Goal: Task Accomplishment & Management: Manage account settings

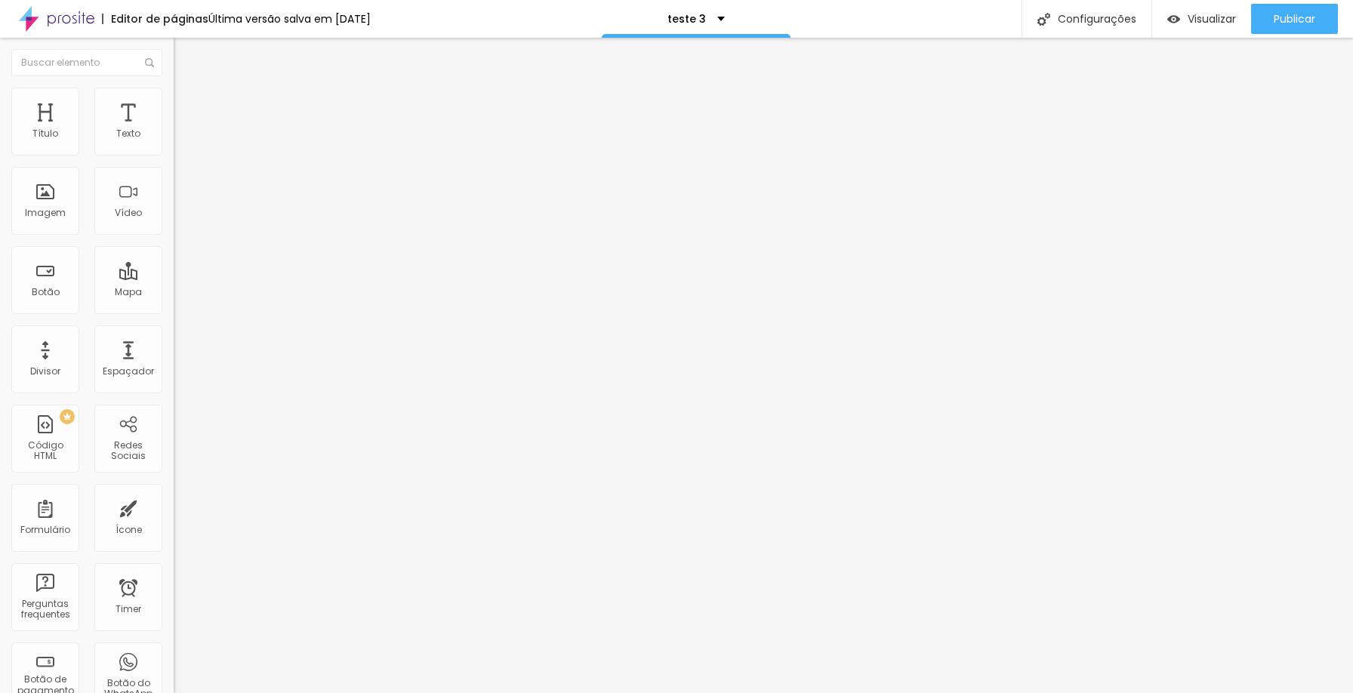
click at [45, 16] on img at bounding box center [57, 19] width 76 height 38
click at [174, 224] on button "button" at bounding box center [184, 216] width 21 height 16
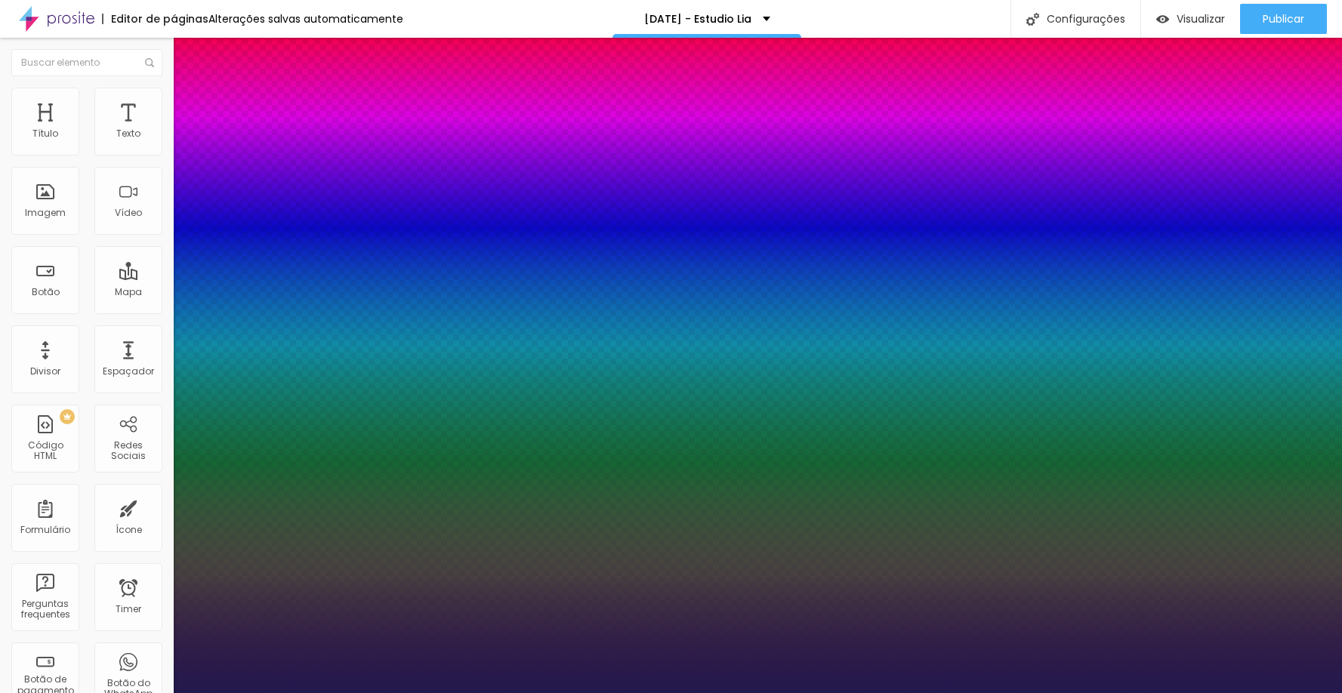
type input "1"
type input "16"
type input "1"
type input "19"
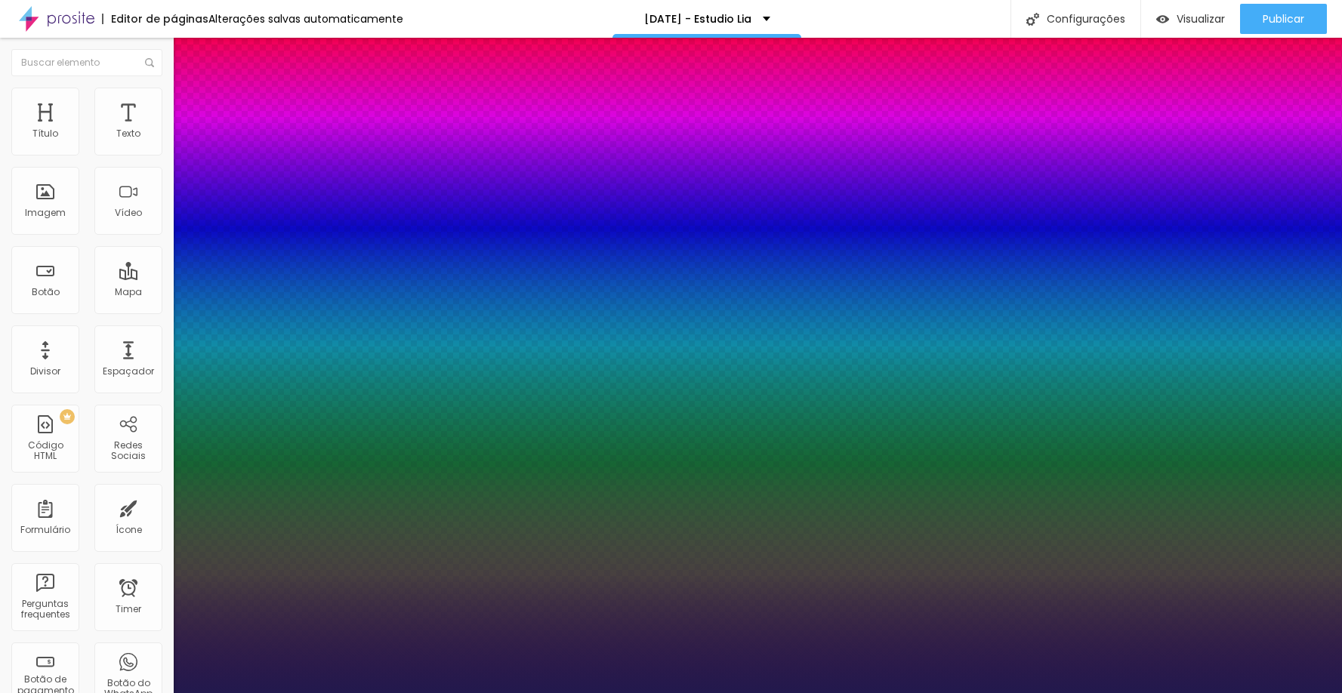
type input "1"
type input "20"
type input "1"
type input "21"
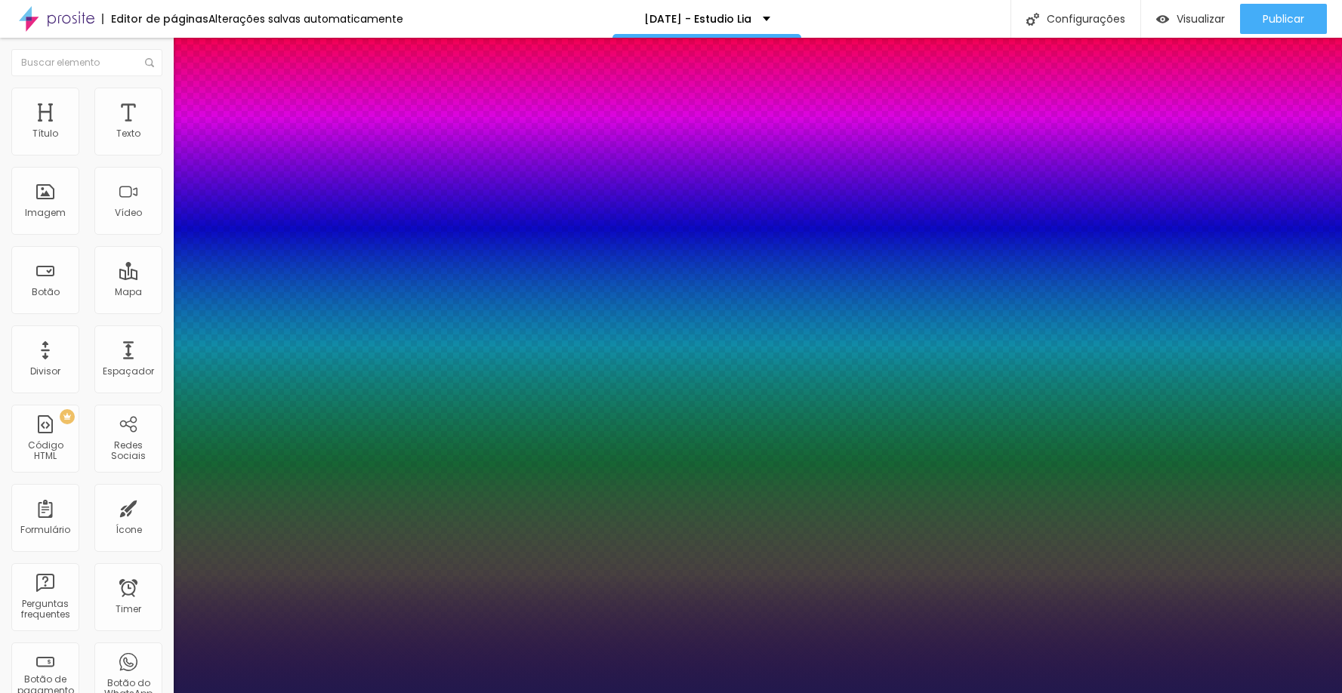
type input "21"
type input "1"
type input "22"
type input "1"
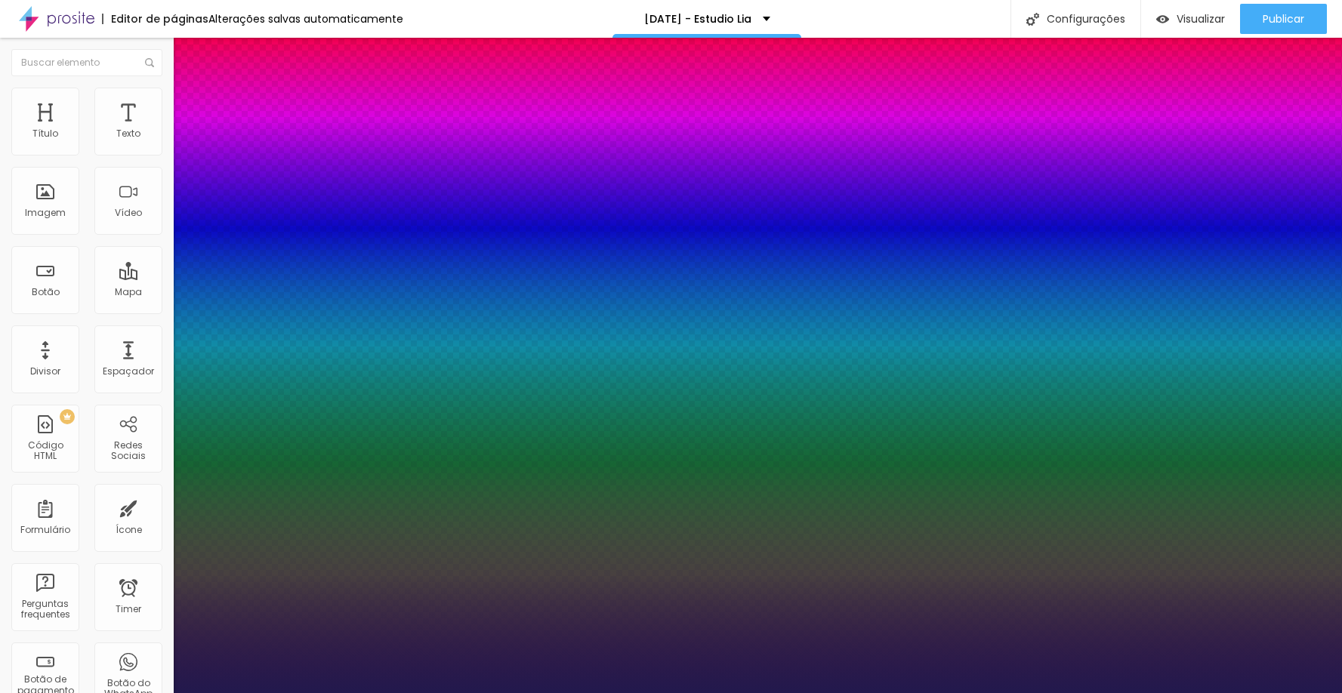
type input "23"
type input "1"
type input "24"
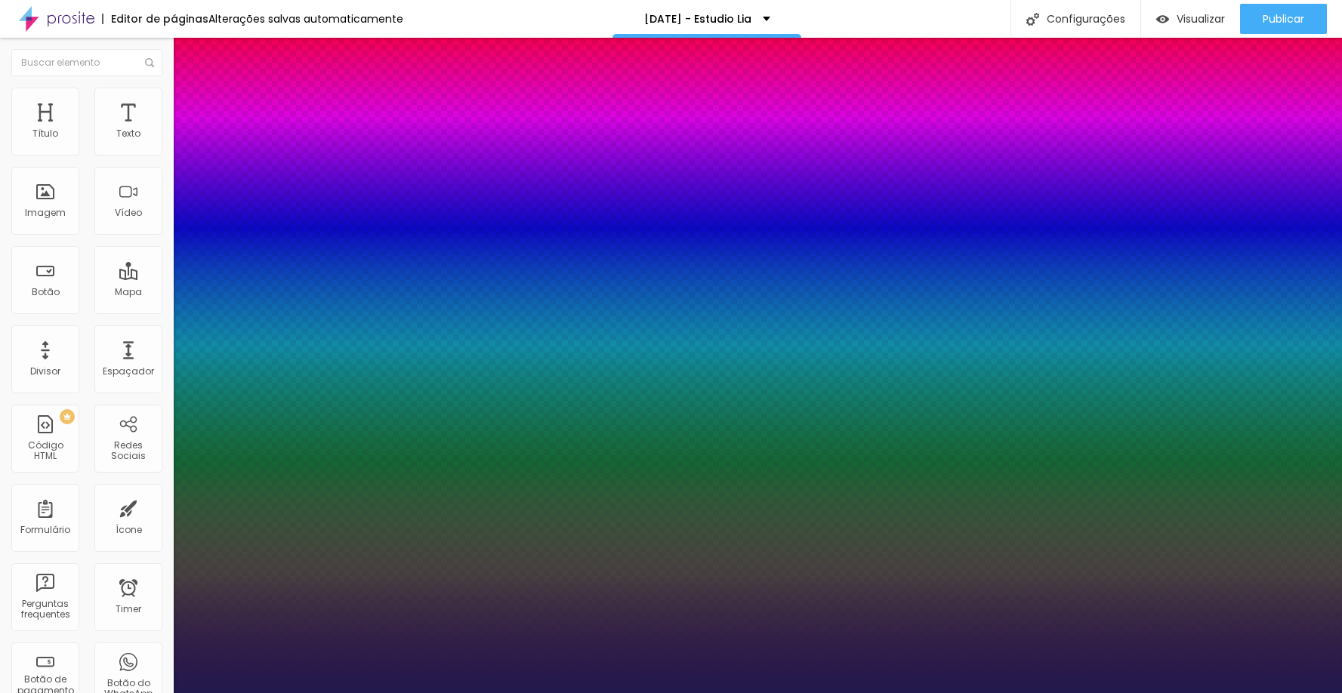
type input "1"
type input "25"
type input "1"
type input "29"
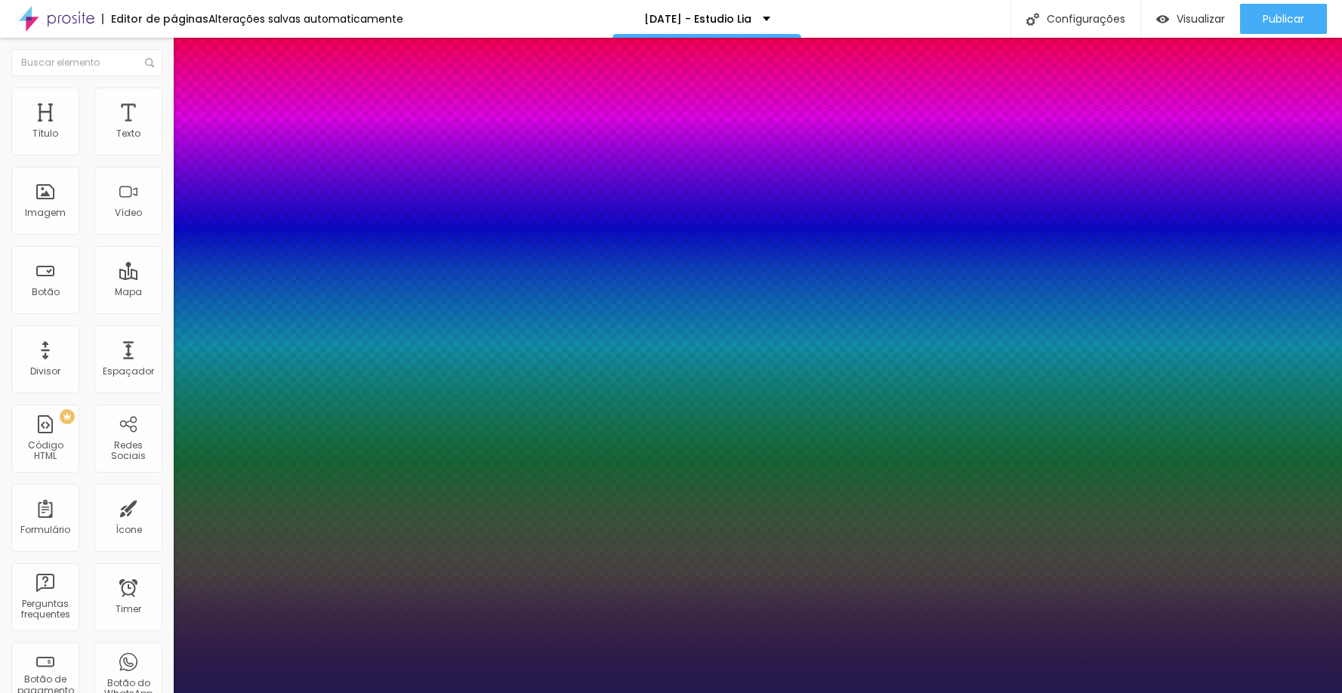
type input "29"
type input "1"
type input "30"
type input "1"
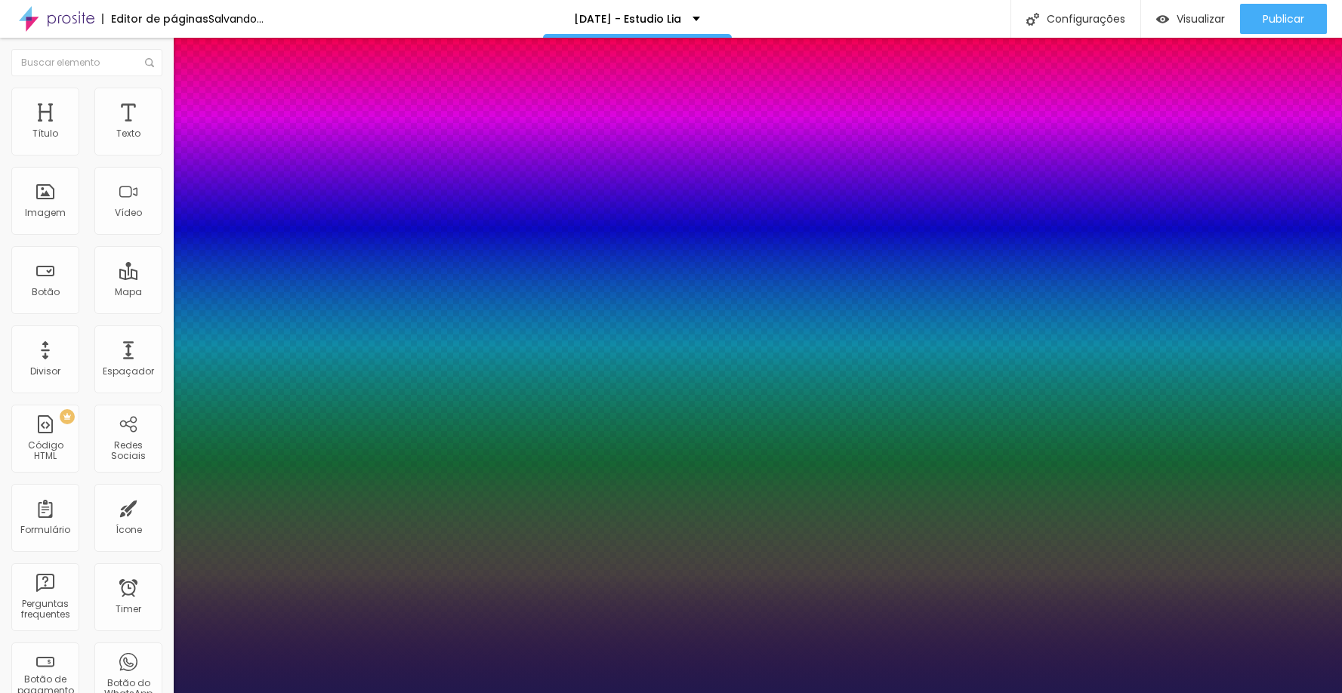
drag, startPoint x: 204, startPoint y: 424, endPoint x: 221, endPoint y: 424, distance: 16.6
type input "30"
type input "1"
type input "0.2"
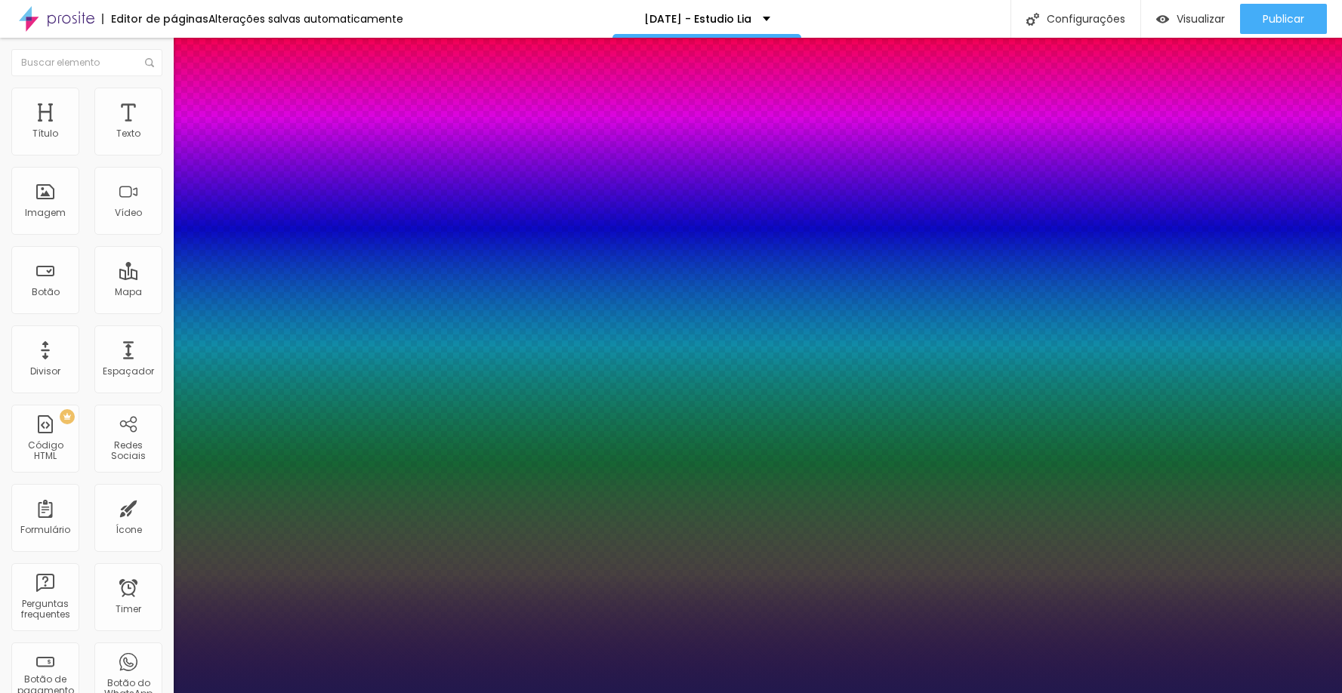
type input "0.2"
type input "1"
type input "0.3"
type input "1"
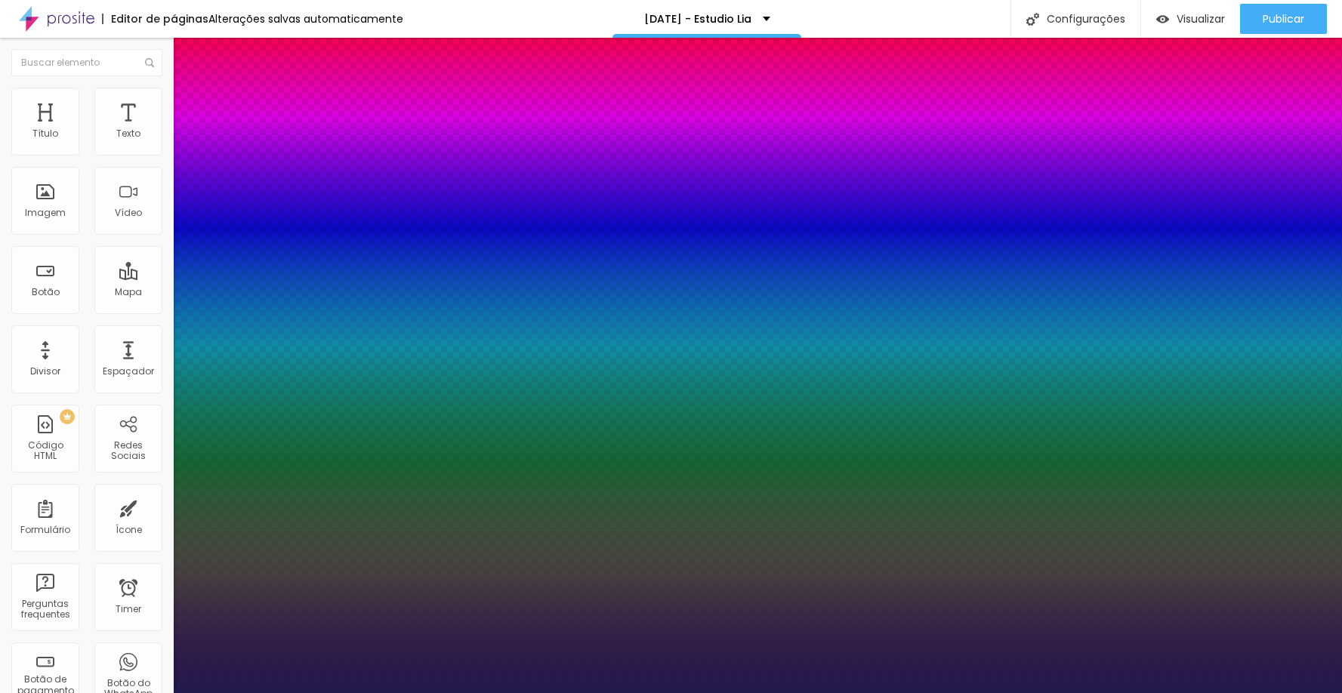
type input "0.4"
type input "1"
type input "0.5"
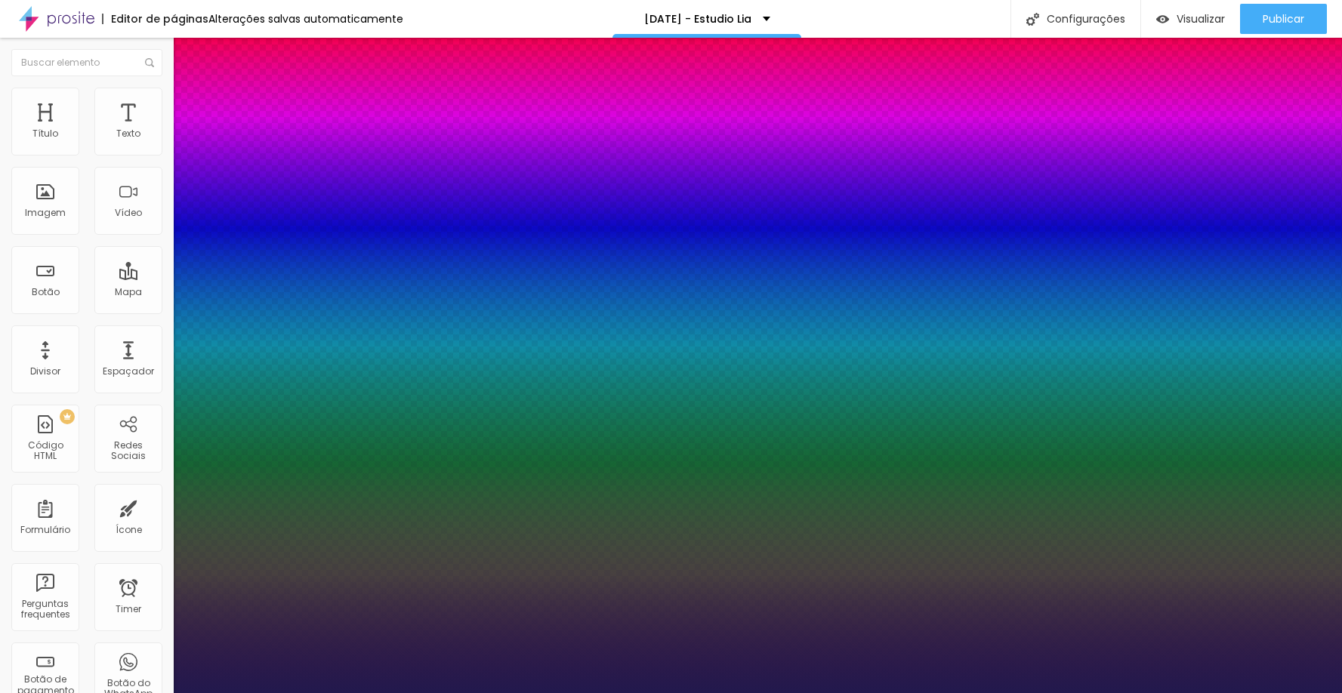
type input "1"
type input "0.6"
type input "1"
type input "0.6"
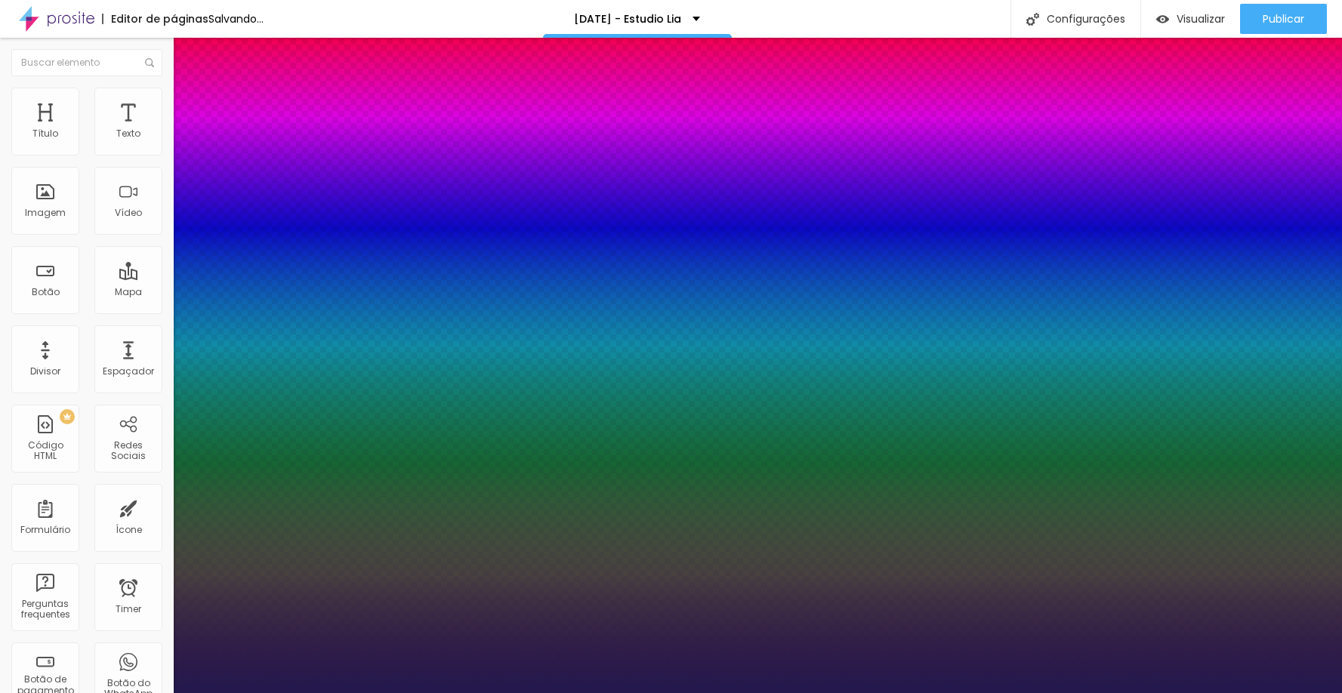
type input "1"
click at [475, 693] on div at bounding box center [671, 693] width 1342 height 0
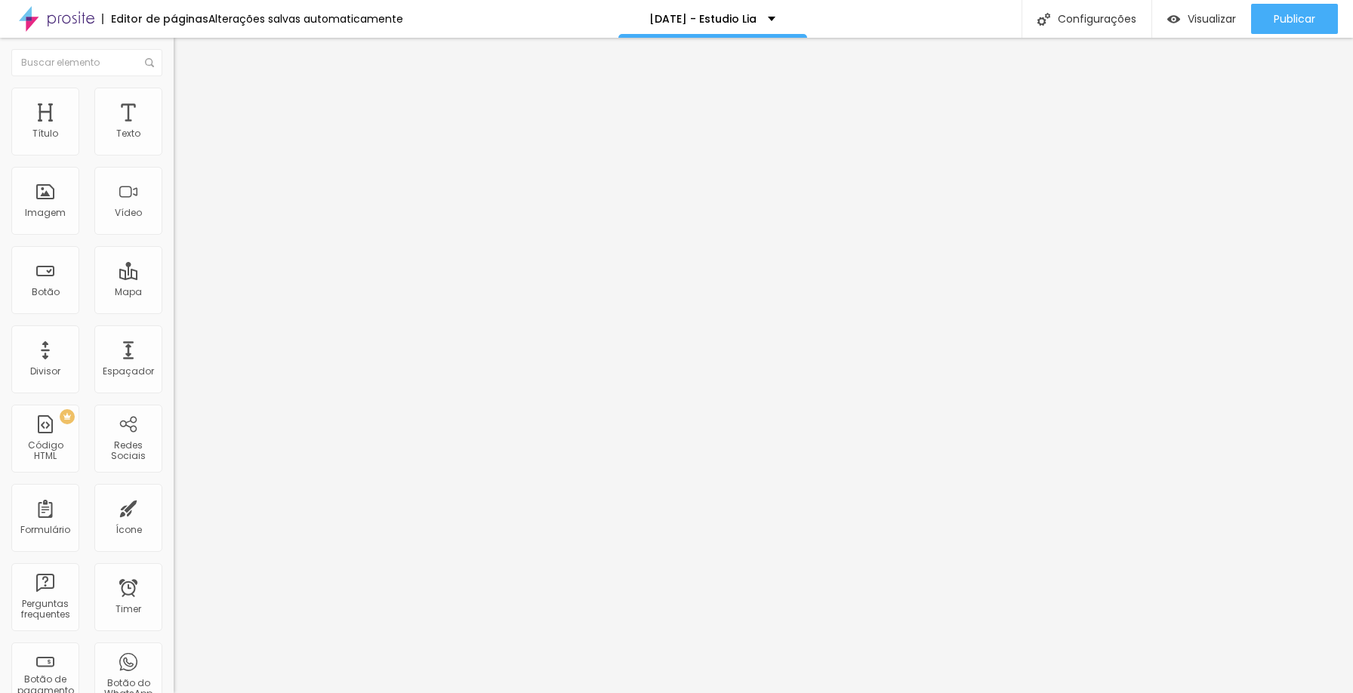
click at [174, 96] on li "Estilo" at bounding box center [261, 95] width 174 height 15
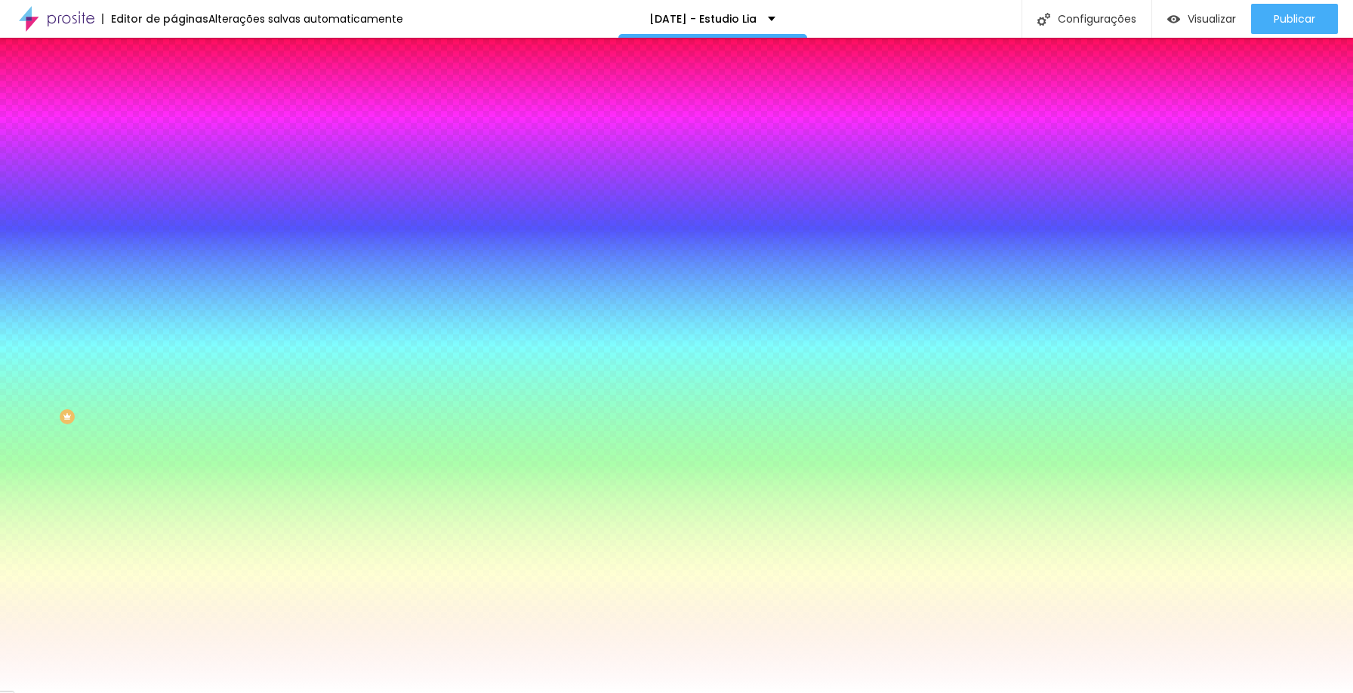
click at [174, 139] on span "Adicionar imagem" at bounding box center [222, 132] width 97 height 13
click at [174, 157] on span "Nenhum" at bounding box center [193, 150] width 39 height 13
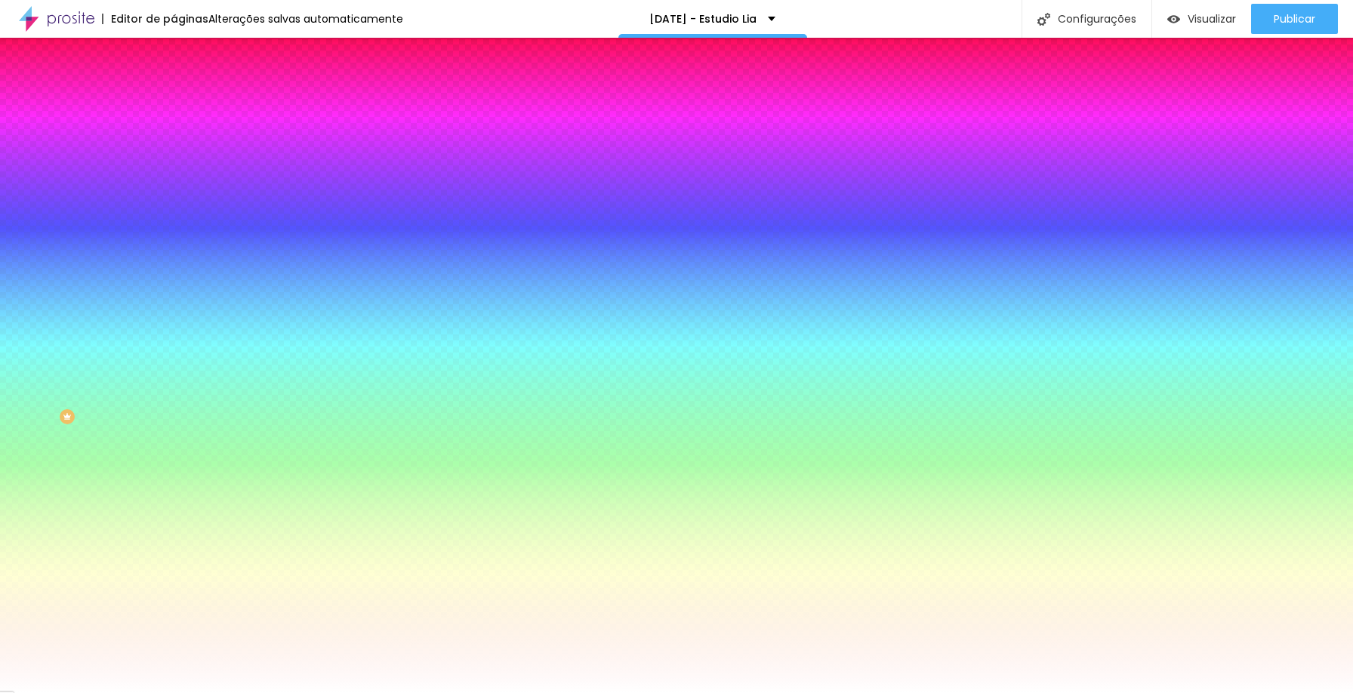
click at [174, 180] on span "Parallax" at bounding box center [192, 174] width 37 height 13
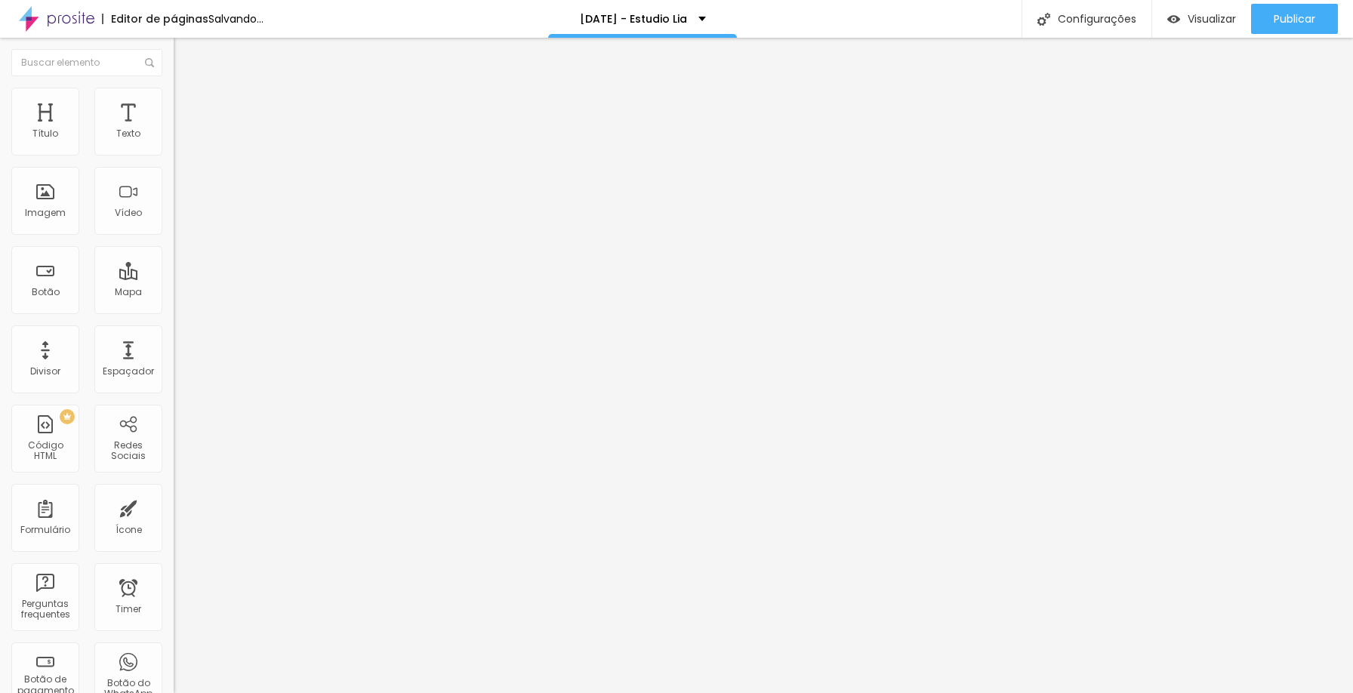
click at [187, 103] on span "Estilo" at bounding box center [198, 97] width 23 height 13
click at [174, 160] on span "Editar perguntas" at bounding box center [217, 153] width 86 height 13
drag, startPoint x: 624, startPoint y: 255, endPoint x: 336, endPoint y: 219, distance: 290.0
drag, startPoint x: 639, startPoint y: 393, endPoint x: 399, endPoint y: 384, distance: 240.3
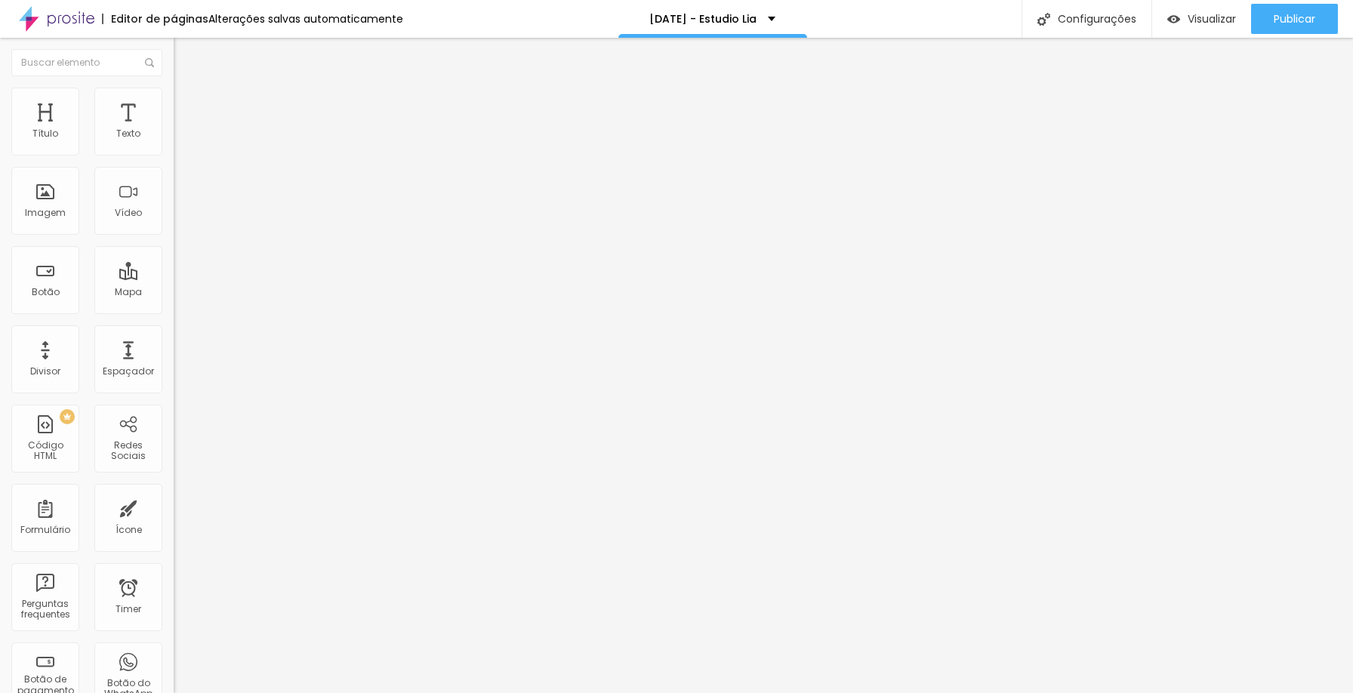
click at [1294, 25] on span "Publicar" at bounding box center [1295, 19] width 42 height 12
click at [174, 160] on span "Editar perguntas" at bounding box center [217, 153] width 86 height 13
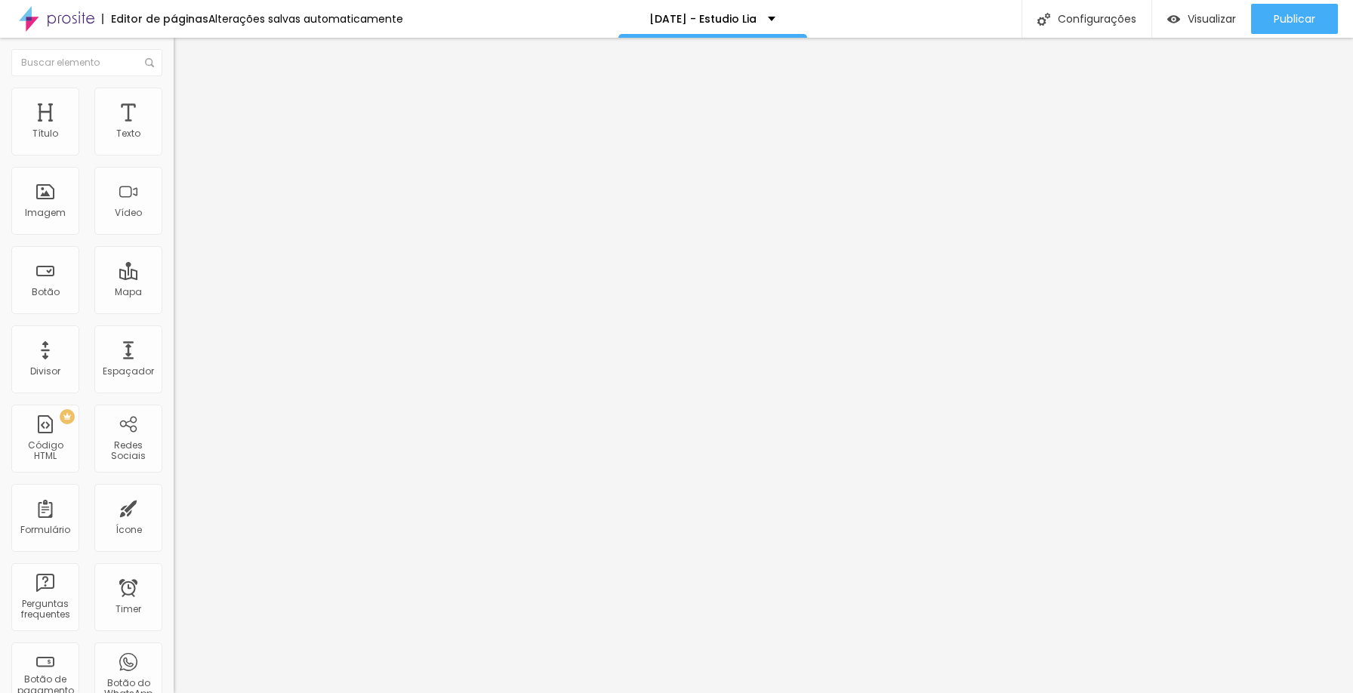
drag, startPoint x: 511, startPoint y: 248, endPoint x: 483, endPoint y: 248, distance: 27.9
drag, startPoint x: 506, startPoint y: 246, endPoint x: 488, endPoint y: 246, distance: 18.1
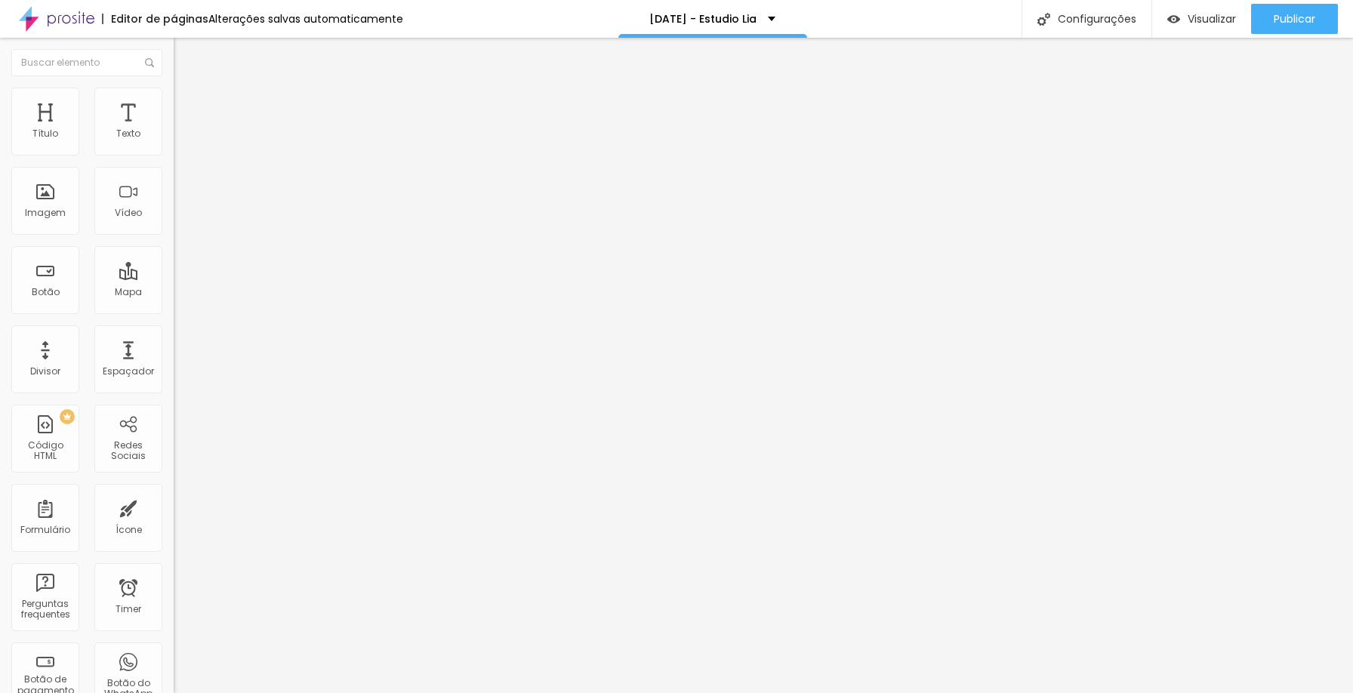
drag, startPoint x: 508, startPoint y: 245, endPoint x: 486, endPoint y: 248, distance: 22.8
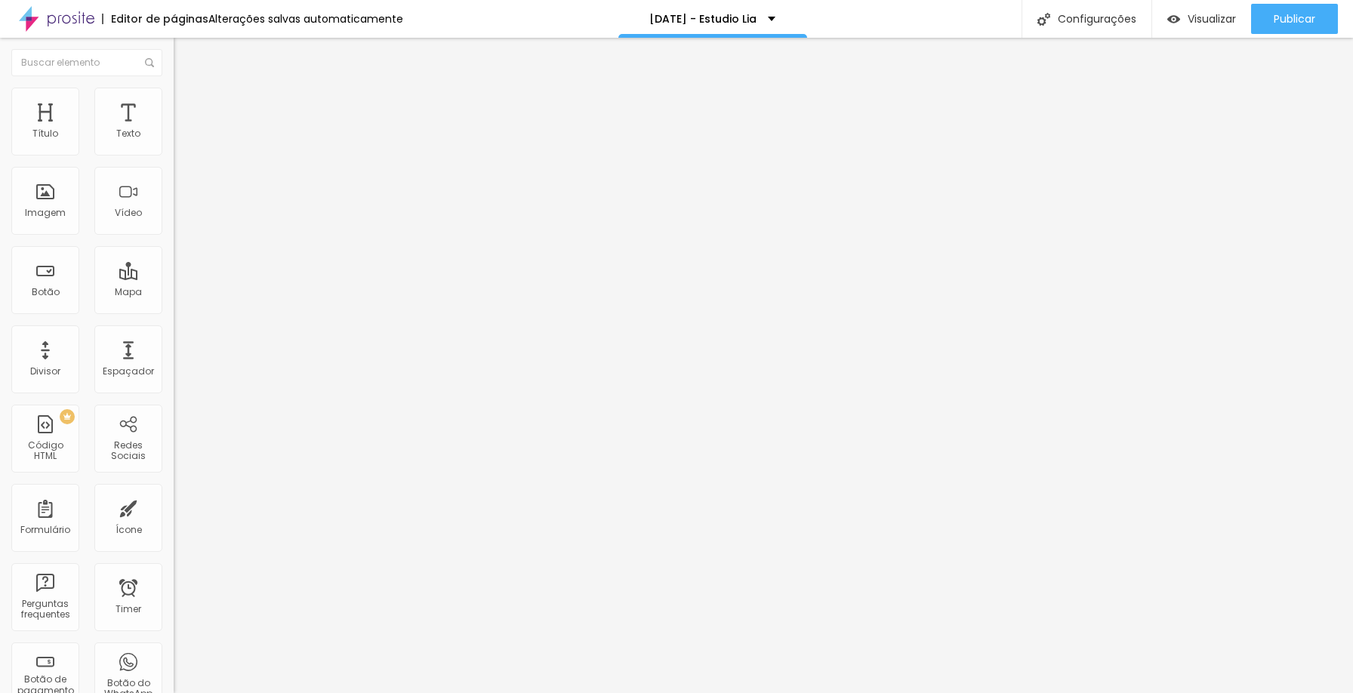
click at [174, 168] on div at bounding box center [261, 168] width 174 height 0
click at [174, 177] on div at bounding box center [261, 177] width 174 height 0
click at [174, 104] on li "Estilo" at bounding box center [261, 107] width 174 height 15
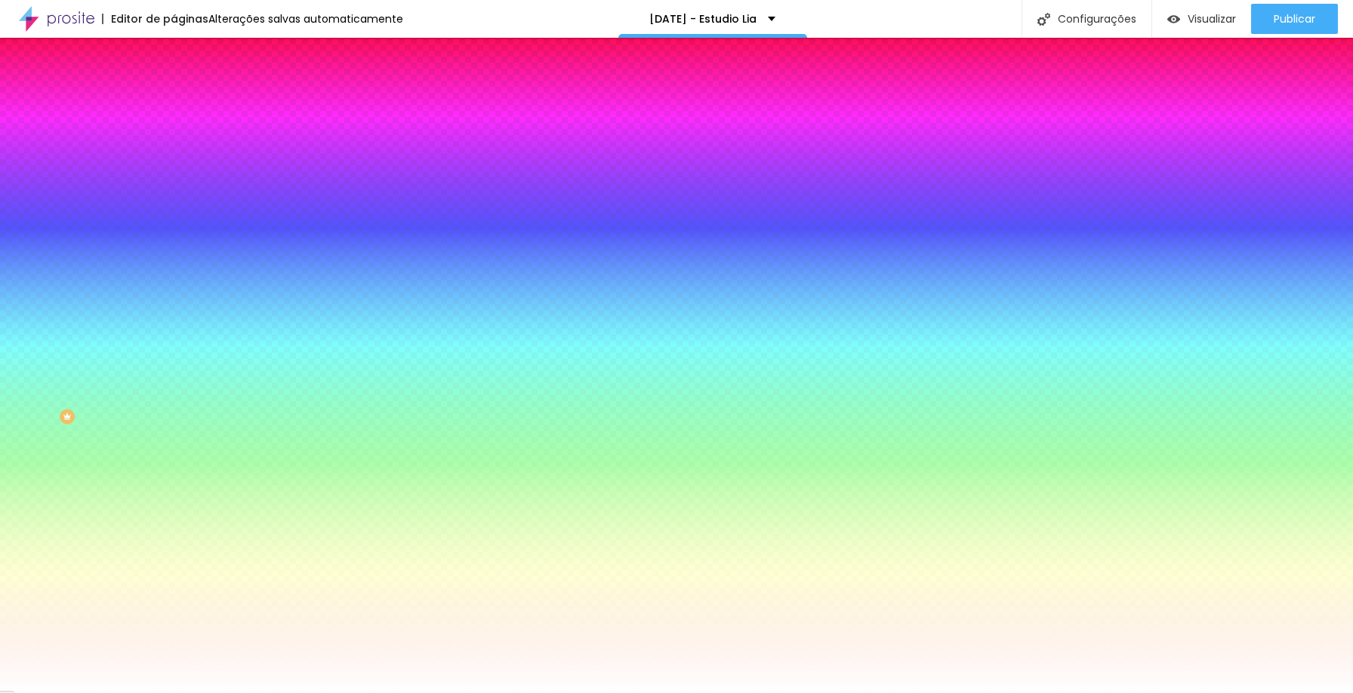
click at [180, 195] on img at bounding box center [184, 199] width 9 height 9
radio input "false"
radio input "true"
click at [180, 195] on img at bounding box center [184, 199] width 9 height 9
radio input "true"
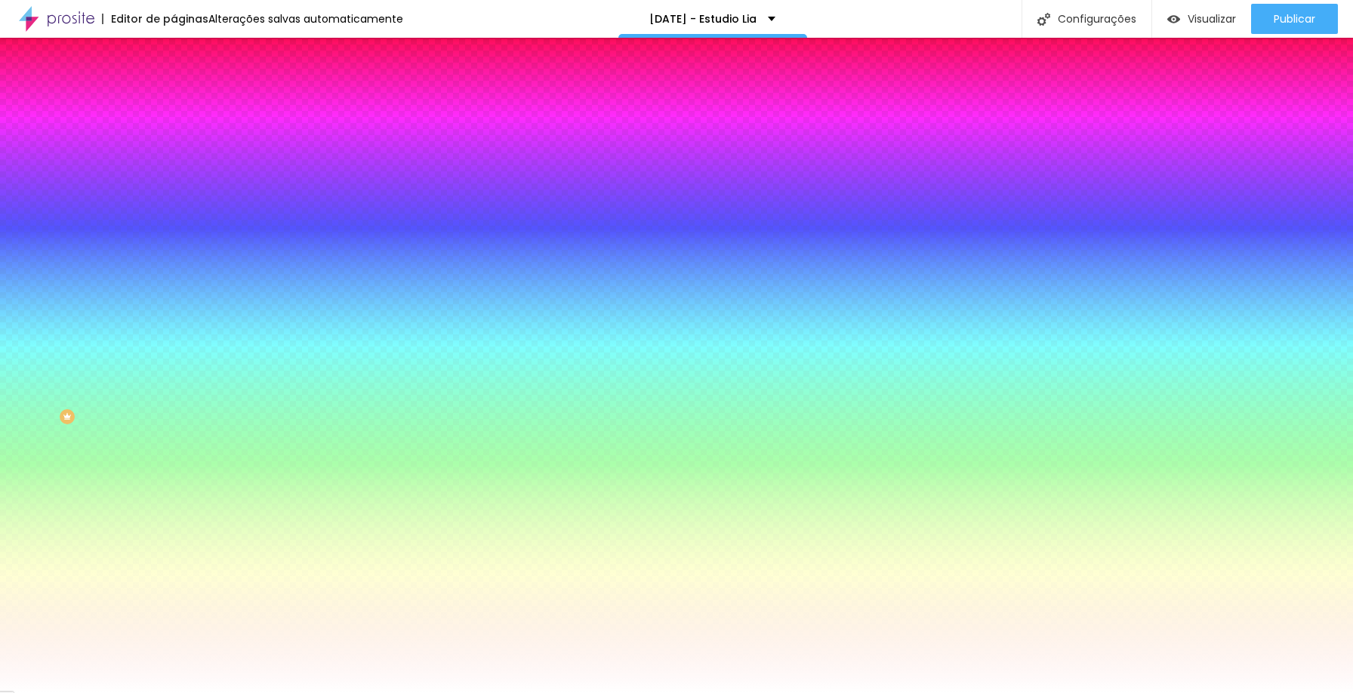
radio input "false"
click at [180, 195] on img at bounding box center [184, 199] width 9 height 9
radio input "false"
radio input "true"
click at [180, 195] on img at bounding box center [184, 199] width 9 height 9
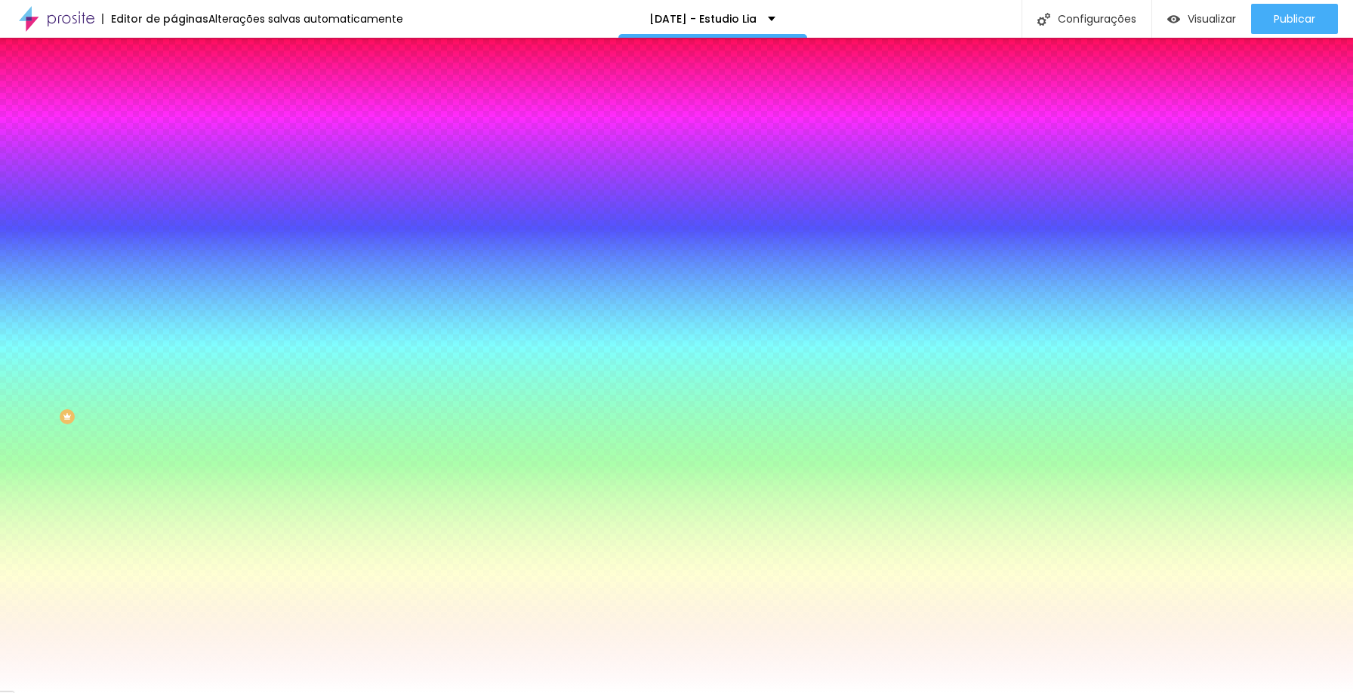
radio input "true"
radio input "false"
click at [174, 564] on span "Seta" at bounding box center [184, 557] width 21 height 13
click at [187, 119] on span "Avançado" at bounding box center [212, 125] width 50 height 13
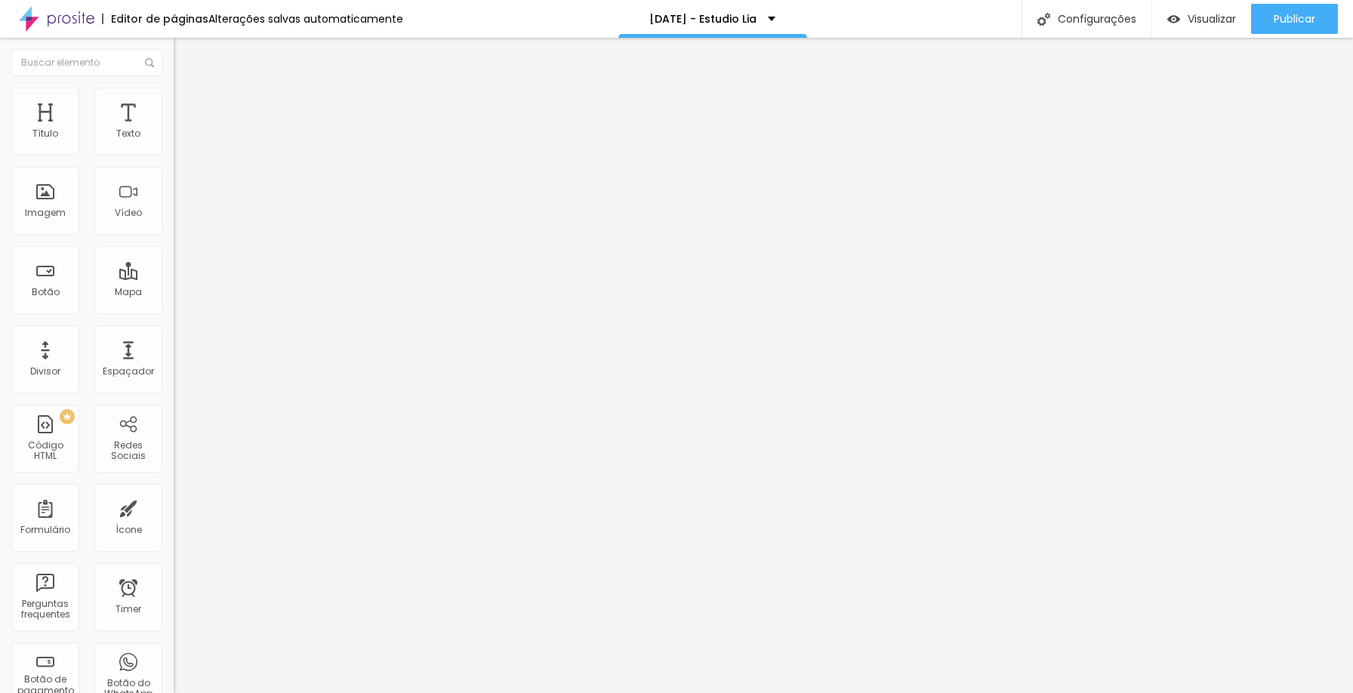
type input "1"
type input "2"
type input "5"
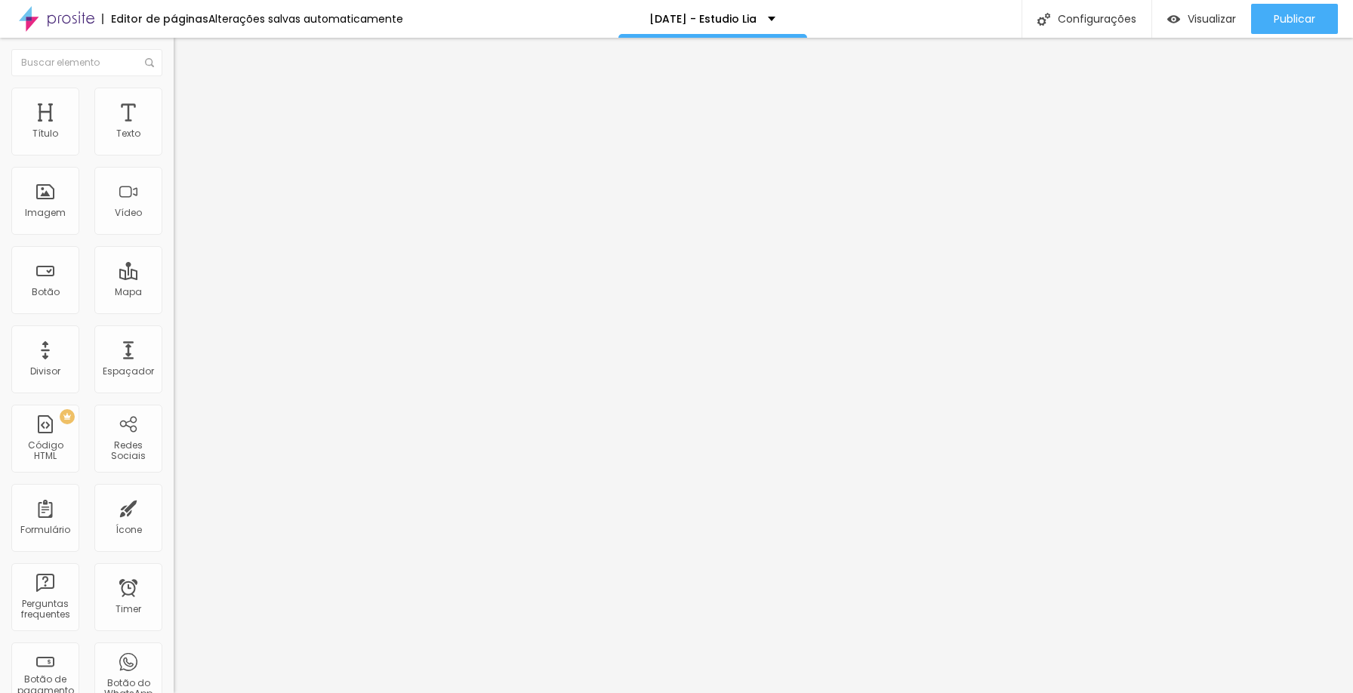
type input "5"
type input "6"
type input "7"
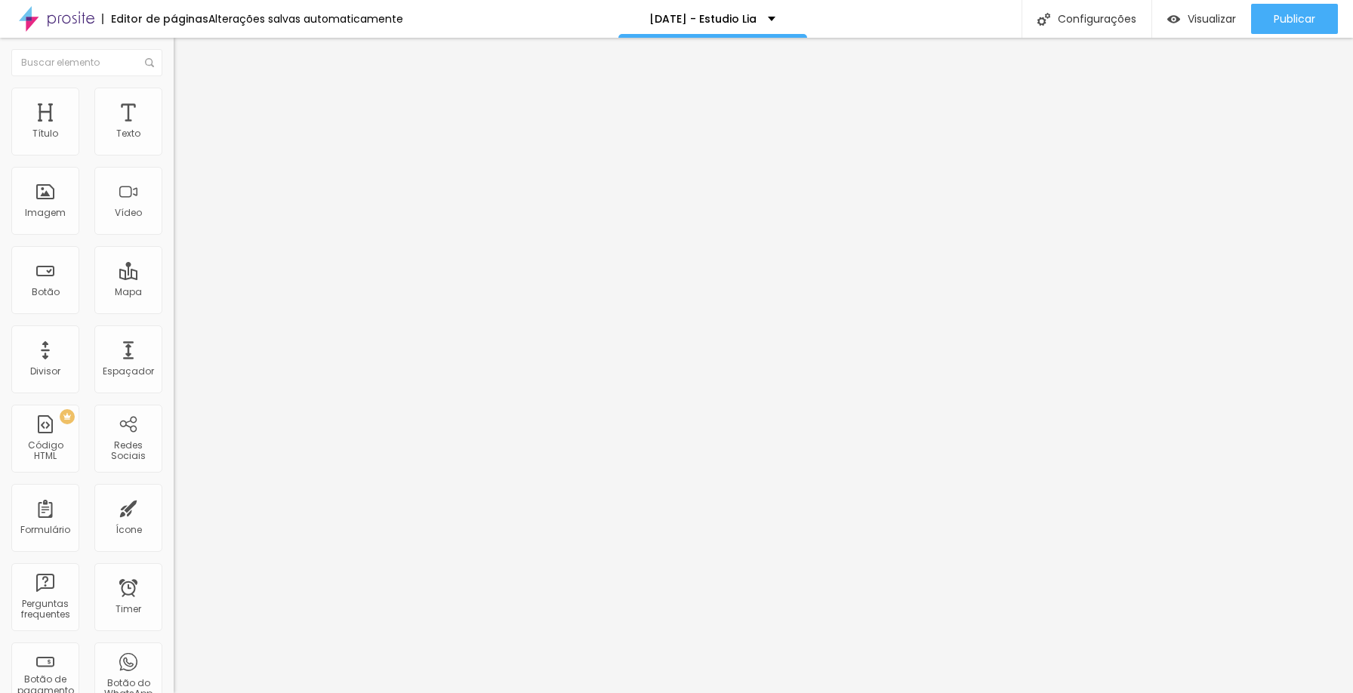
type input "8"
type input "9"
type input "10"
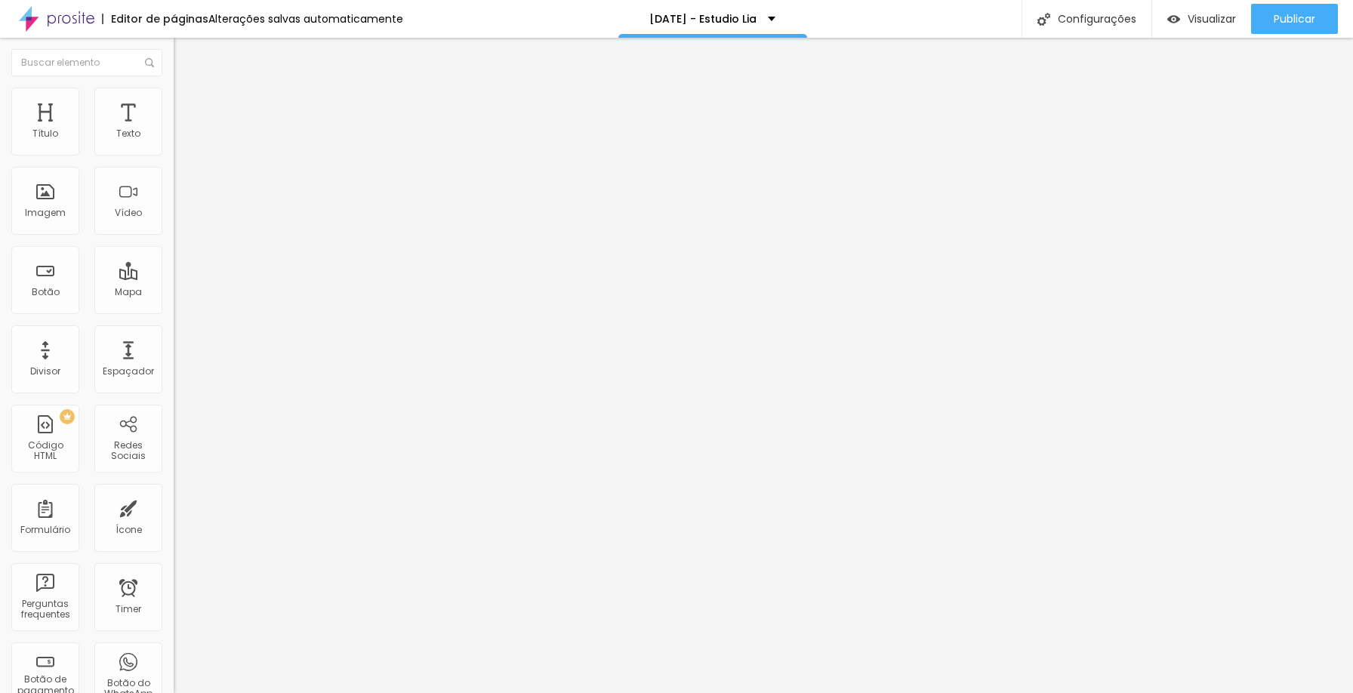
type input "10"
type input "11"
type input "12"
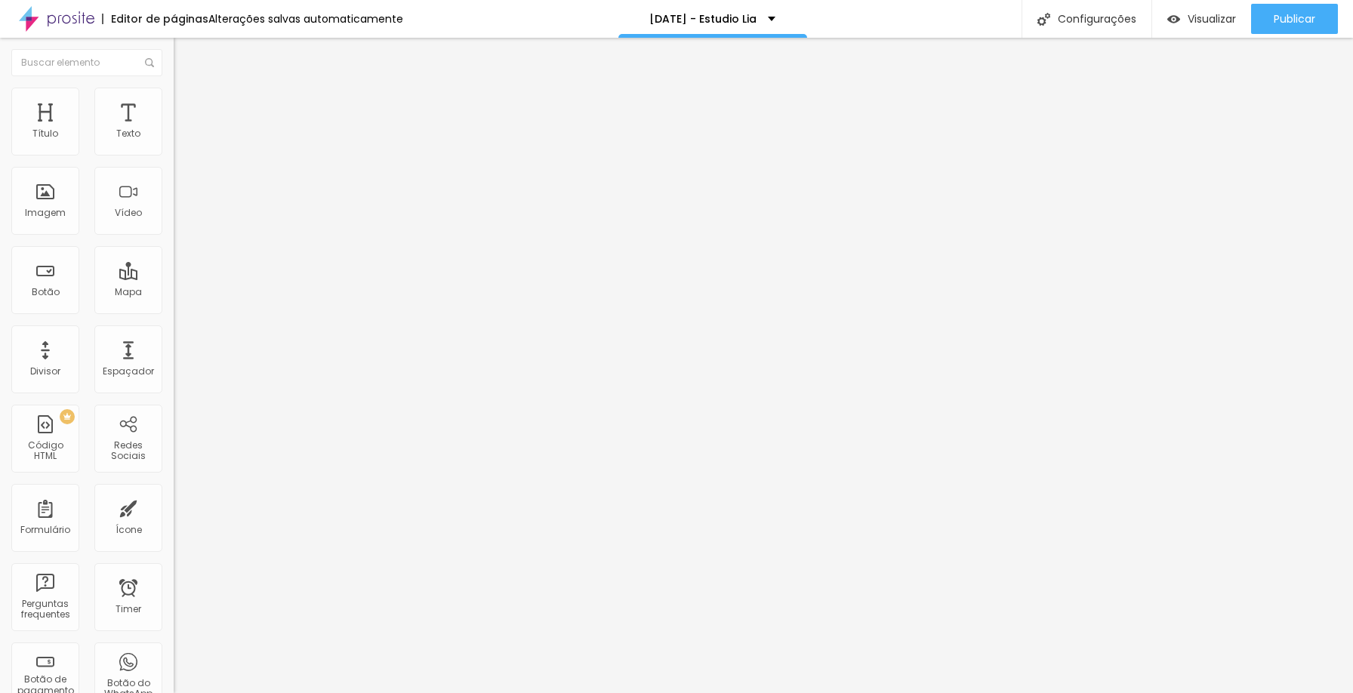
drag, startPoint x: 33, startPoint y: 162, endPoint x: 46, endPoint y: 161, distance: 12.9
click at [174, 305] on input "range" at bounding box center [222, 311] width 97 height 12
type input "9"
type input "7"
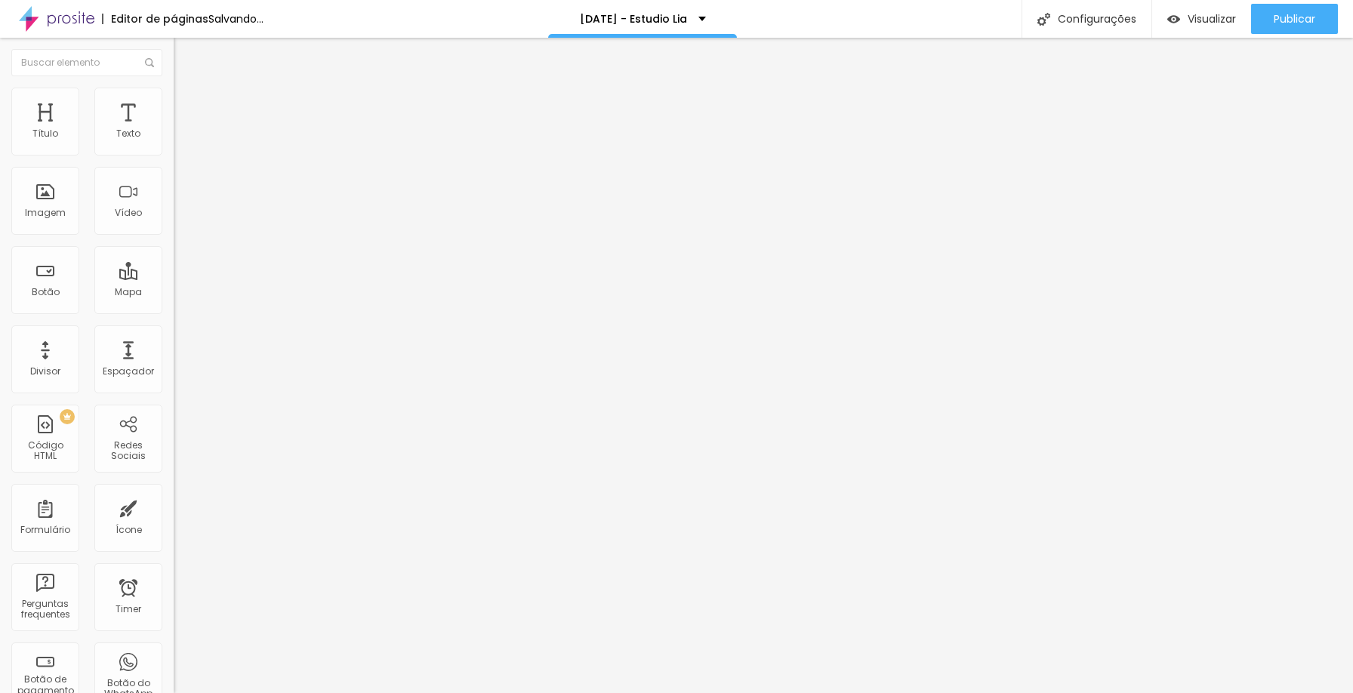
type input "7"
type input "6"
type input "7"
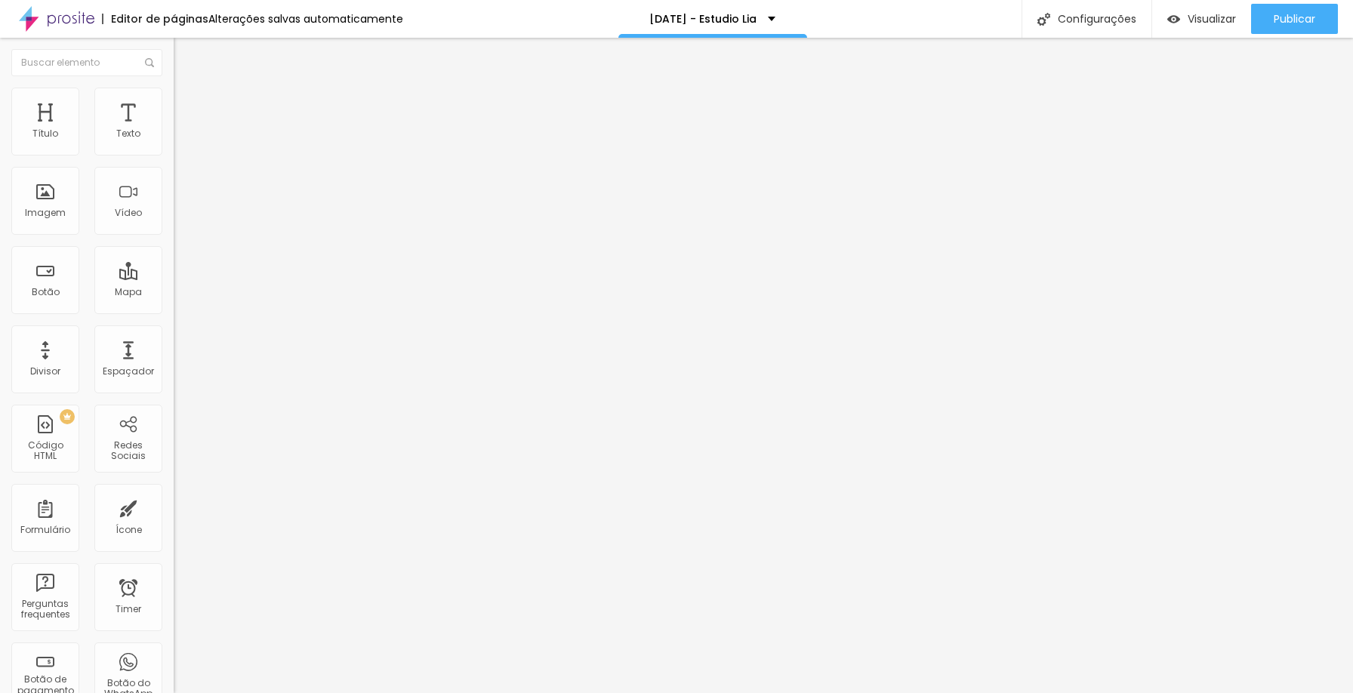
type input "8"
click at [174, 305] on input "range" at bounding box center [222, 311] width 97 height 12
type input "1"
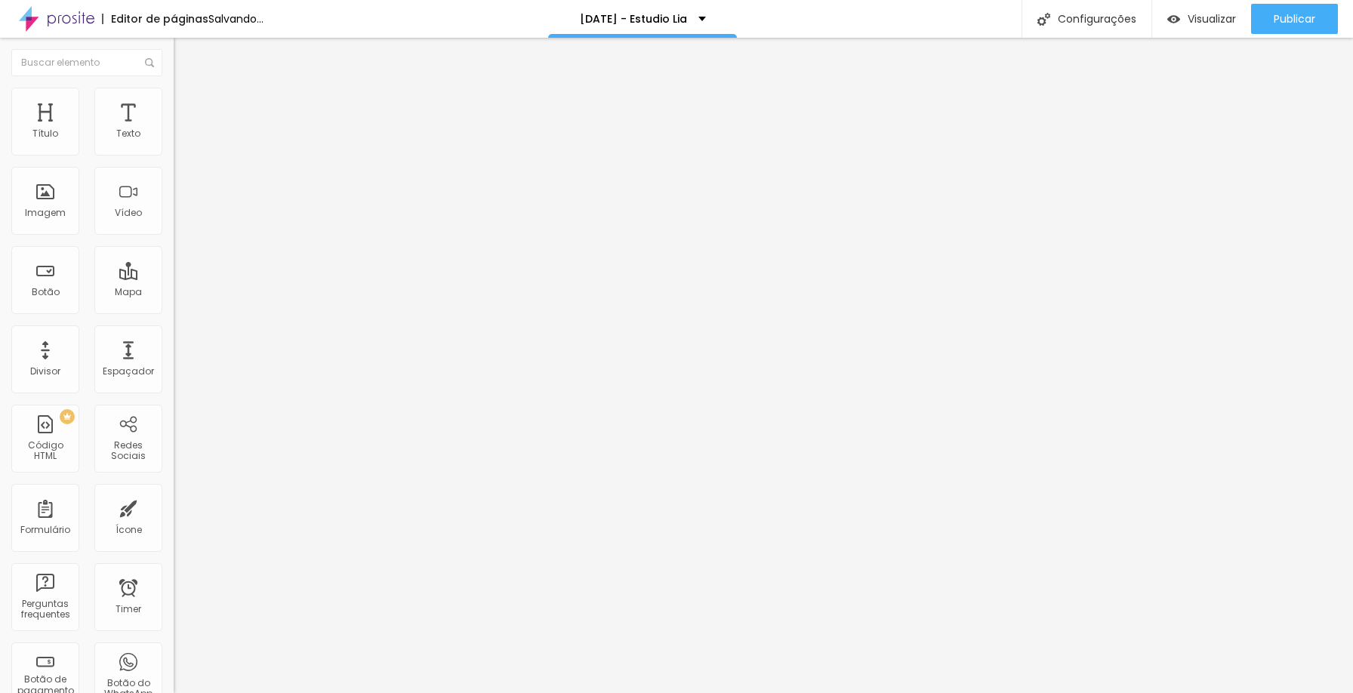
type input "1"
type input "2"
type input "3"
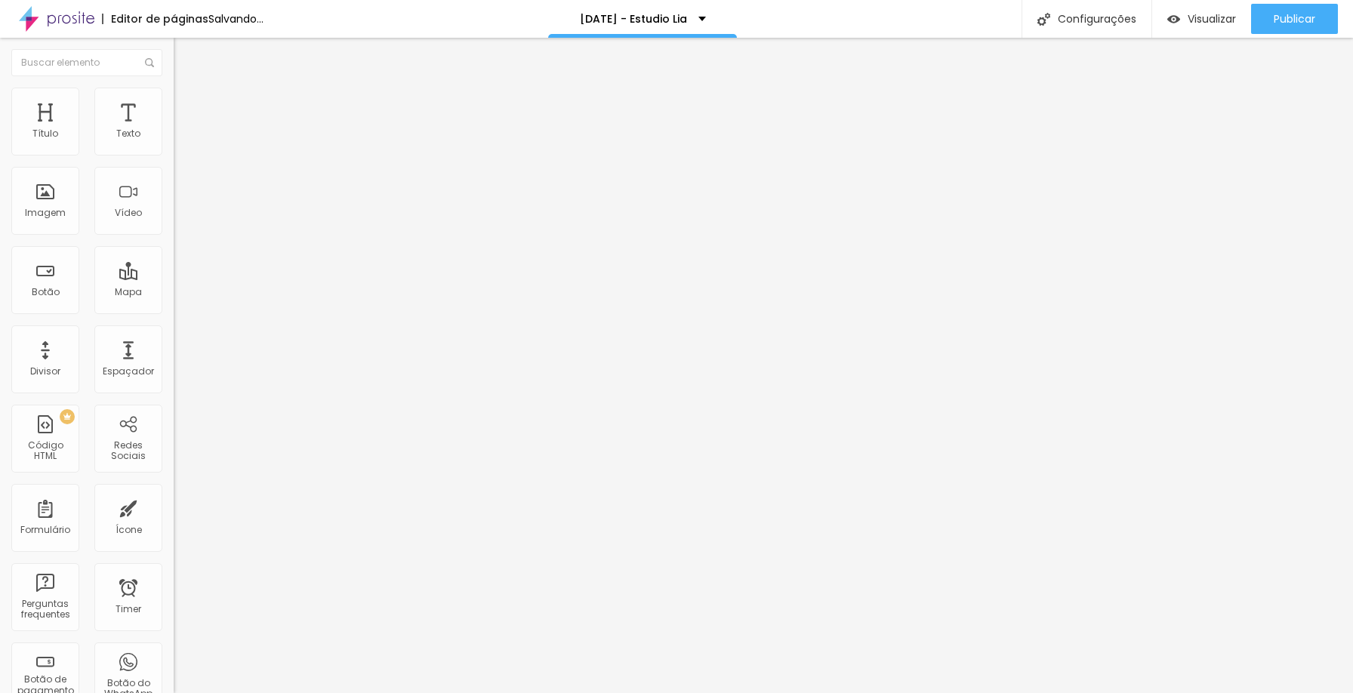
type input "4"
type input "5"
type input "6"
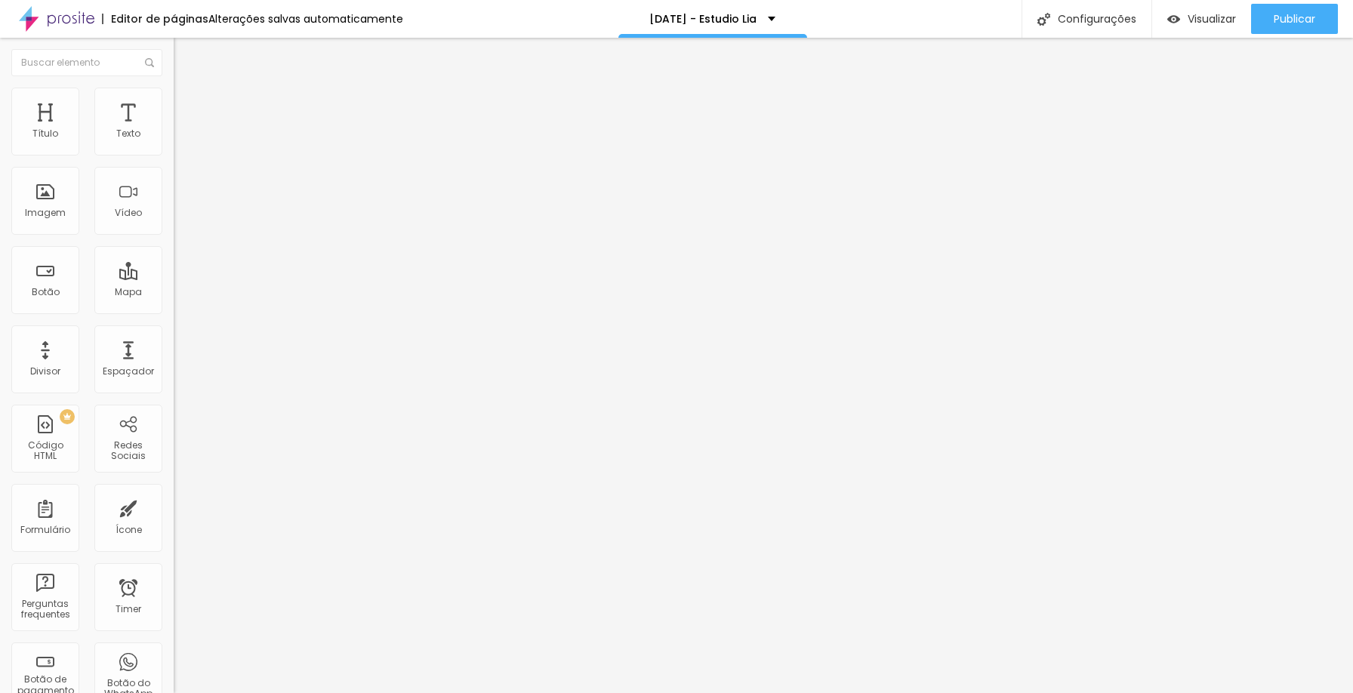
type input "6"
type input "7"
click at [174, 519] on input "range" at bounding box center [222, 525] width 97 height 12
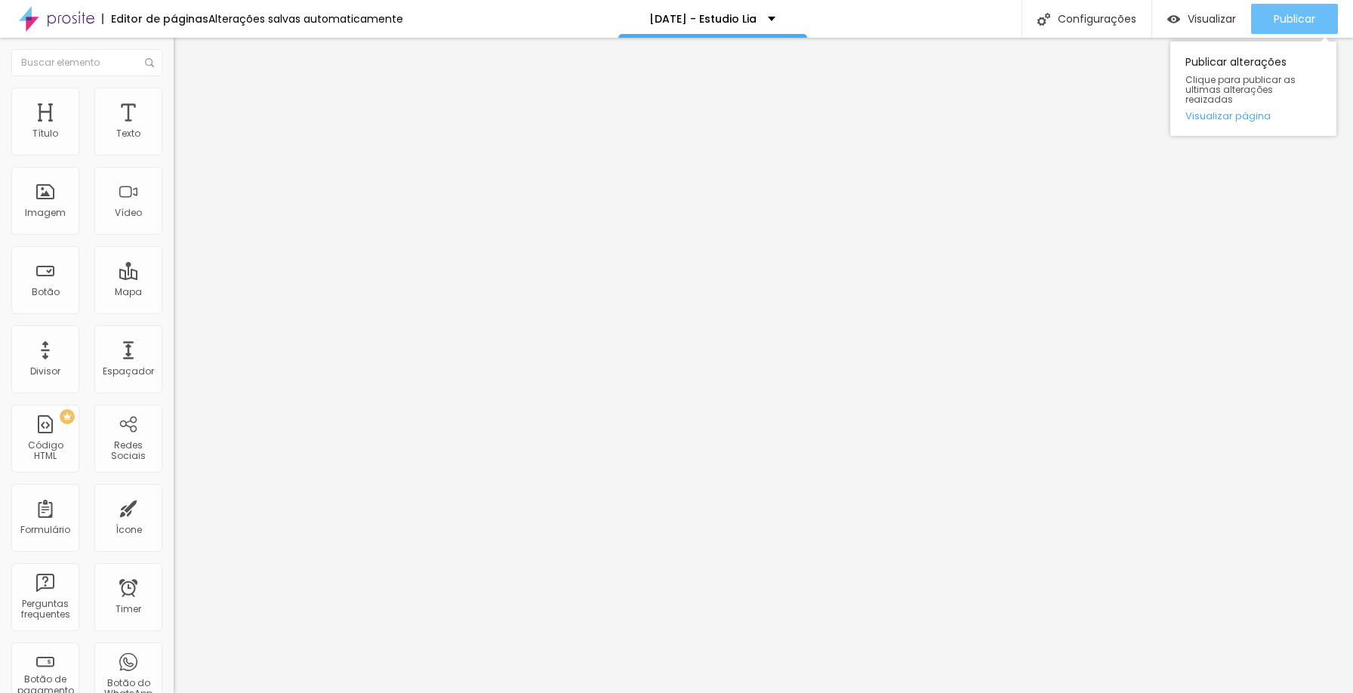
click at [1307, 15] on span "Publicar" at bounding box center [1295, 19] width 42 height 12
click at [174, 160] on span "Editar perguntas" at bounding box center [217, 153] width 86 height 13
click at [187, 114] on span "Estilo" at bounding box center [198, 109] width 23 height 13
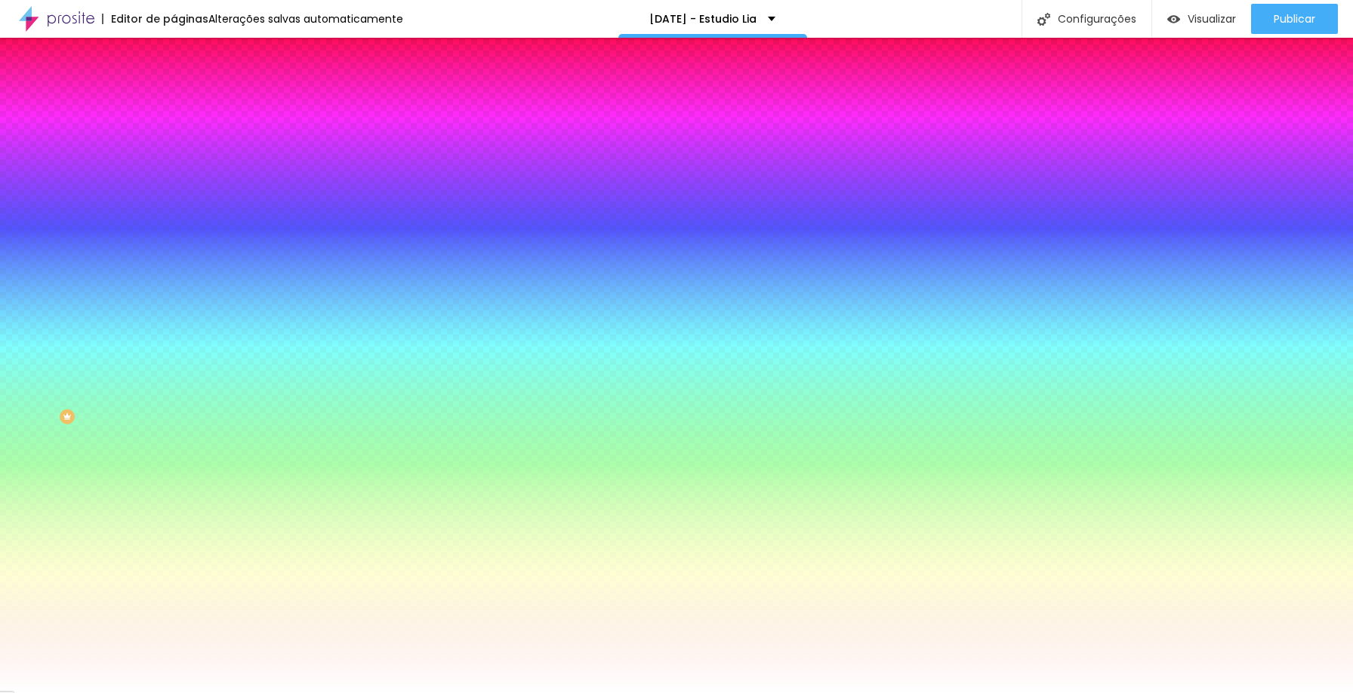
click at [174, 100] on li "Conteúdo" at bounding box center [261, 92] width 174 height 15
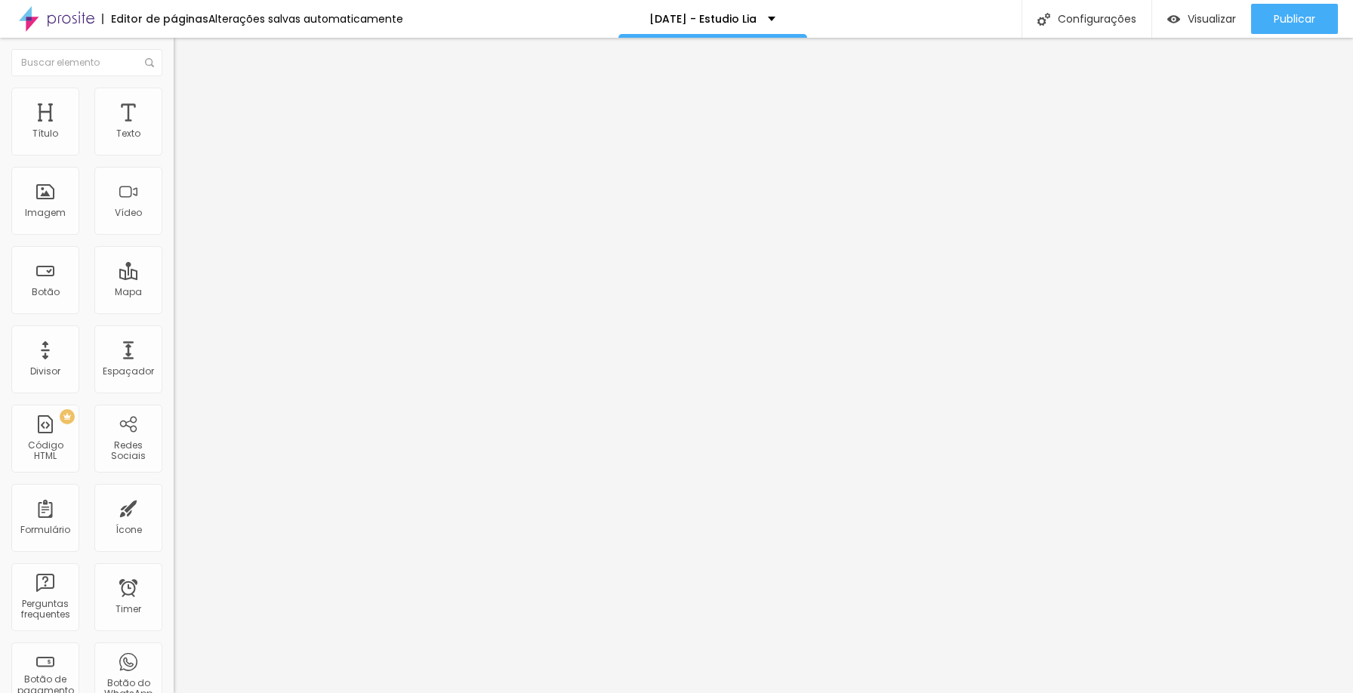
click at [174, 160] on span "Editar perguntas" at bounding box center [217, 153] width 86 height 13
drag, startPoint x: 599, startPoint y: 247, endPoint x: 462, endPoint y: 250, distance: 136.7
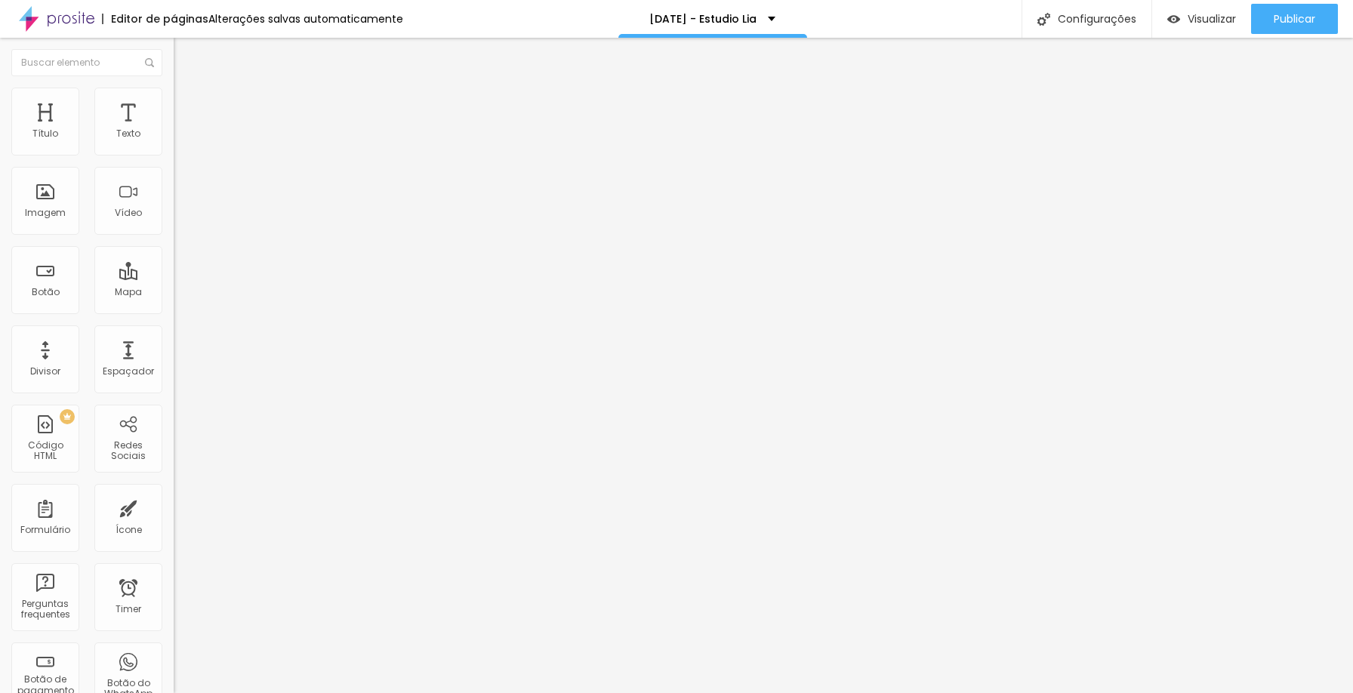
drag, startPoint x: 518, startPoint y: 251, endPoint x: 486, endPoint y: 242, distance: 33.9
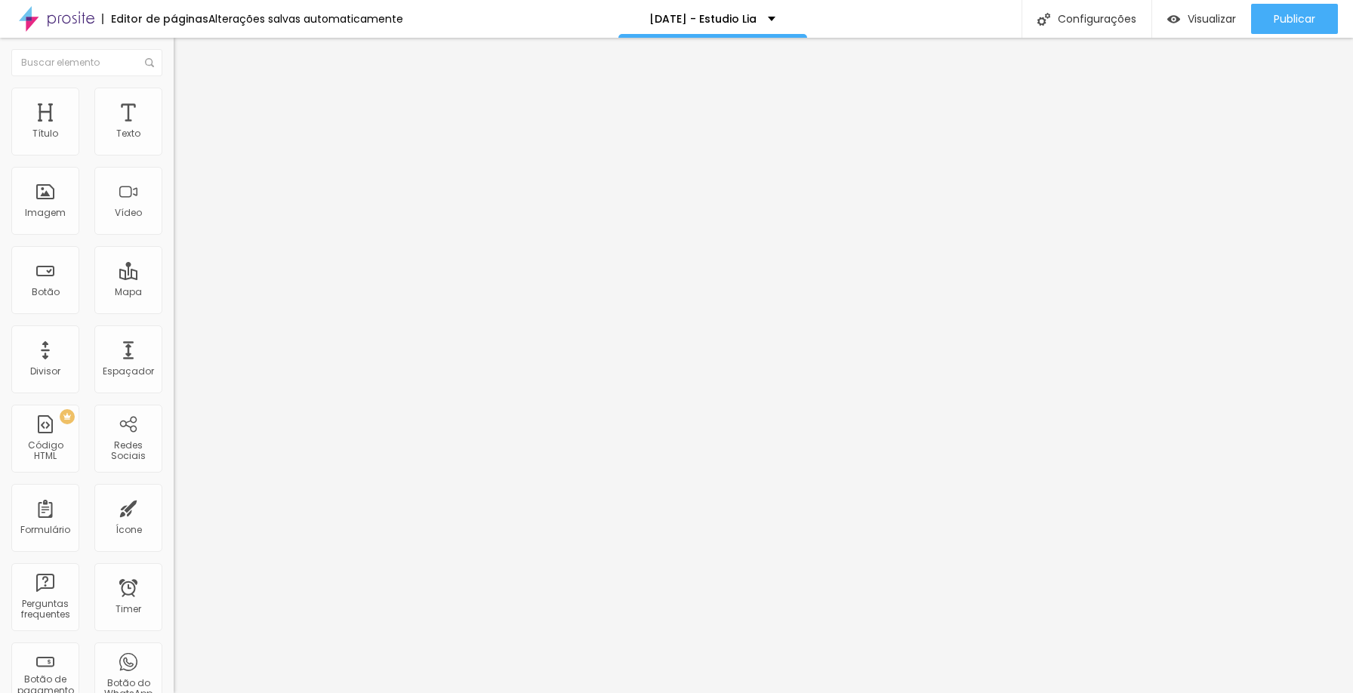
drag, startPoint x: 694, startPoint y: 242, endPoint x: 486, endPoint y: 238, distance: 207.7
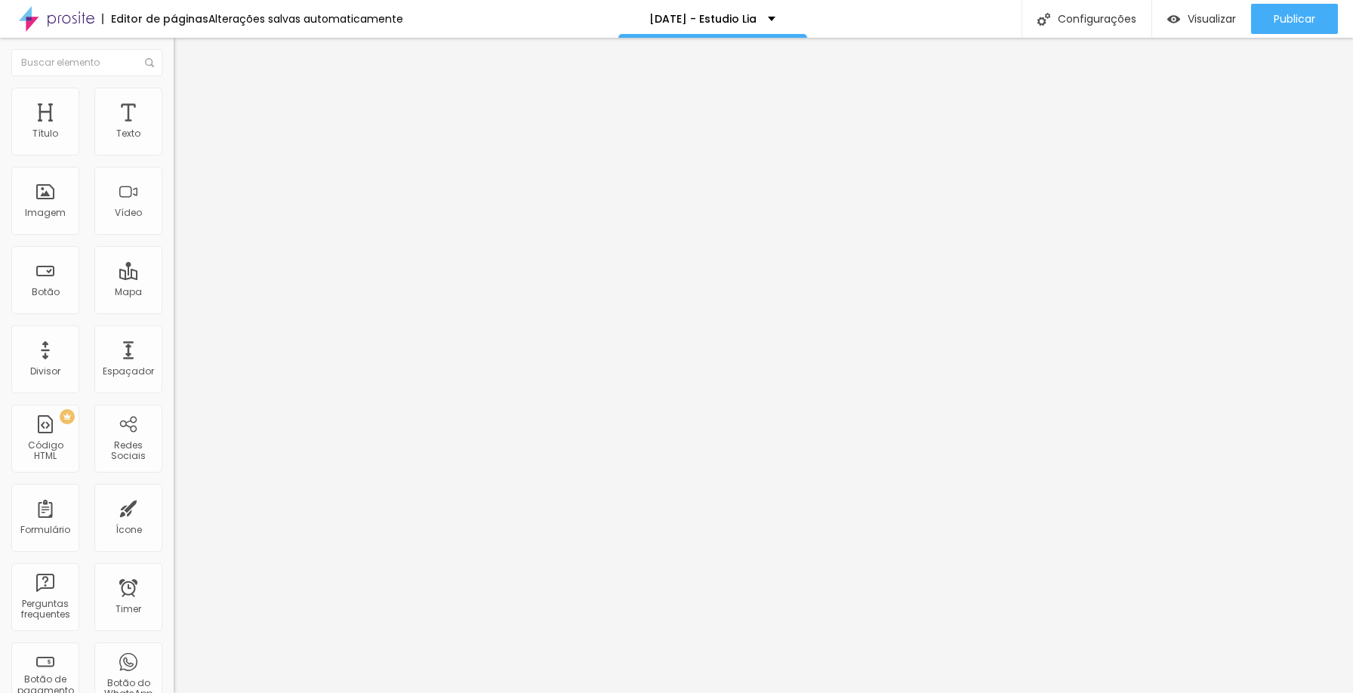
drag, startPoint x: 613, startPoint y: 393, endPoint x: 495, endPoint y: 371, distance: 120.0
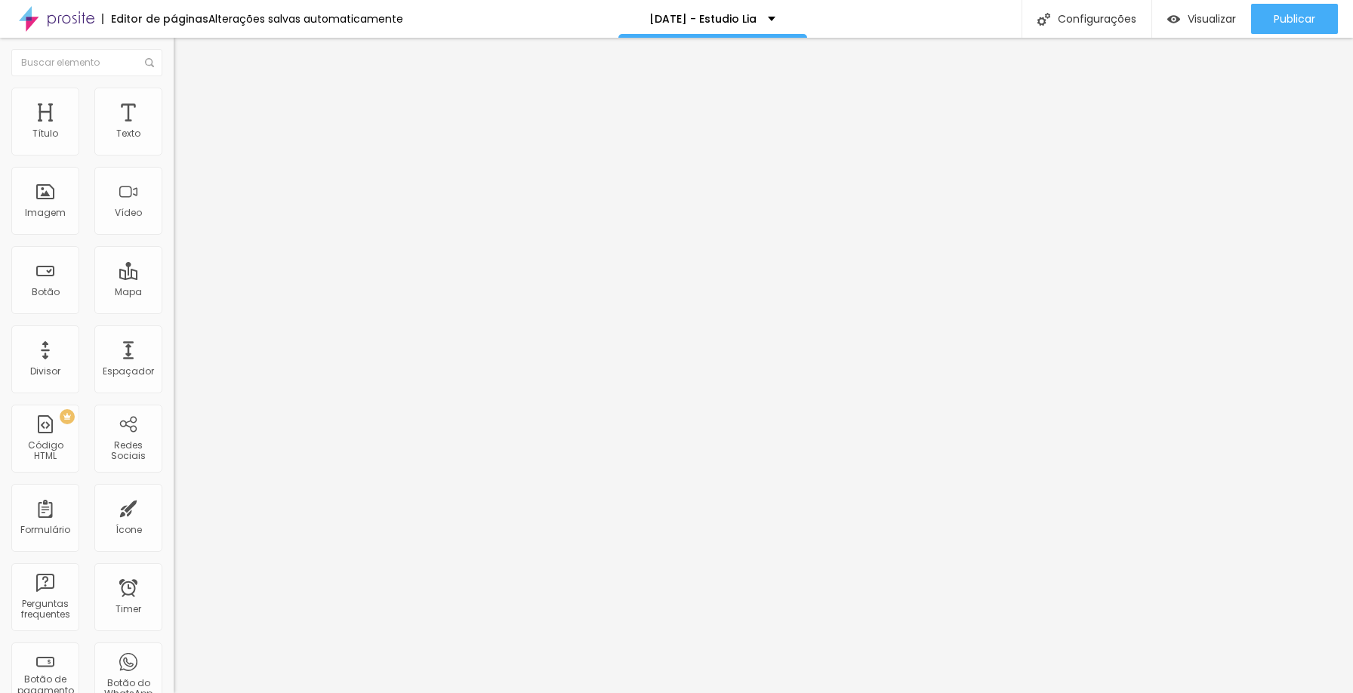
click at [174, 160] on span "Editar perguntas" at bounding box center [217, 153] width 86 height 13
drag, startPoint x: 680, startPoint y: 248, endPoint x: 518, endPoint y: 248, distance: 161.6
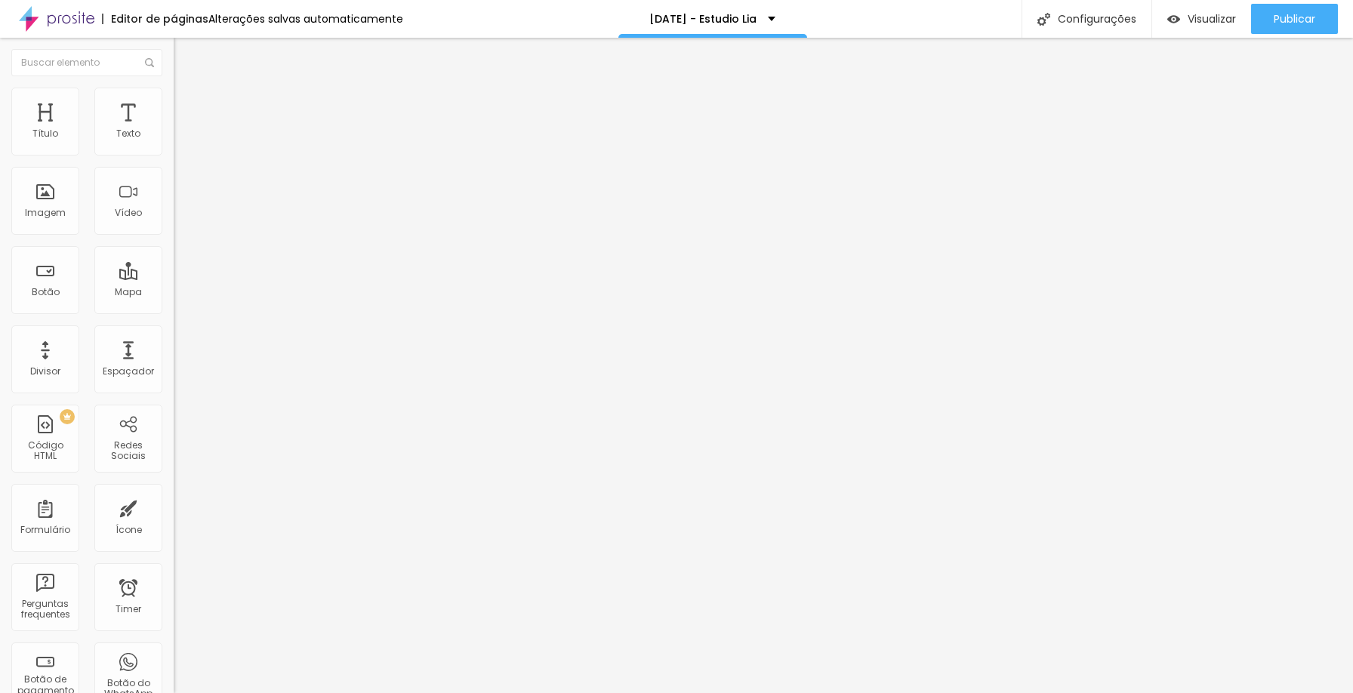
drag, startPoint x: 625, startPoint y: 409, endPoint x: 683, endPoint y: 408, distance: 58.9
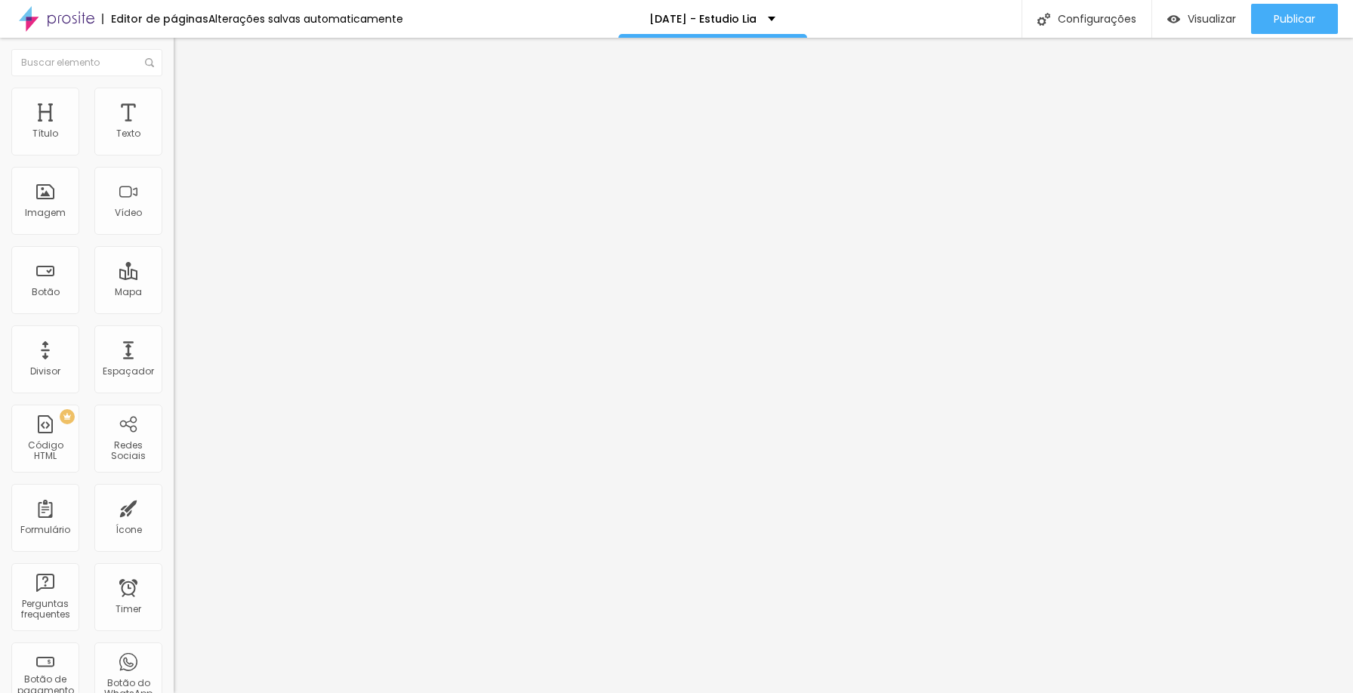
drag, startPoint x: 506, startPoint y: 387, endPoint x: 556, endPoint y: 389, distance: 49.9
drag, startPoint x: 646, startPoint y: 424, endPoint x: 682, endPoint y: 424, distance: 36.2
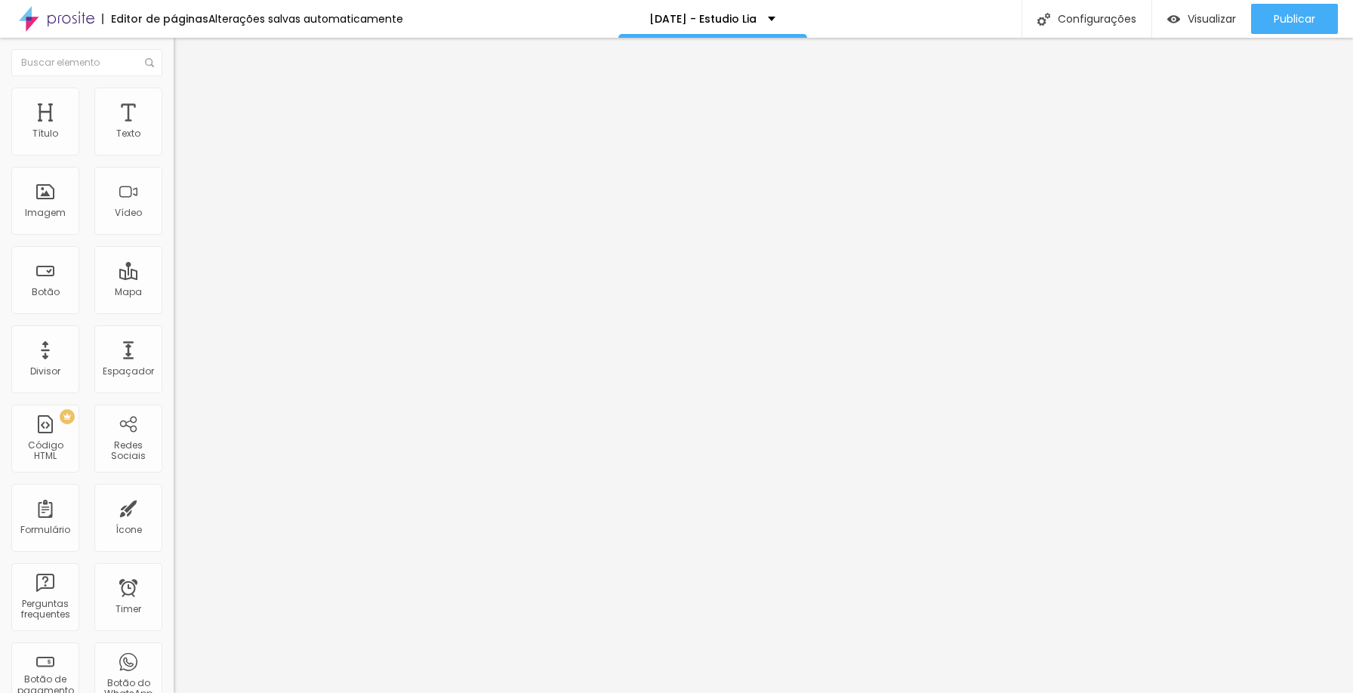
drag, startPoint x: 621, startPoint y: 406, endPoint x: 637, endPoint y: 410, distance: 16.3
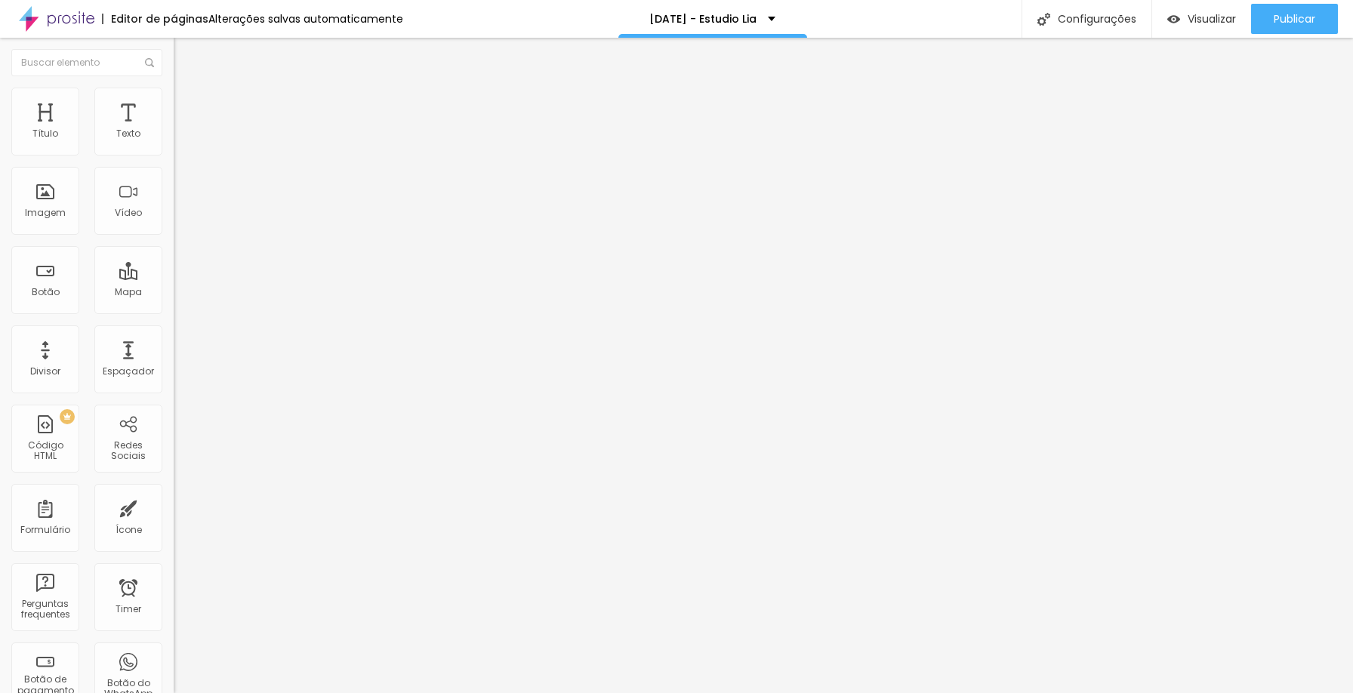
drag, startPoint x: 632, startPoint y: 439, endPoint x: 642, endPoint y: 439, distance: 9.8
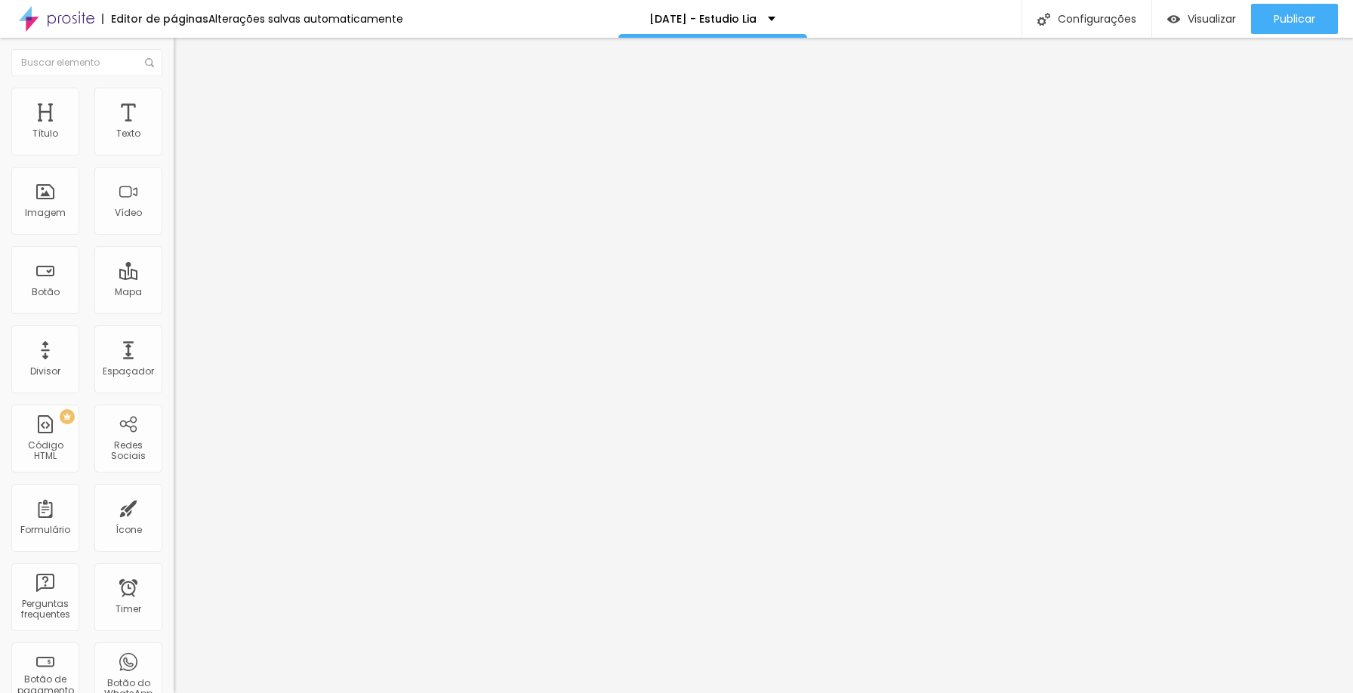
click at [174, 159] on div "Quantidade : 2 Editar perguntas" at bounding box center [261, 149] width 174 height 20
click at [174, 160] on span "Editar perguntas" at bounding box center [217, 153] width 86 height 13
click at [1100, 693] on div "Perguntas frequentes" at bounding box center [676, 704] width 1353 height 23
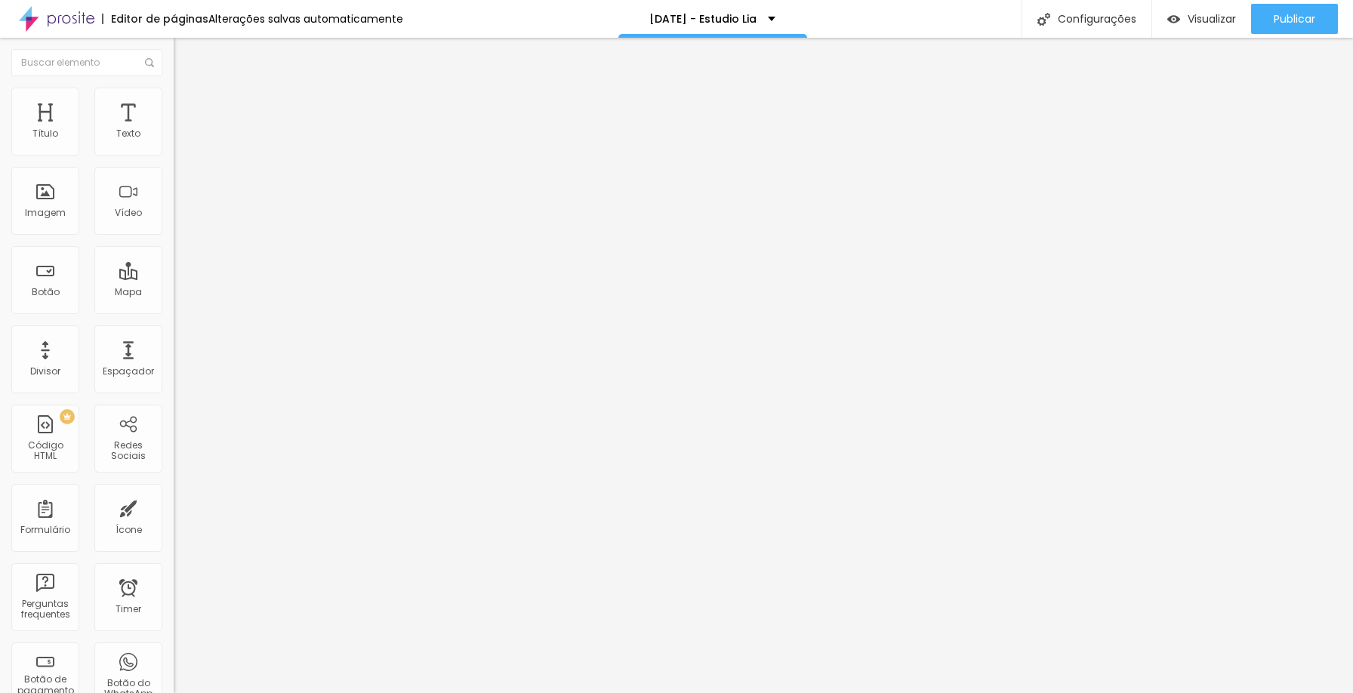
click at [174, 160] on span "Editar perguntas" at bounding box center [217, 153] width 86 height 13
drag, startPoint x: 599, startPoint y: 245, endPoint x: 495, endPoint y: 248, distance: 104.3
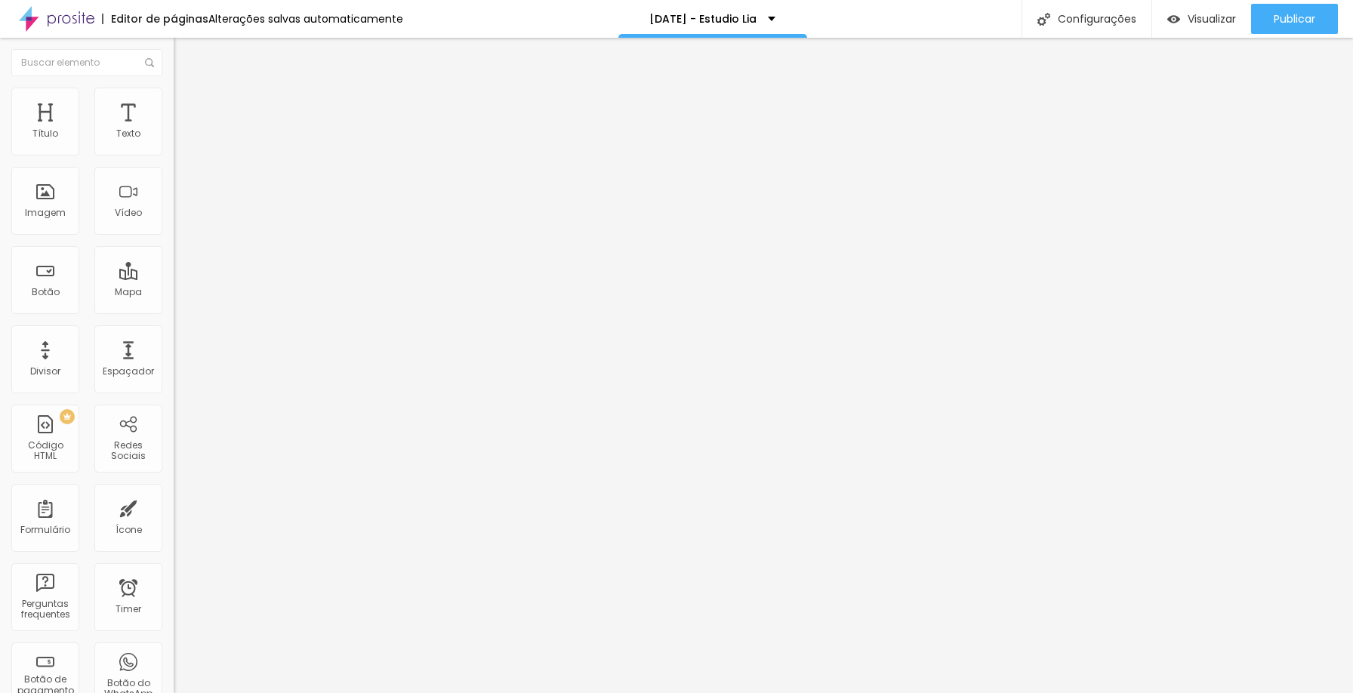
drag, startPoint x: 625, startPoint y: 387, endPoint x: 487, endPoint y: 384, distance: 137.5
drag, startPoint x: 597, startPoint y: 245, endPoint x: 441, endPoint y: 251, distance: 156.4
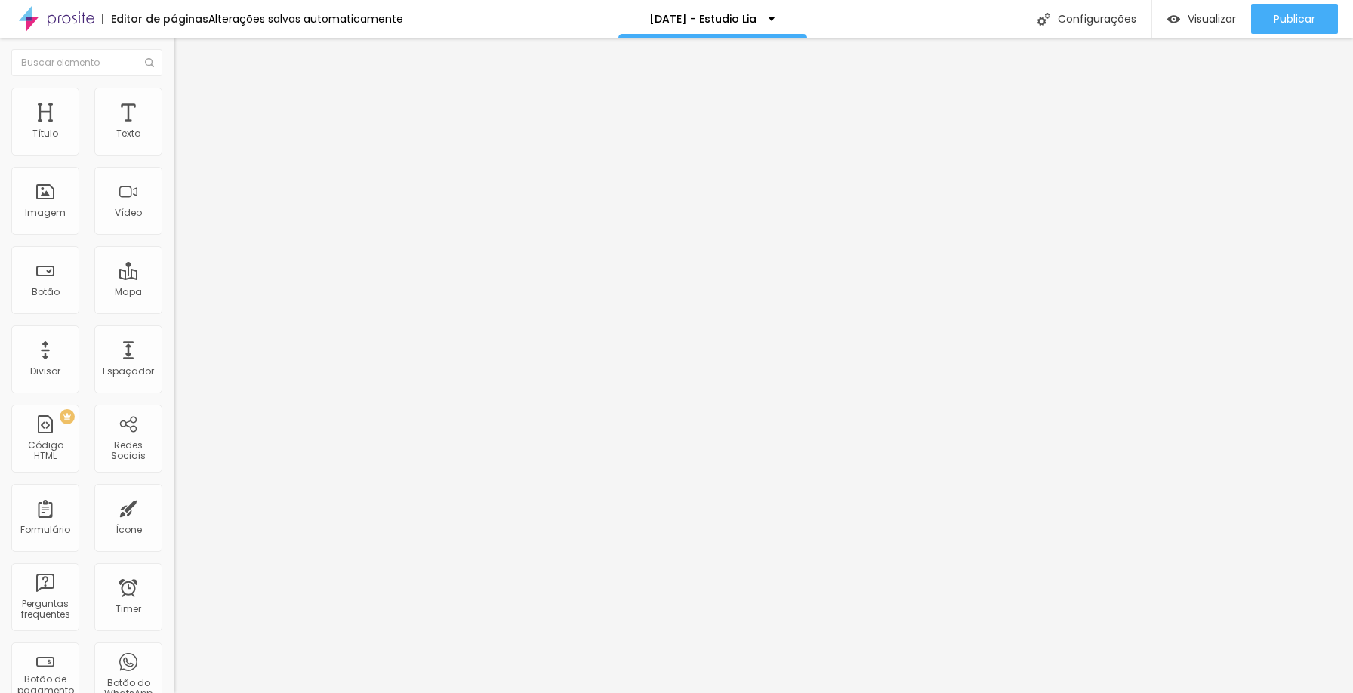
drag, startPoint x: 511, startPoint y: 245, endPoint x: 480, endPoint y: 248, distance: 31.9
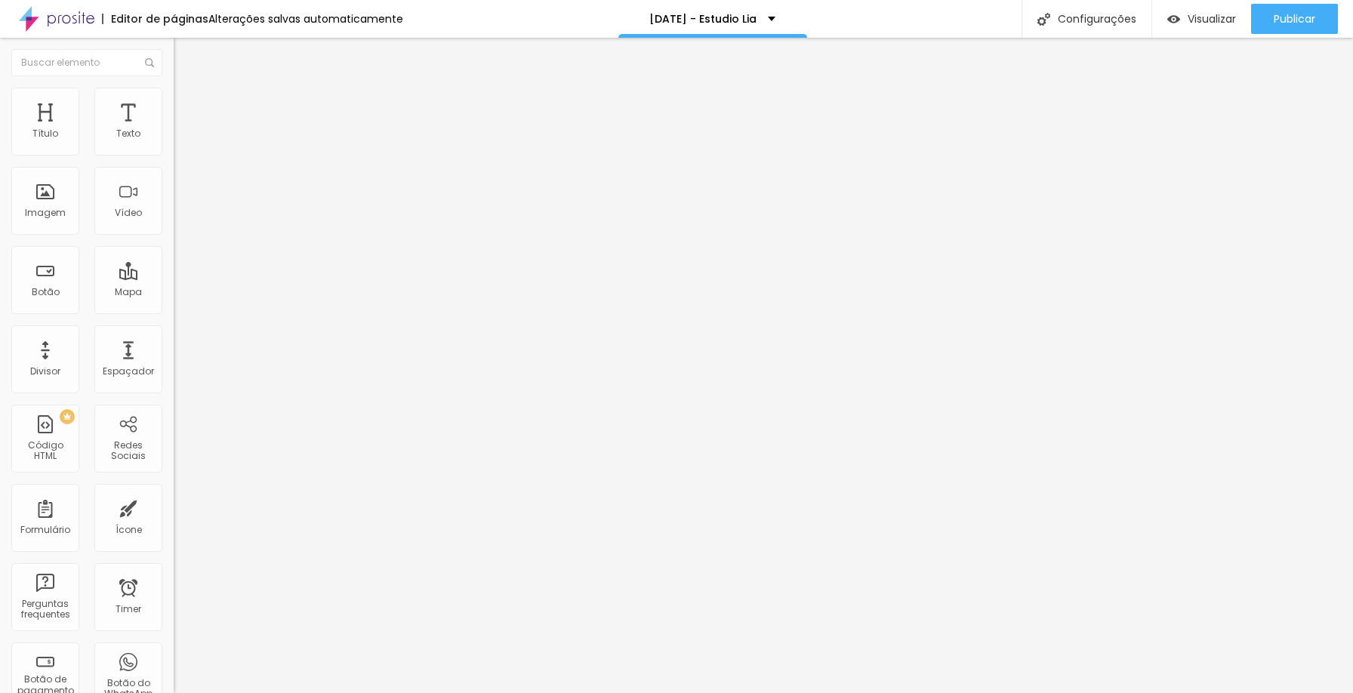
click at [174, 160] on span "Editar perguntas" at bounding box center [217, 153] width 86 height 13
drag, startPoint x: 610, startPoint y: 242, endPoint x: 486, endPoint y: 241, distance: 124.6
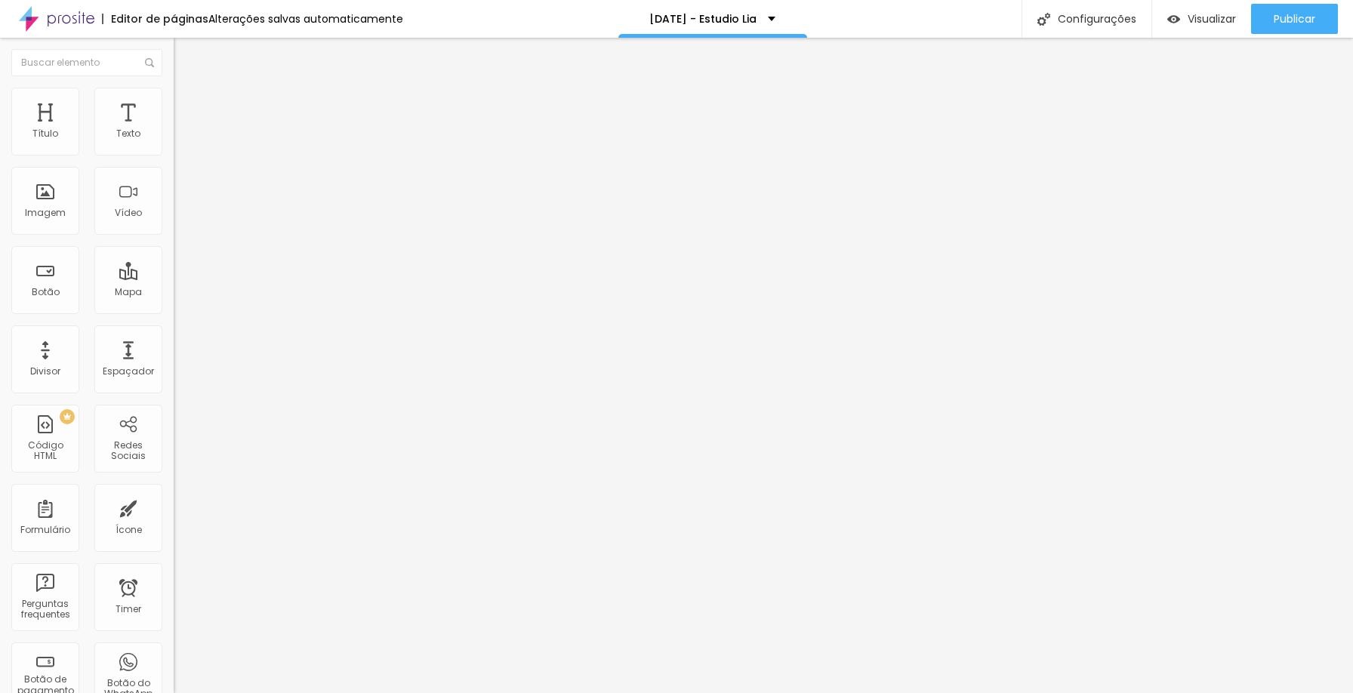
drag, startPoint x: 511, startPoint y: 250, endPoint x: 482, endPoint y: 248, distance: 29.5
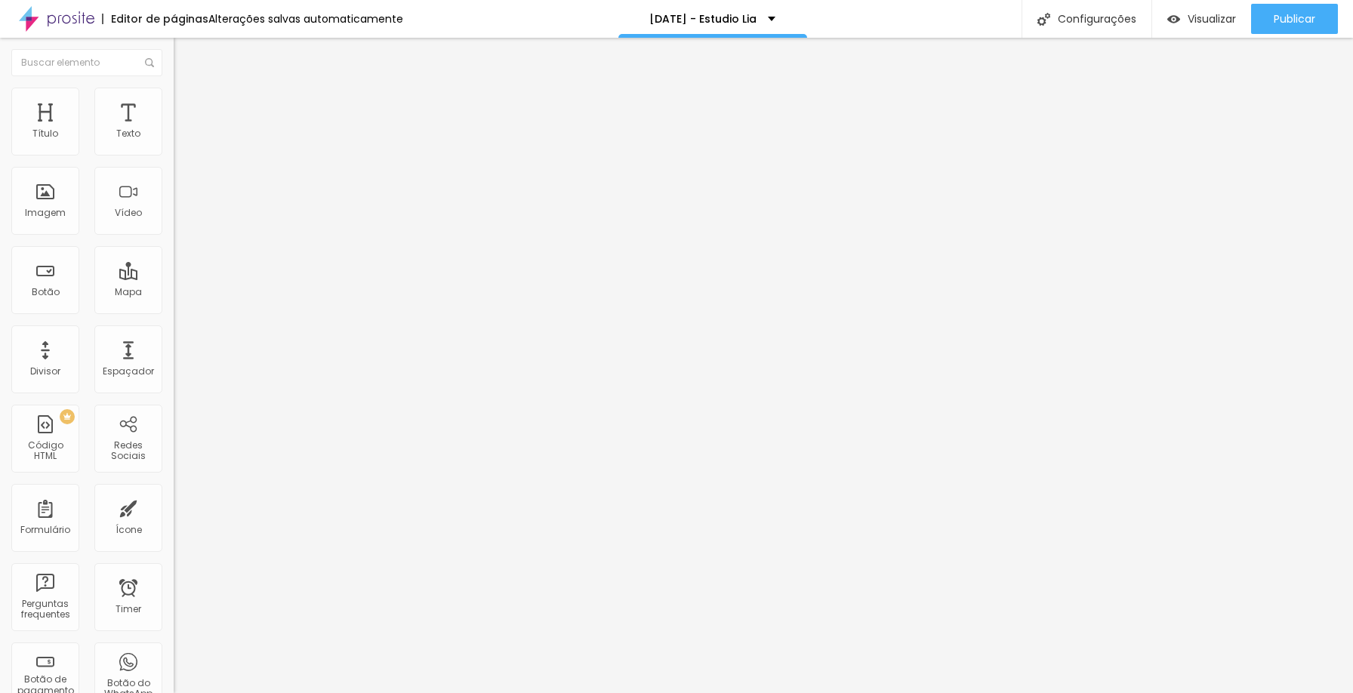
drag, startPoint x: 601, startPoint y: 399, endPoint x: 492, endPoint y: 378, distance: 110.6
drag, startPoint x: 648, startPoint y: 393, endPoint x: 452, endPoint y: 384, distance: 195.8
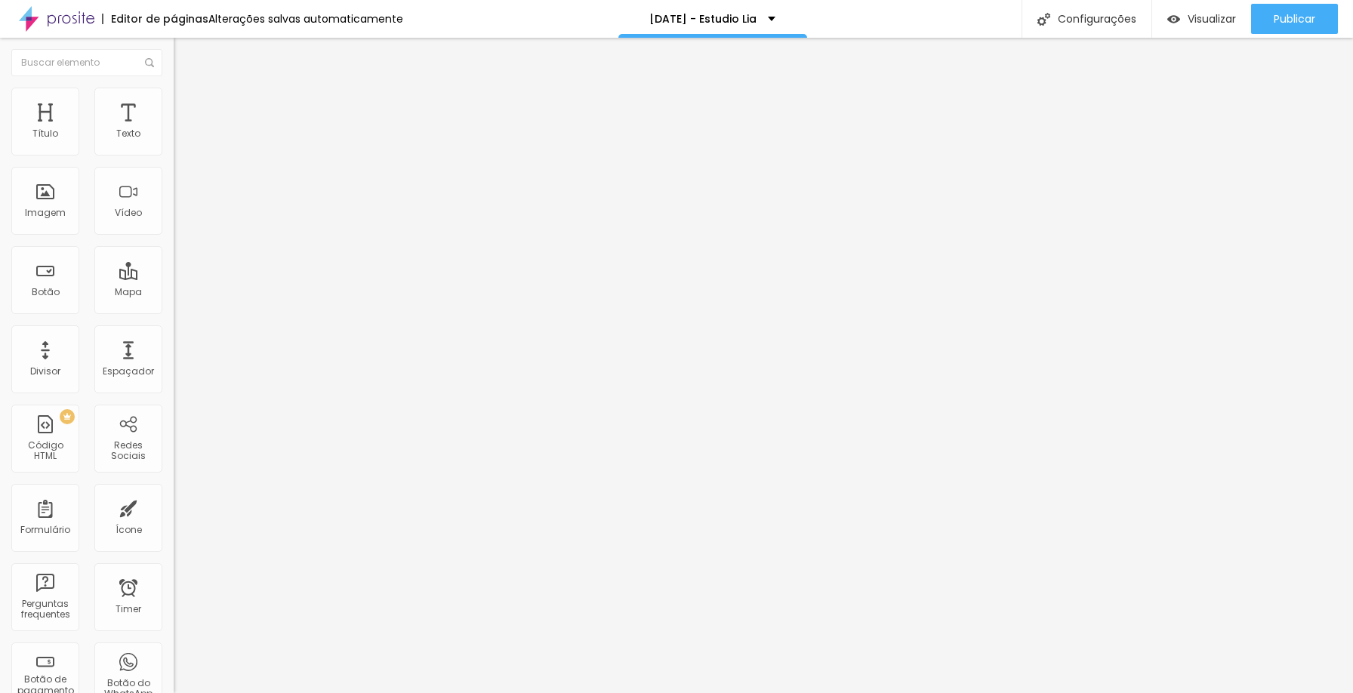
drag, startPoint x: 597, startPoint y: 390, endPoint x: 665, endPoint y: 387, distance: 68.0
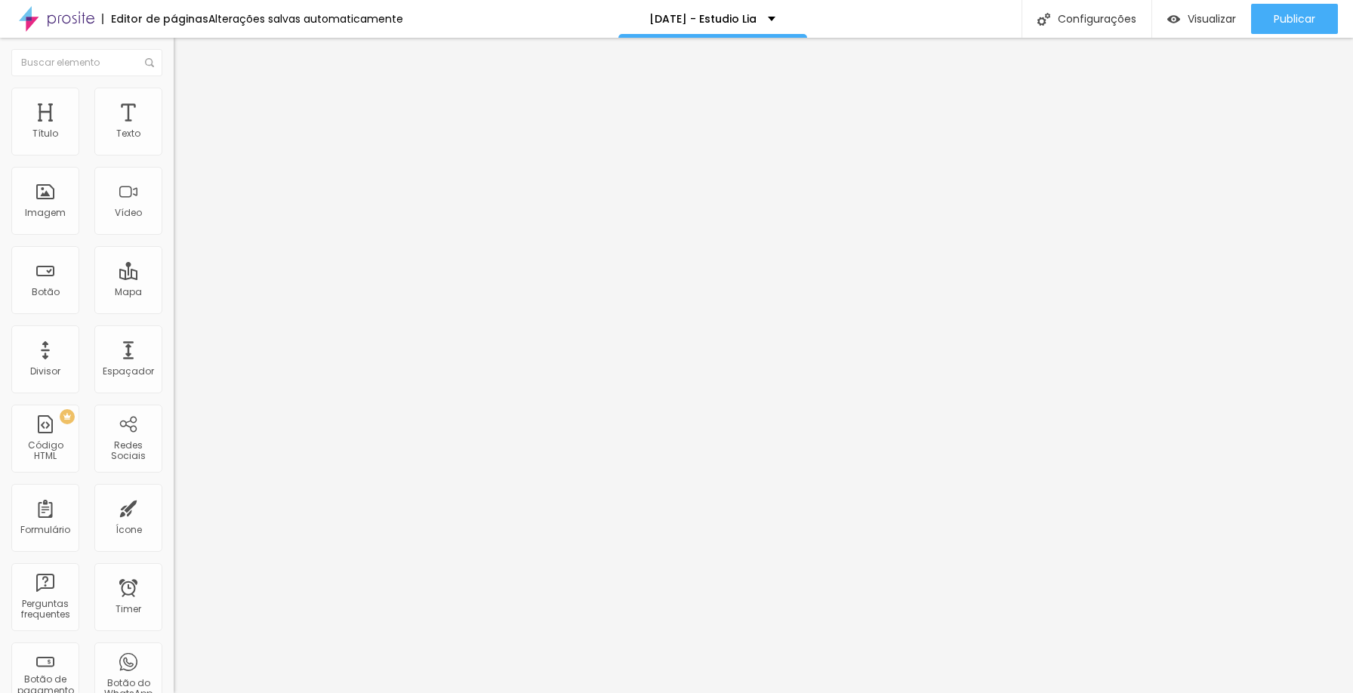
drag, startPoint x: 714, startPoint y: 426, endPoint x: 751, endPoint y: 424, distance: 37.1
drag, startPoint x: 963, startPoint y: 440, endPoint x: 1030, endPoint y: 441, distance: 67.2
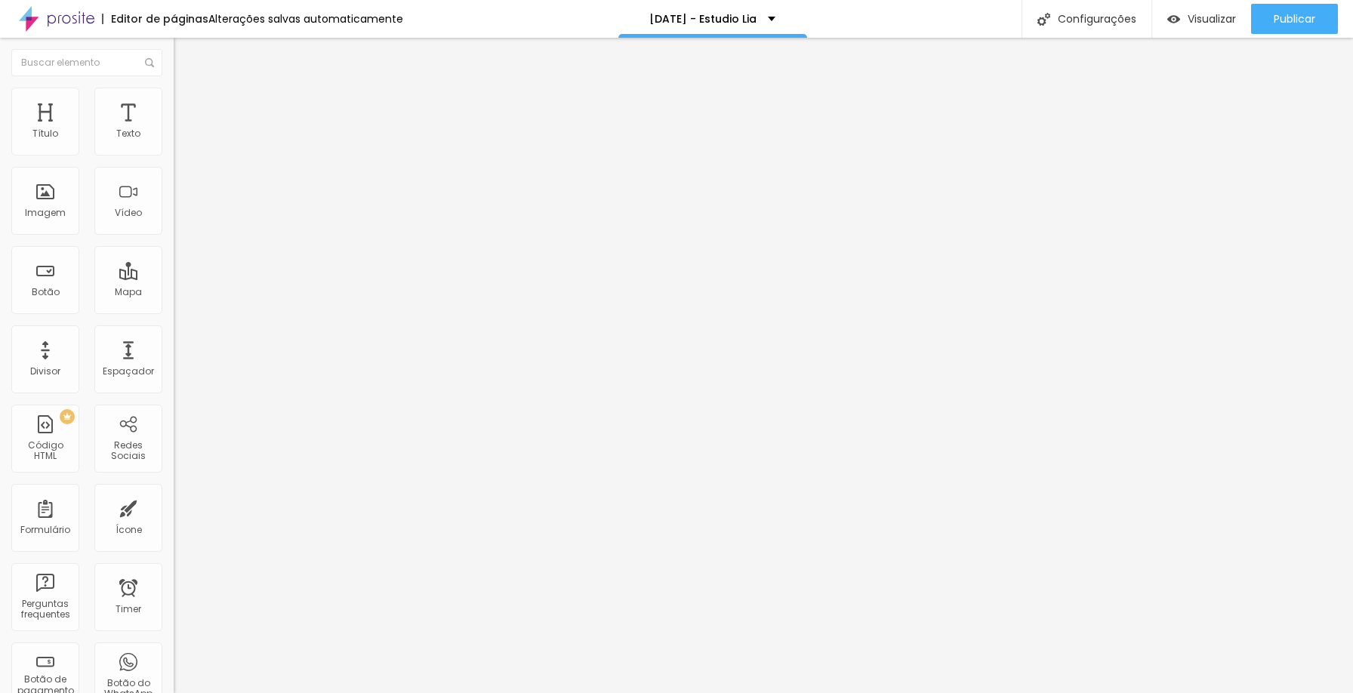
click at [174, 160] on span "Editar perguntas" at bounding box center [217, 153] width 86 height 13
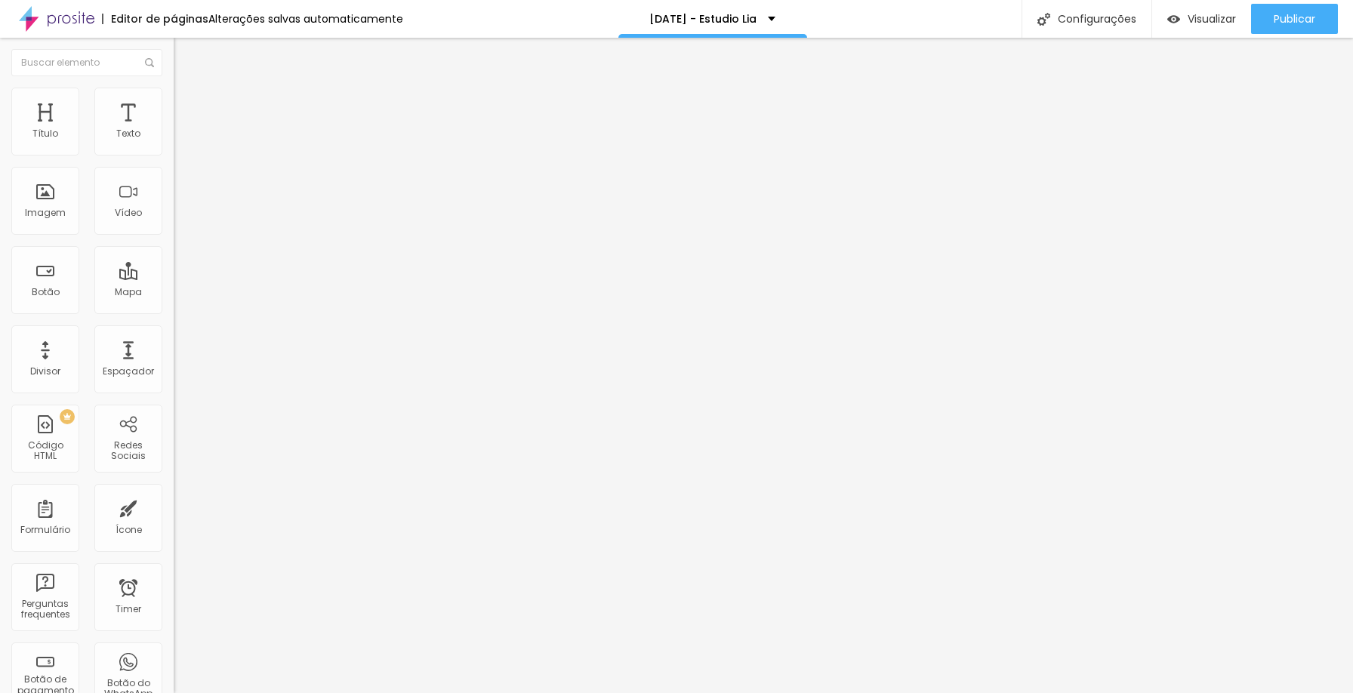
drag, startPoint x: 606, startPoint y: 247, endPoint x: 441, endPoint y: 245, distance: 165.4
drag, startPoint x: 517, startPoint y: 252, endPoint x: 492, endPoint y: 238, distance: 28.1
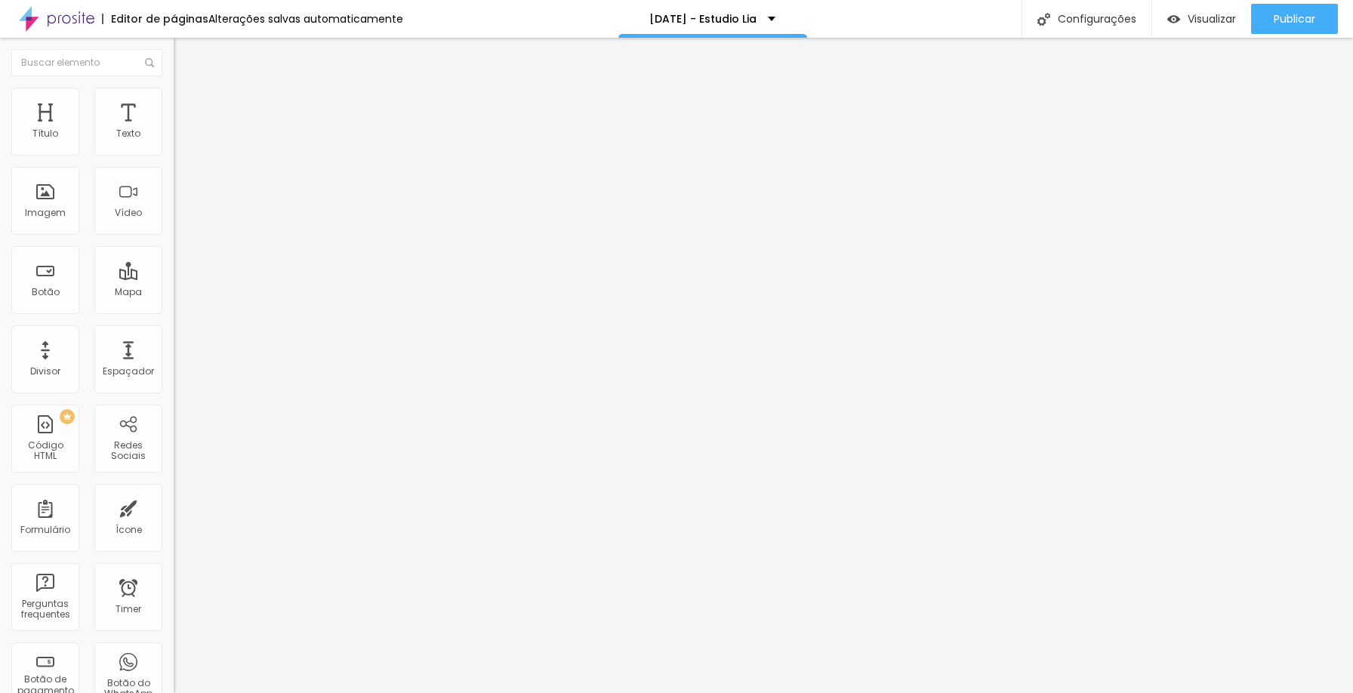
drag, startPoint x: 604, startPoint y: 247, endPoint x: 644, endPoint y: 252, distance: 40.4
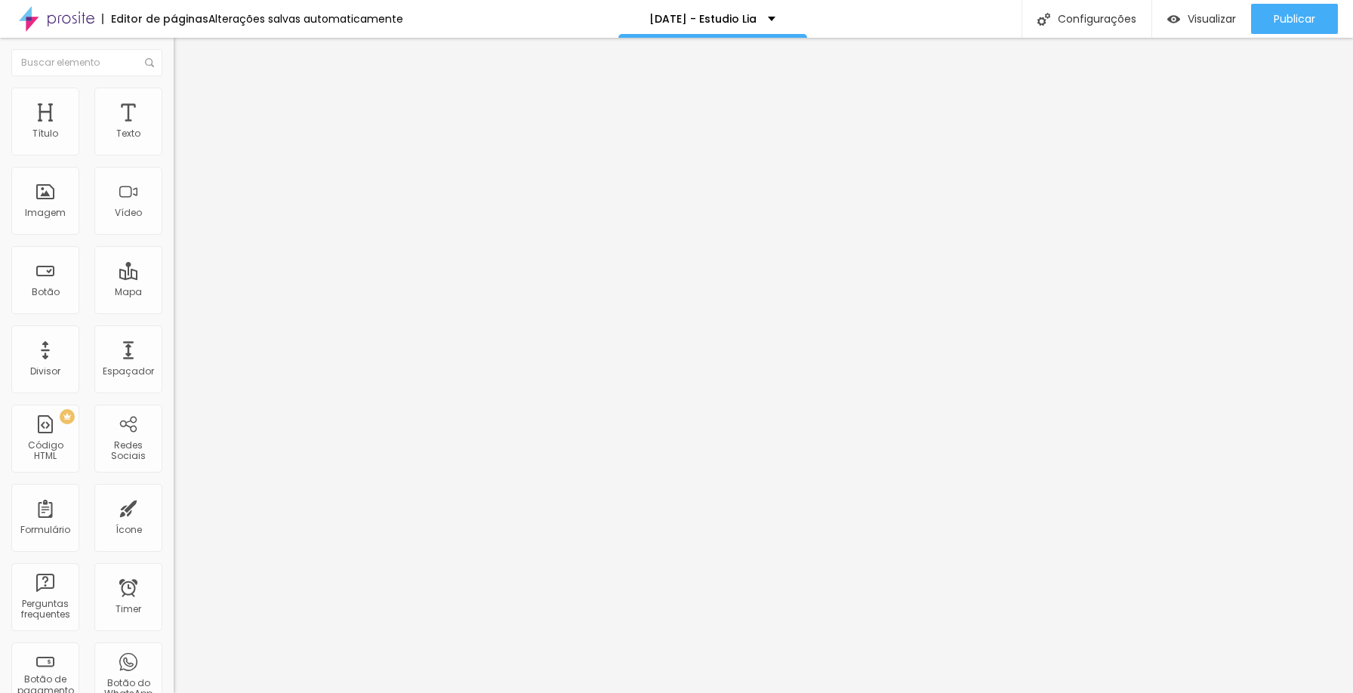
drag, startPoint x: 646, startPoint y: 248, endPoint x: 608, endPoint y: 248, distance: 38.5
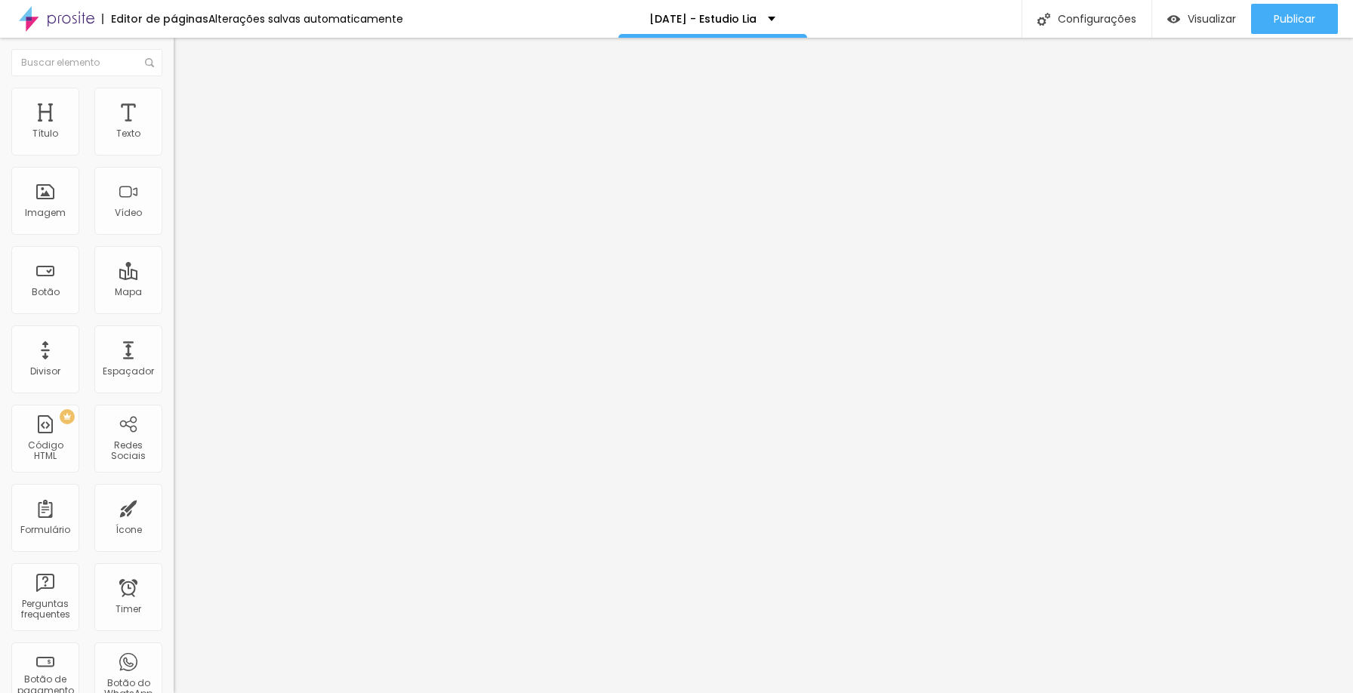
drag, startPoint x: 604, startPoint y: 393, endPoint x: 487, endPoint y: 362, distance: 121.1
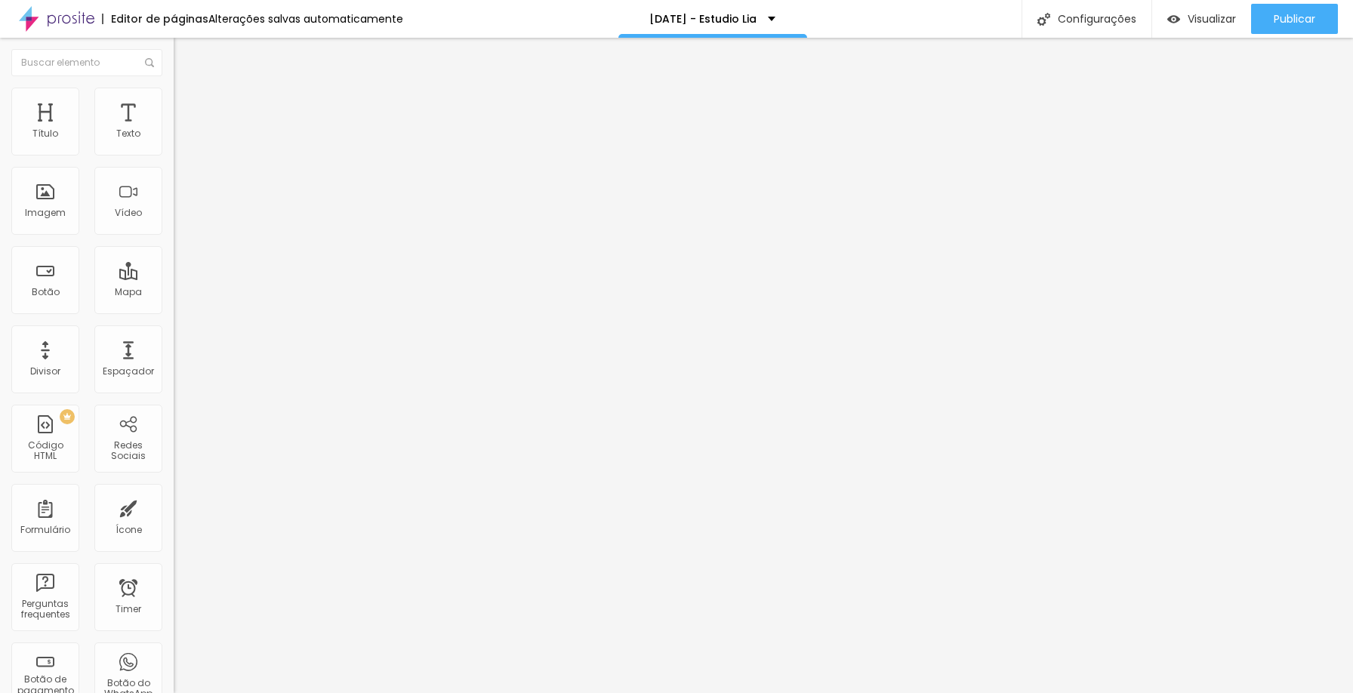
drag, startPoint x: 615, startPoint y: 439, endPoint x: 528, endPoint y: 435, distance: 86.9
drag, startPoint x: 498, startPoint y: 387, endPoint x: 600, endPoint y: 387, distance: 102.0
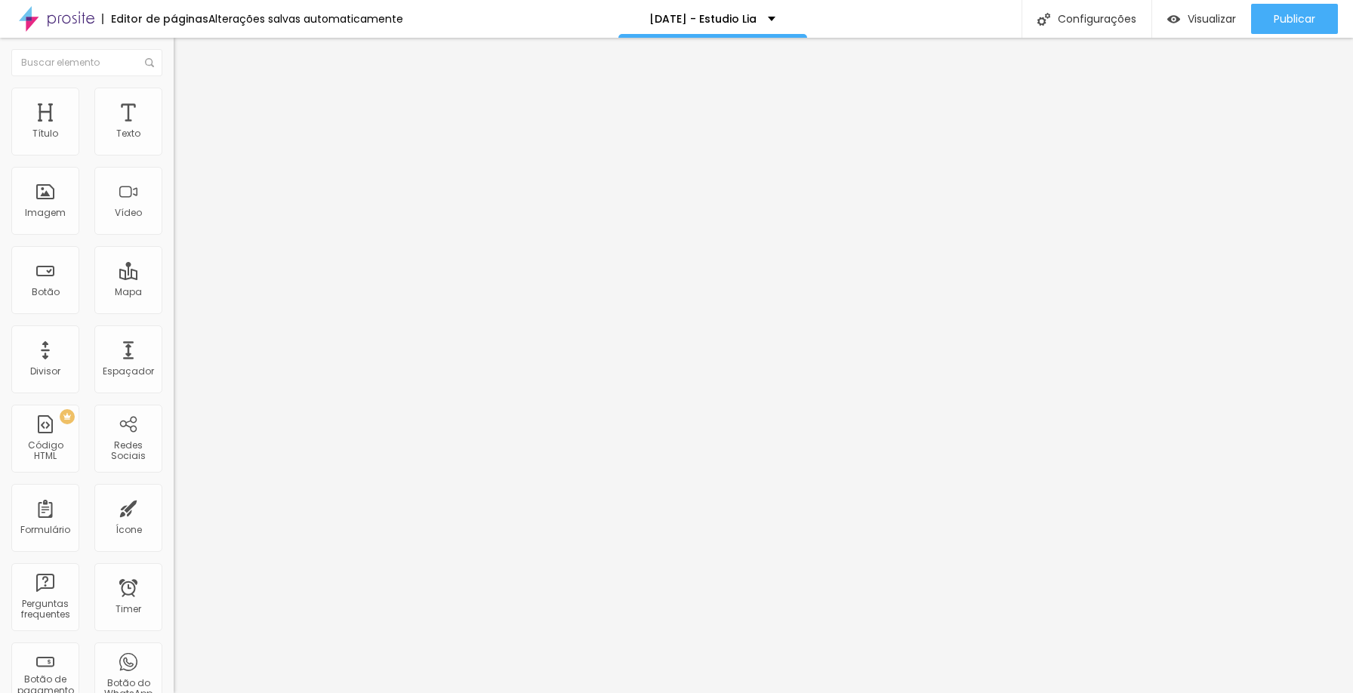
drag, startPoint x: 806, startPoint y: 440, endPoint x: 878, endPoint y: 440, distance: 72.5
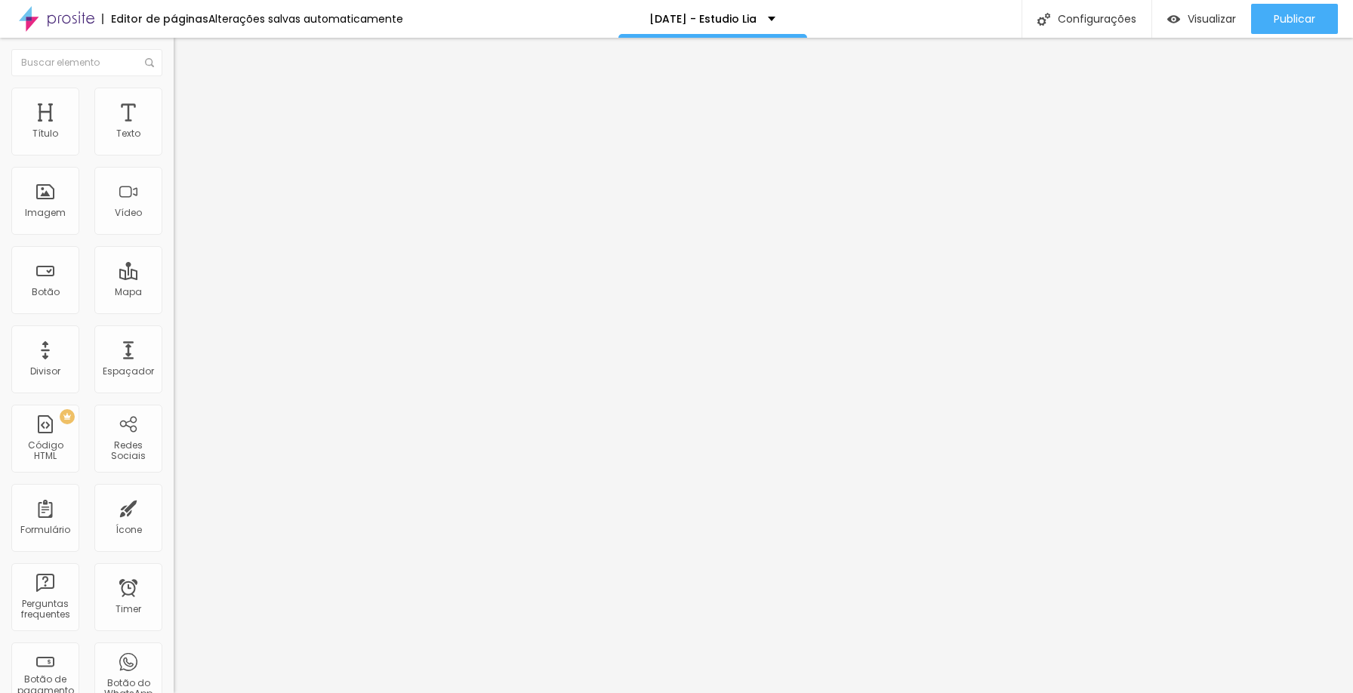
drag, startPoint x: 676, startPoint y: 387, endPoint x: 601, endPoint y: 388, distance: 74.8
drag, startPoint x: 509, startPoint y: 243, endPoint x: 489, endPoint y: 248, distance: 20.3
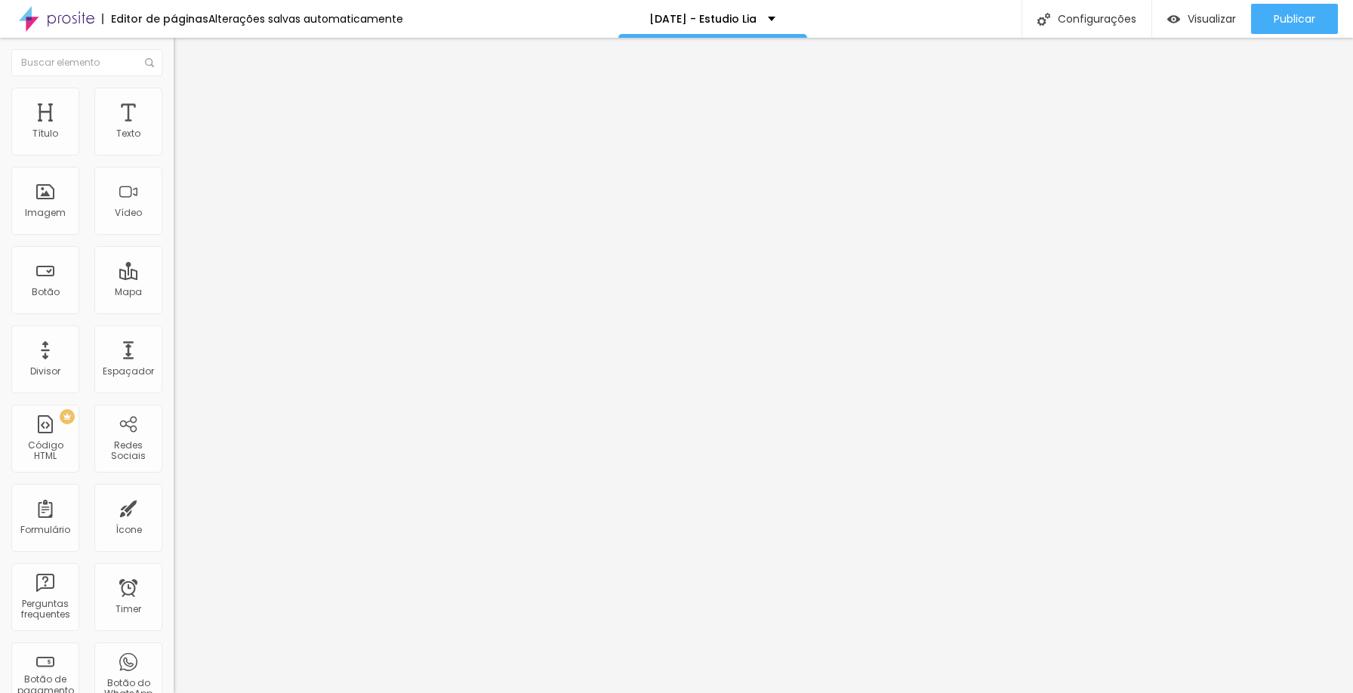
click at [174, 160] on span "Editar perguntas" at bounding box center [217, 153] width 86 height 13
drag, startPoint x: 502, startPoint y: 247, endPoint x: 480, endPoint y: 245, distance: 22.7
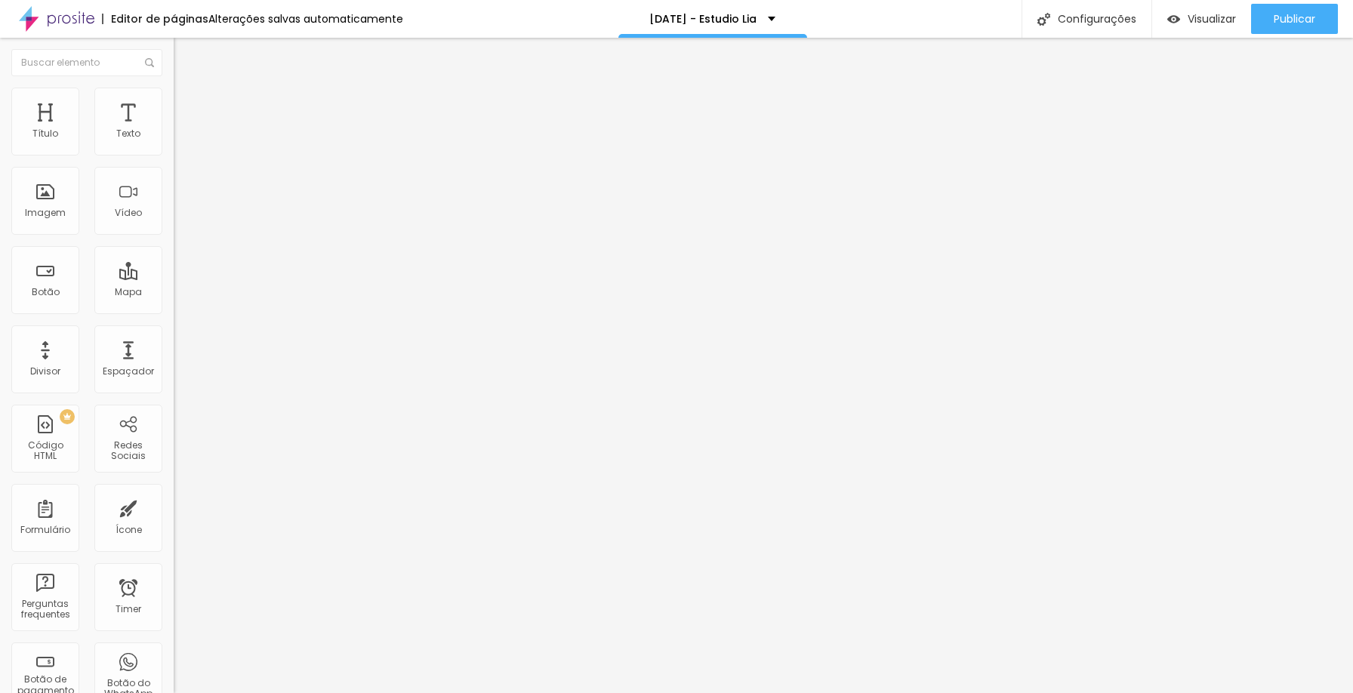
drag, startPoint x: 623, startPoint y: 252, endPoint x: 477, endPoint y: 250, distance: 146.5
drag, startPoint x: 511, startPoint y: 248, endPoint x: 485, endPoint y: 245, distance: 26.6
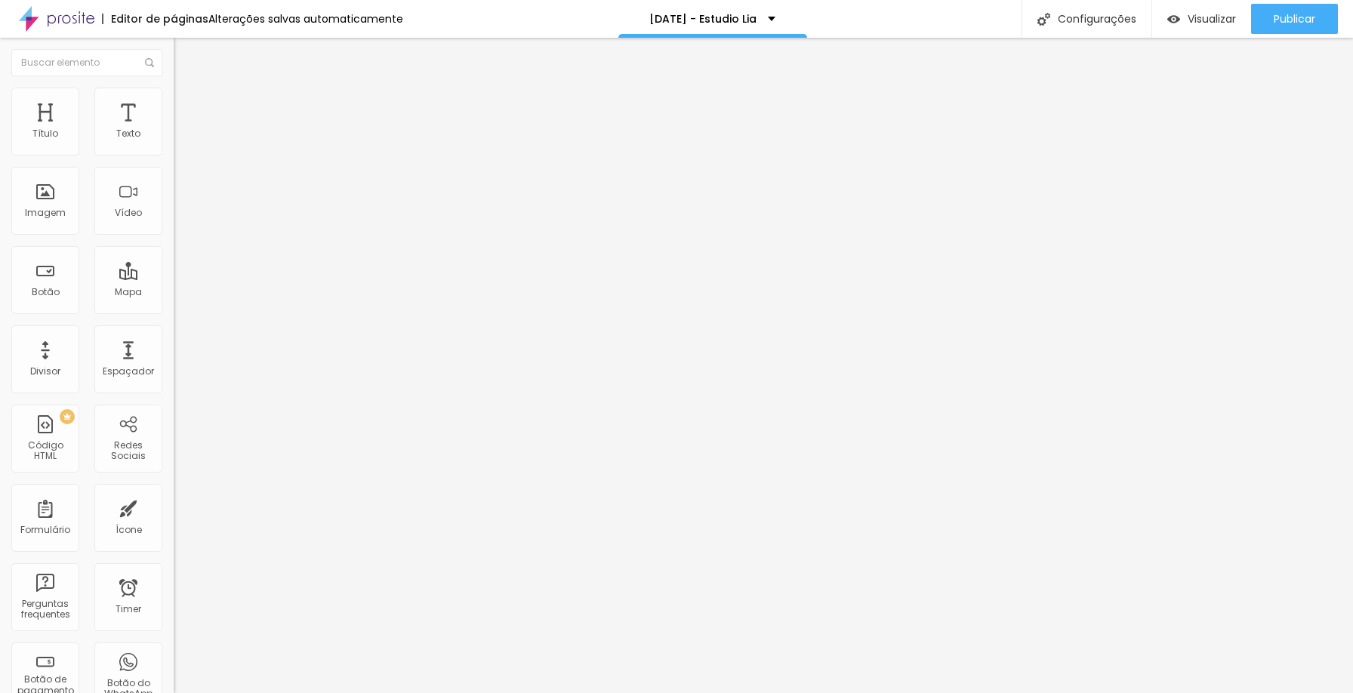
drag, startPoint x: 612, startPoint y: 393, endPoint x: 474, endPoint y: 381, distance: 138.0
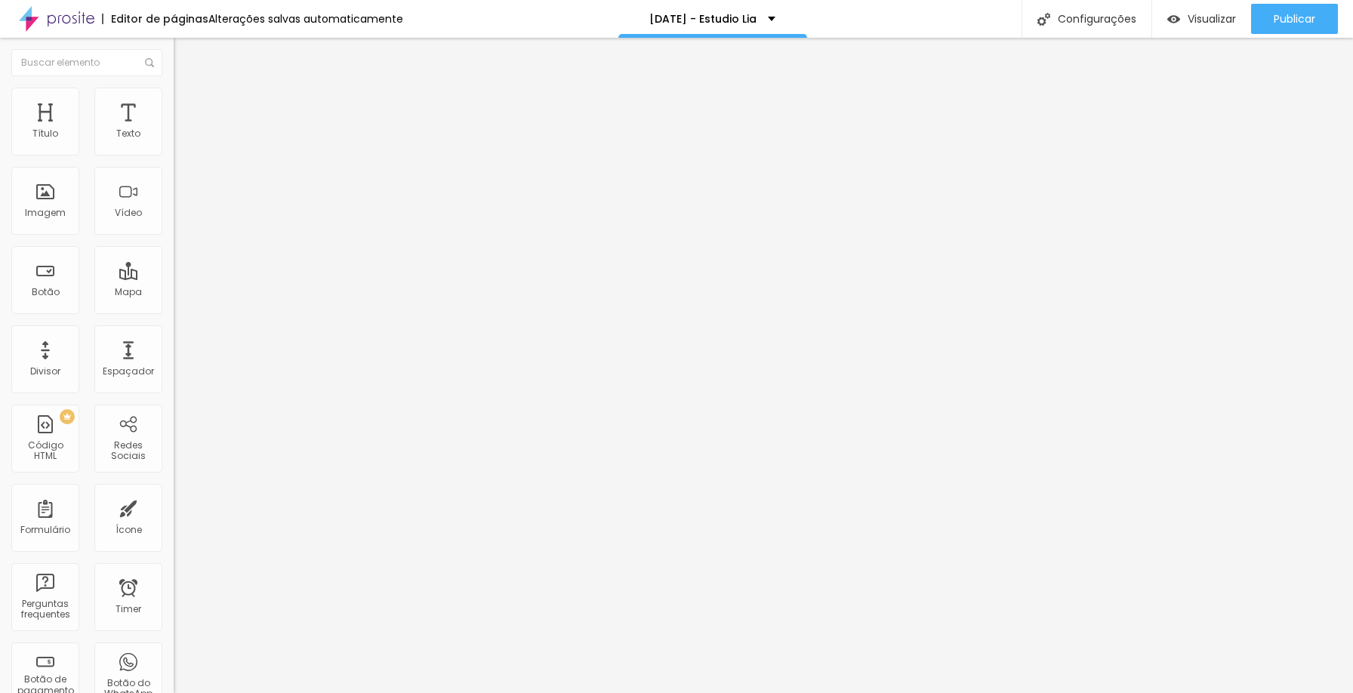
drag, startPoint x: 859, startPoint y: 413, endPoint x: 754, endPoint y: 417, distance: 104.3
drag, startPoint x: 770, startPoint y: 432, endPoint x: 897, endPoint y: 431, distance: 126.9
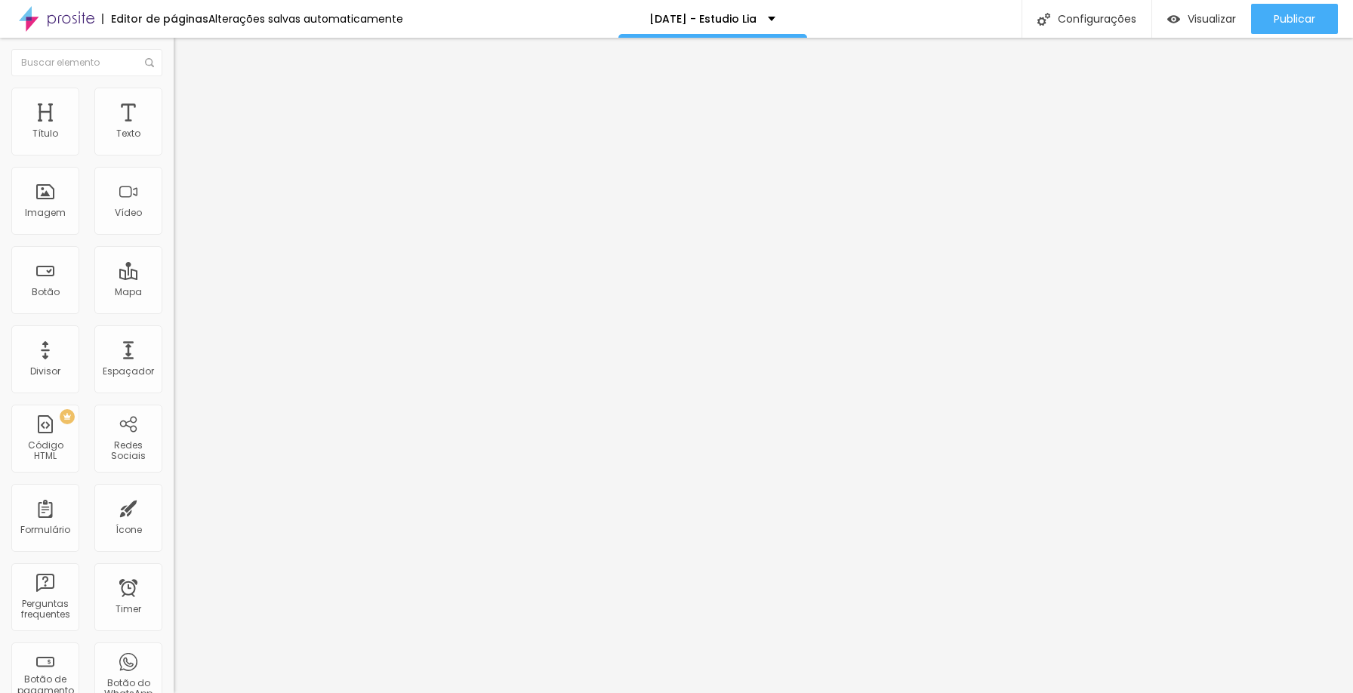
click at [174, 160] on span "Editar perguntas" at bounding box center [217, 153] width 86 height 13
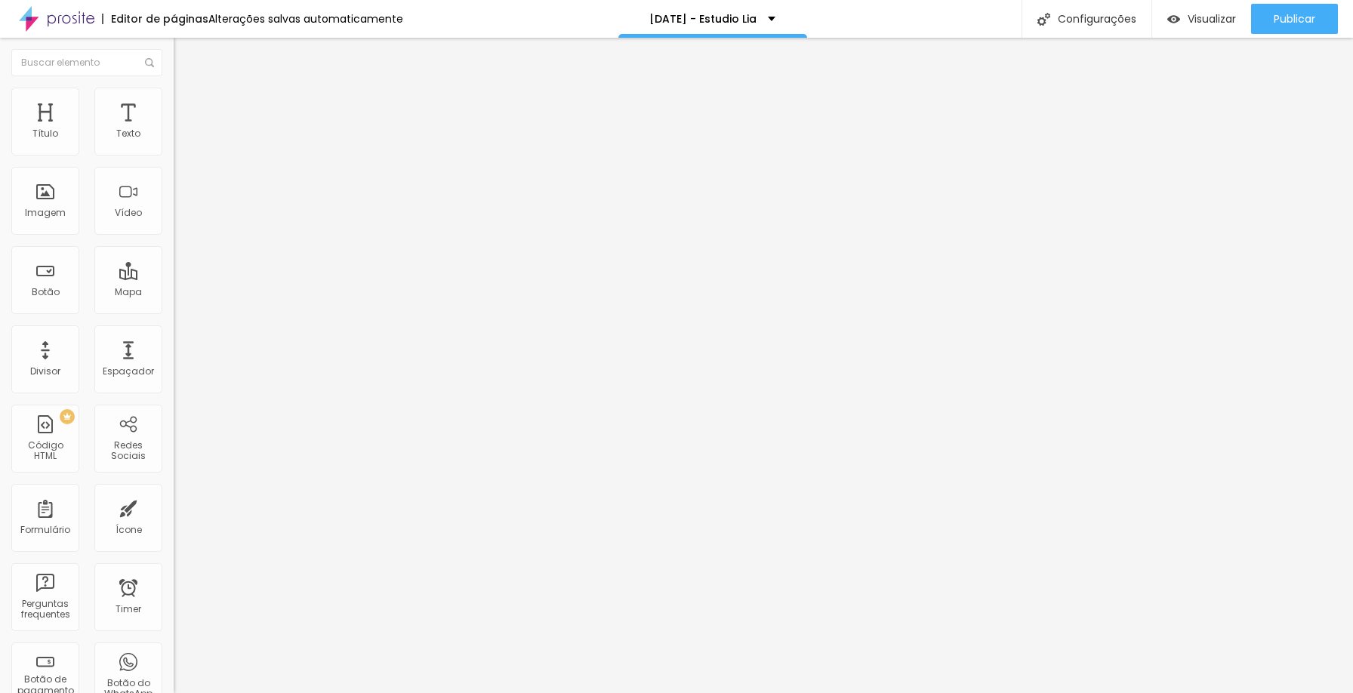
drag, startPoint x: 528, startPoint y: 386, endPoint x: 551, endPoint y: 384, distance: 23.5
drag, startPoint x: 693, startPoint y: 403, endPoint x: 773, endPoint y: 404, distance: 80.1
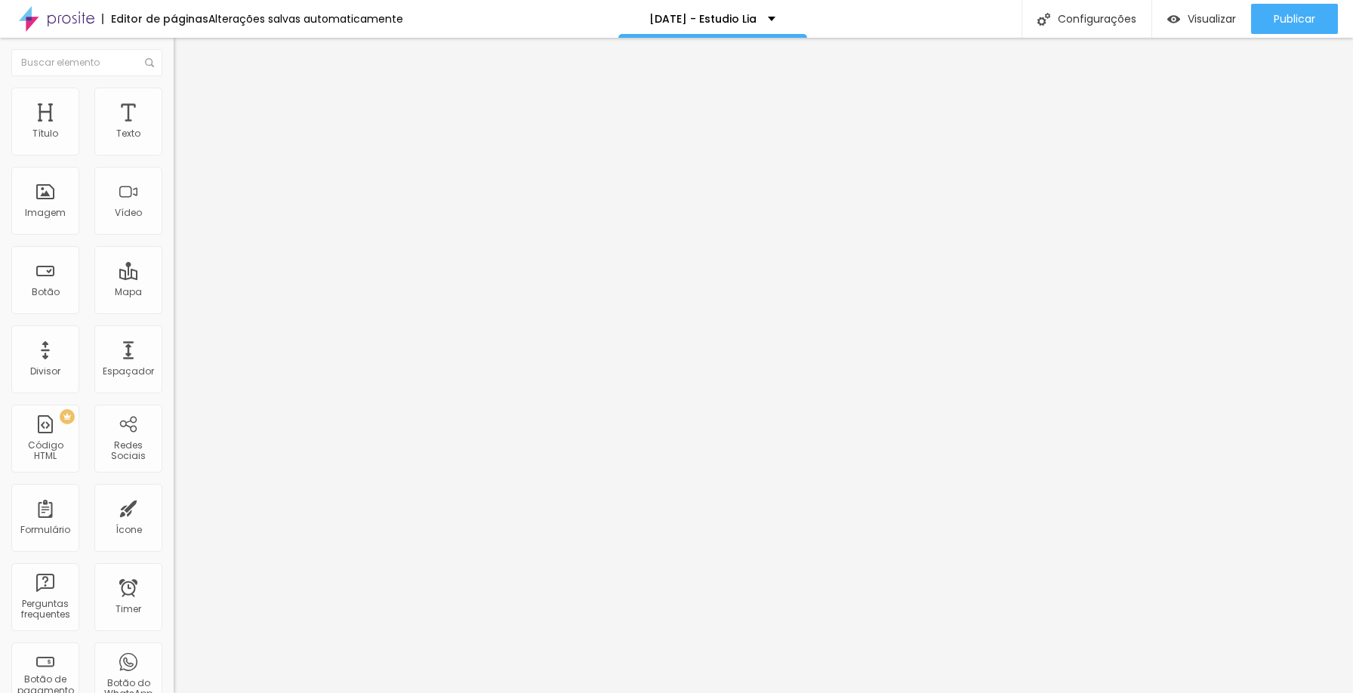
drag, startPoint x: 636, startPoint y: 415, endPoint x: 698, endPoint y: 415, distance: 61.9
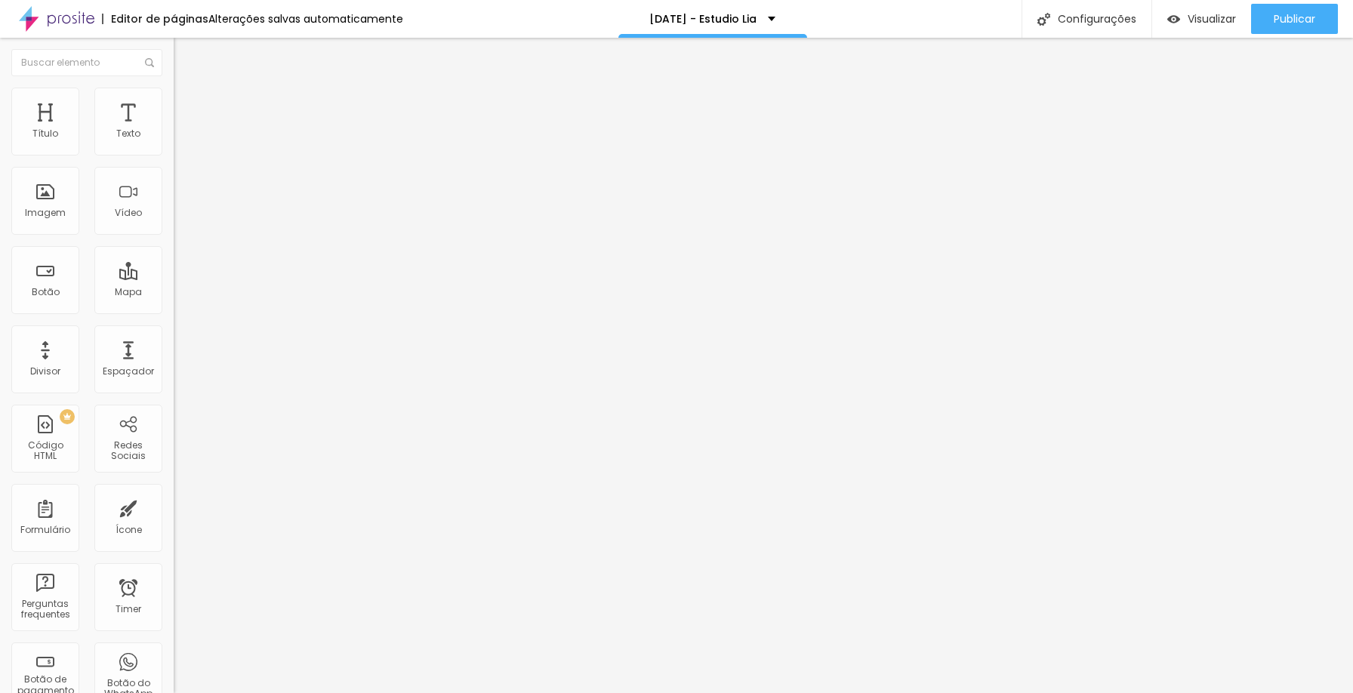
drag, startPoint x: 782, startPoint y: 387, endPoint x: 532, endPoint y: 387, distance: 249.2
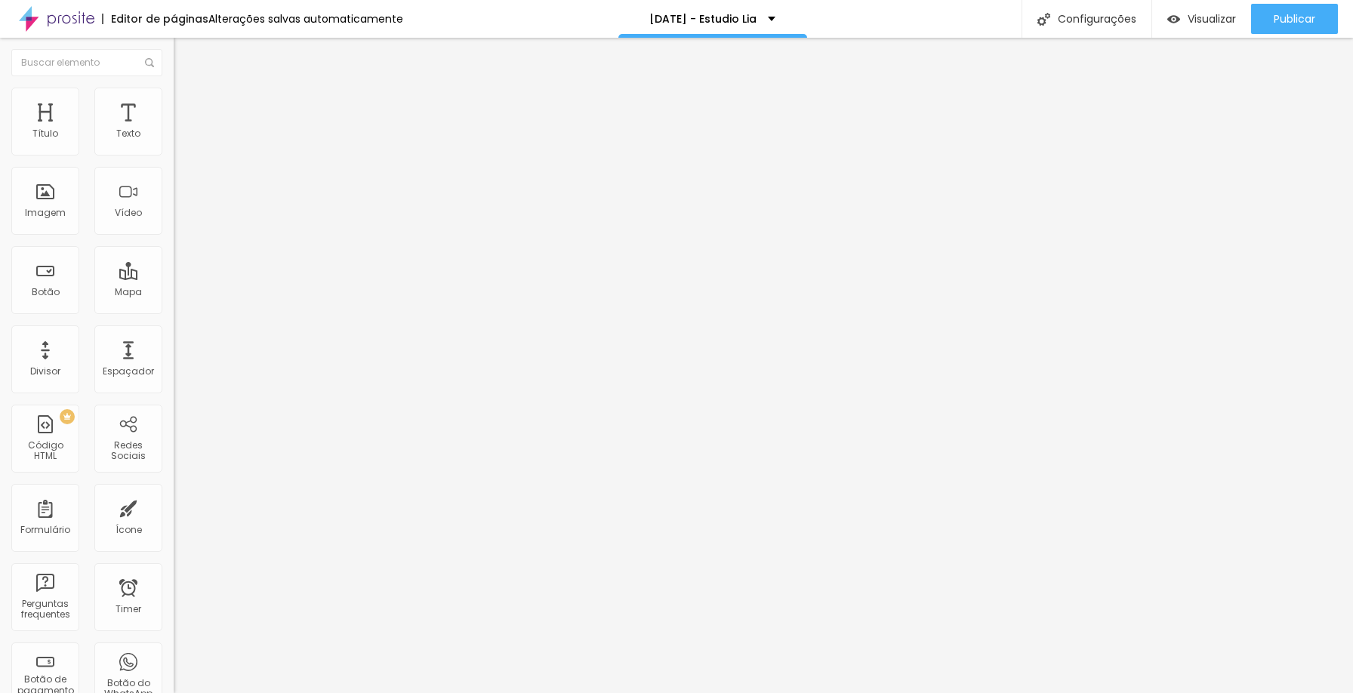
drag, startPoint x: 652, startPoint y: 390, endPoint x: 767, endPoint y: 386, distance: 115.6
drag, startPoint x: 528, startPoint y: 428, endPoint x: 606, endPoint y: 428, distance: 78.5
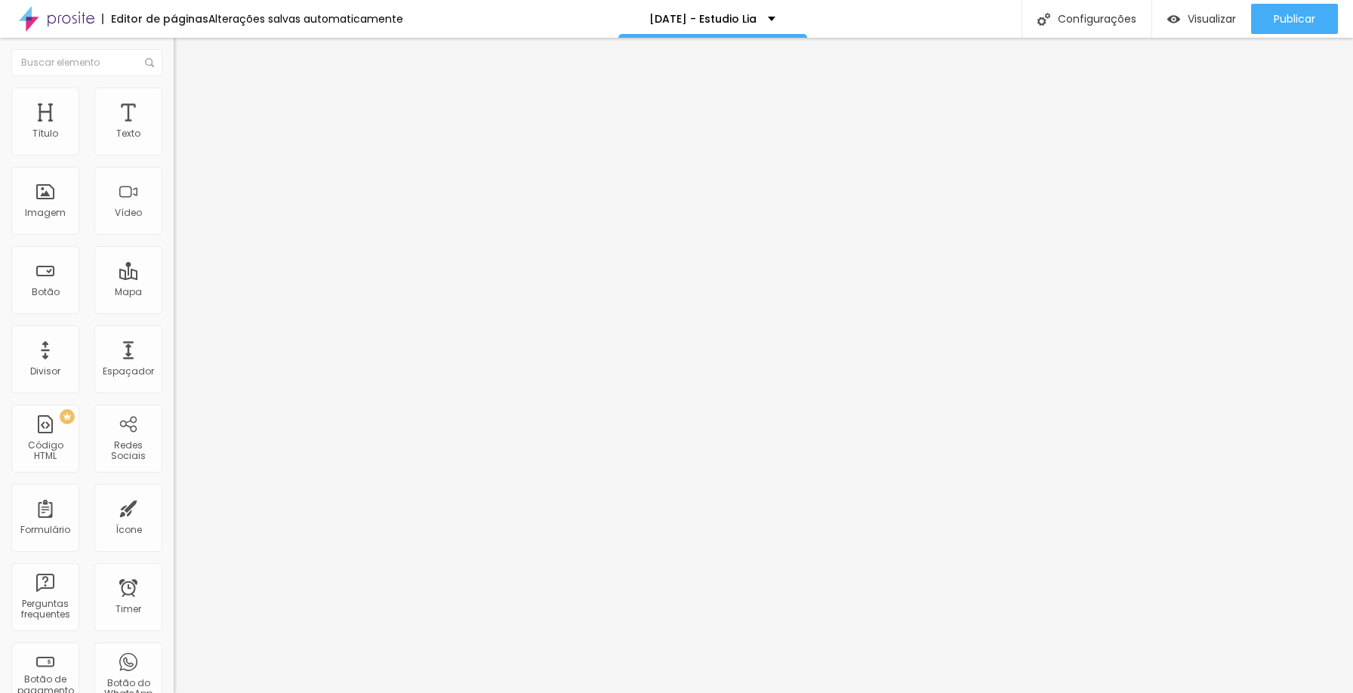
drag, startPoint x: 829, startPoint y: 467, endPoint x: 887, endPoint y: 464, distance: 58.2
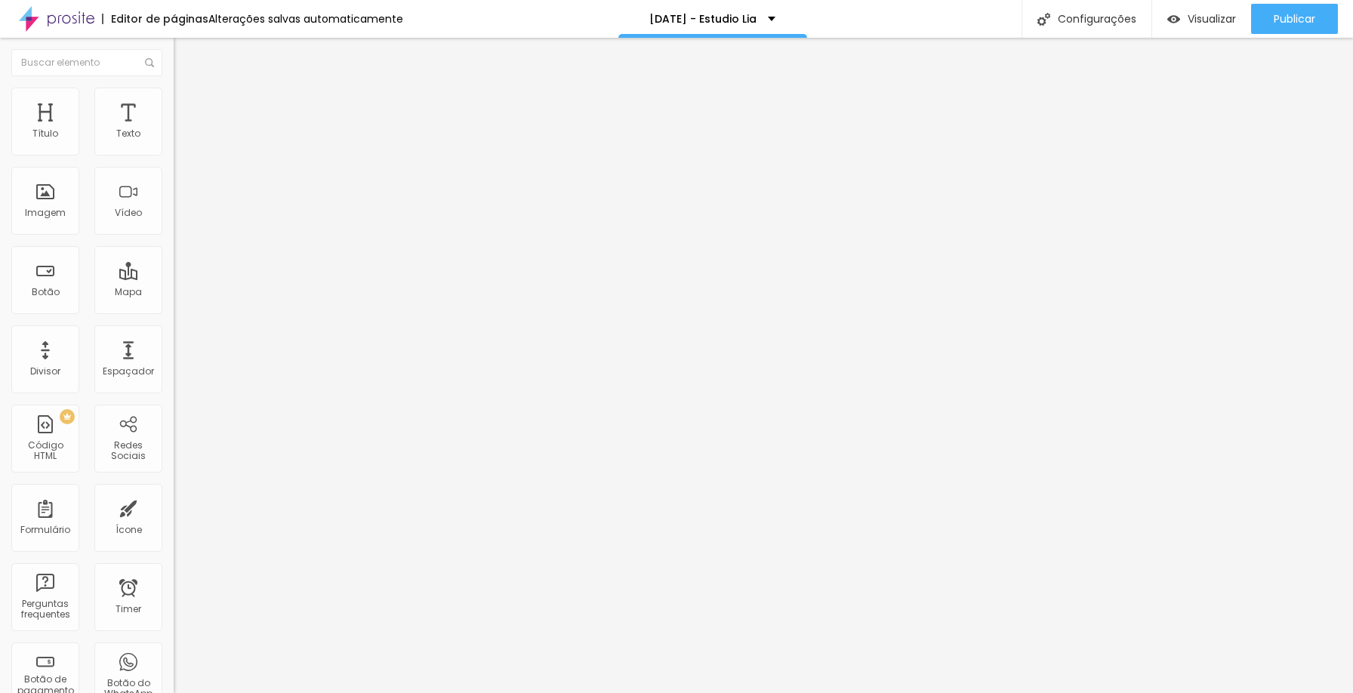
click at [174, 160] on span "Editar perguntas" at bounding box center [217, 153] width 86 height 13
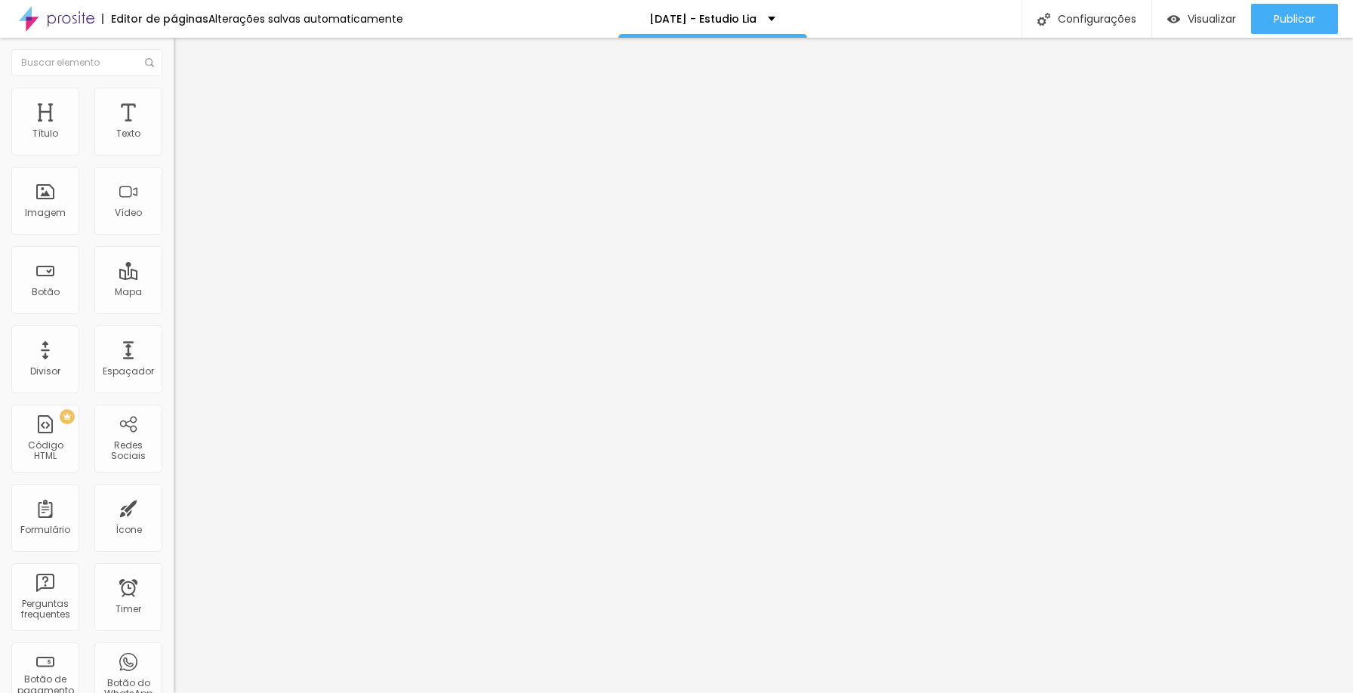
click at [174, 160] on span "Editar perguntas" at bounding box center [217, 153] width 86 height 13
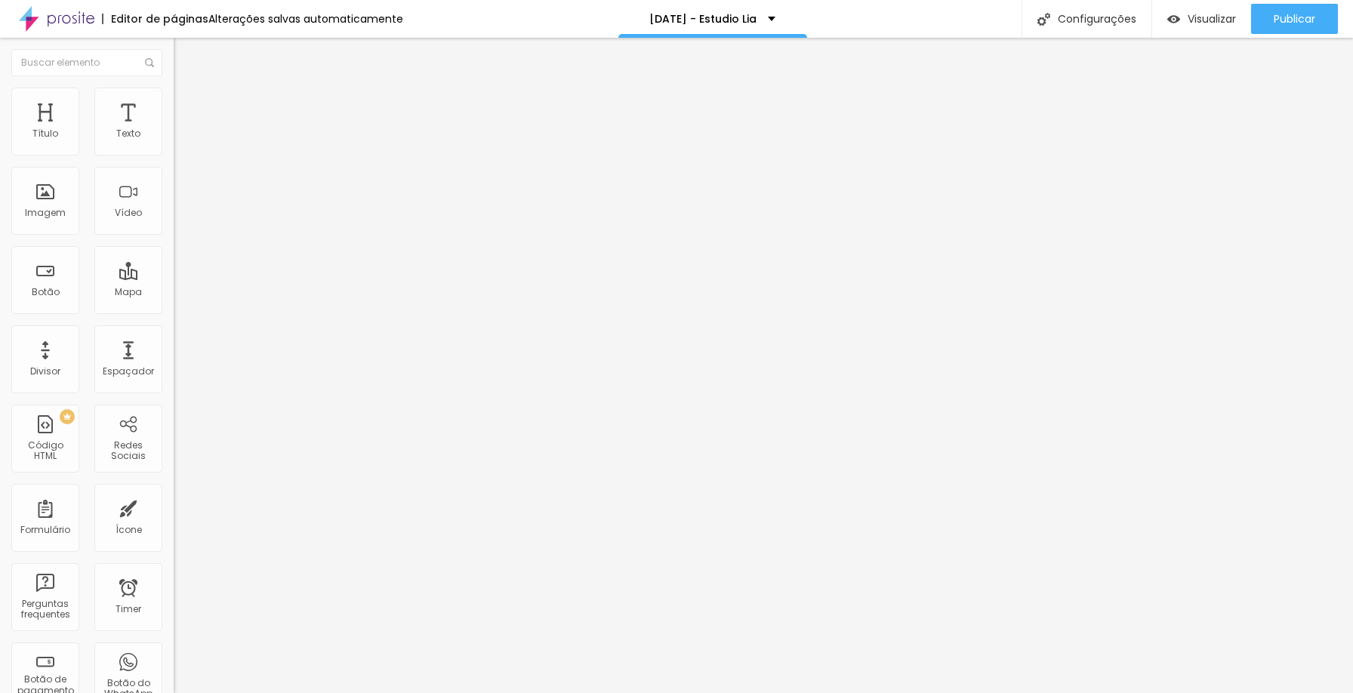
drag, startPoint x: 628, startPoint y: 250, endPoint x: 476, endPoint y: 247, distance: 151.8
click at [174, 160] on span "Editar perguntas" at bounding box center [217, 153] width 86 height 13
drag, startPoint x: 622, startPoint y: 248, endPoint x: 412, endPoint y: 248, distance: 209.9
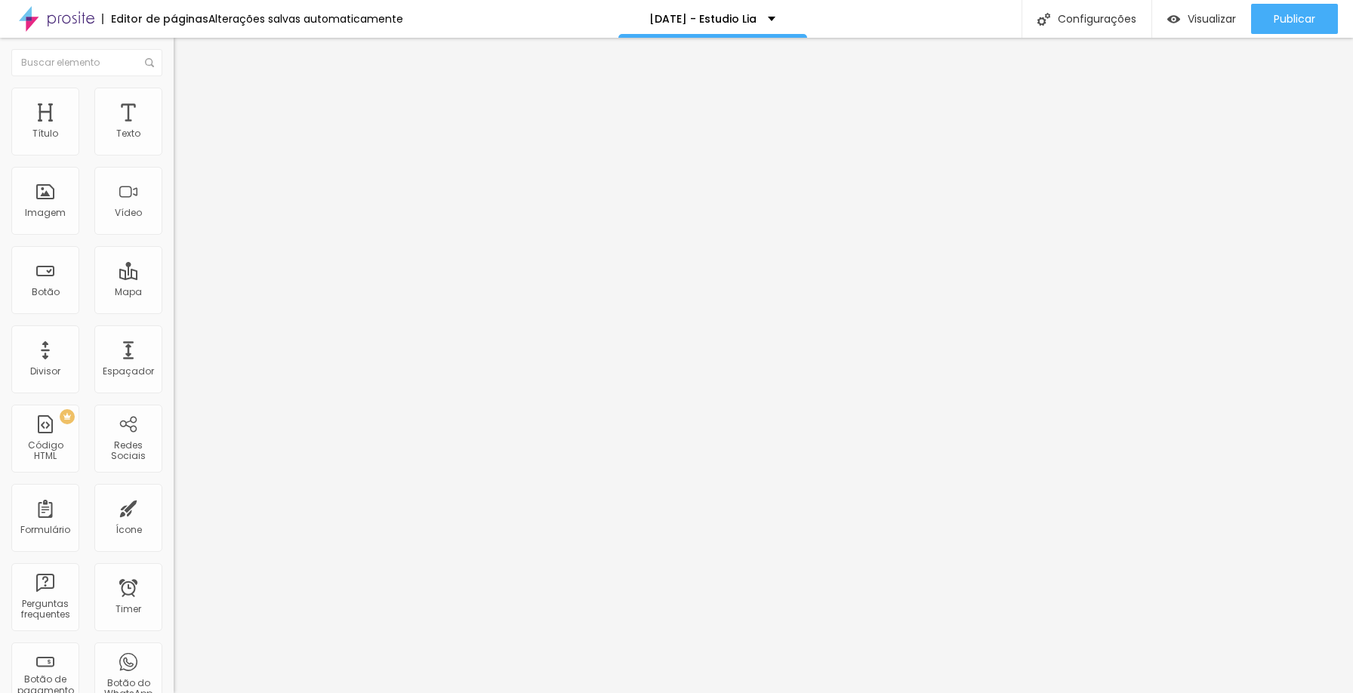
drag, startPoint x: 511, startPoint y: 245, endPoint x: 485, endPoint y: 245, distance: 25.7
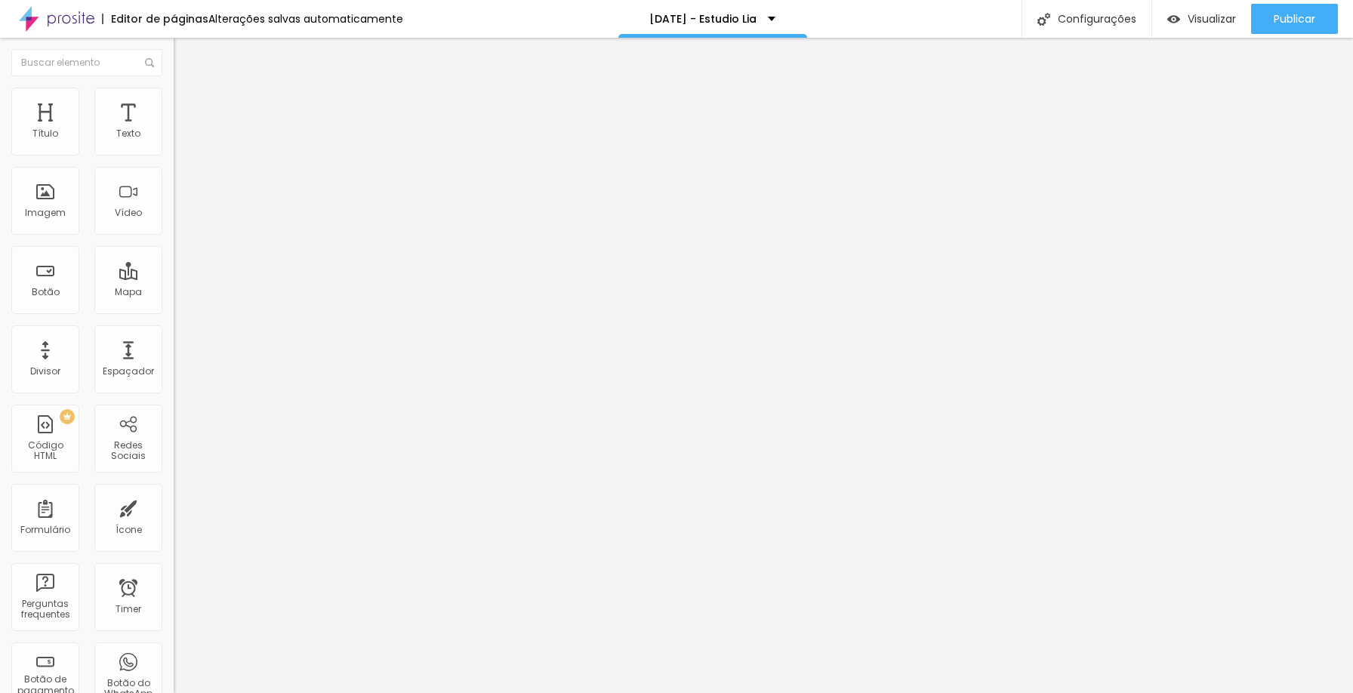
drag, startPoint x: 577, startPoint y: 391, endPoint x: 458, endPoint y: 384, distance: 118.8
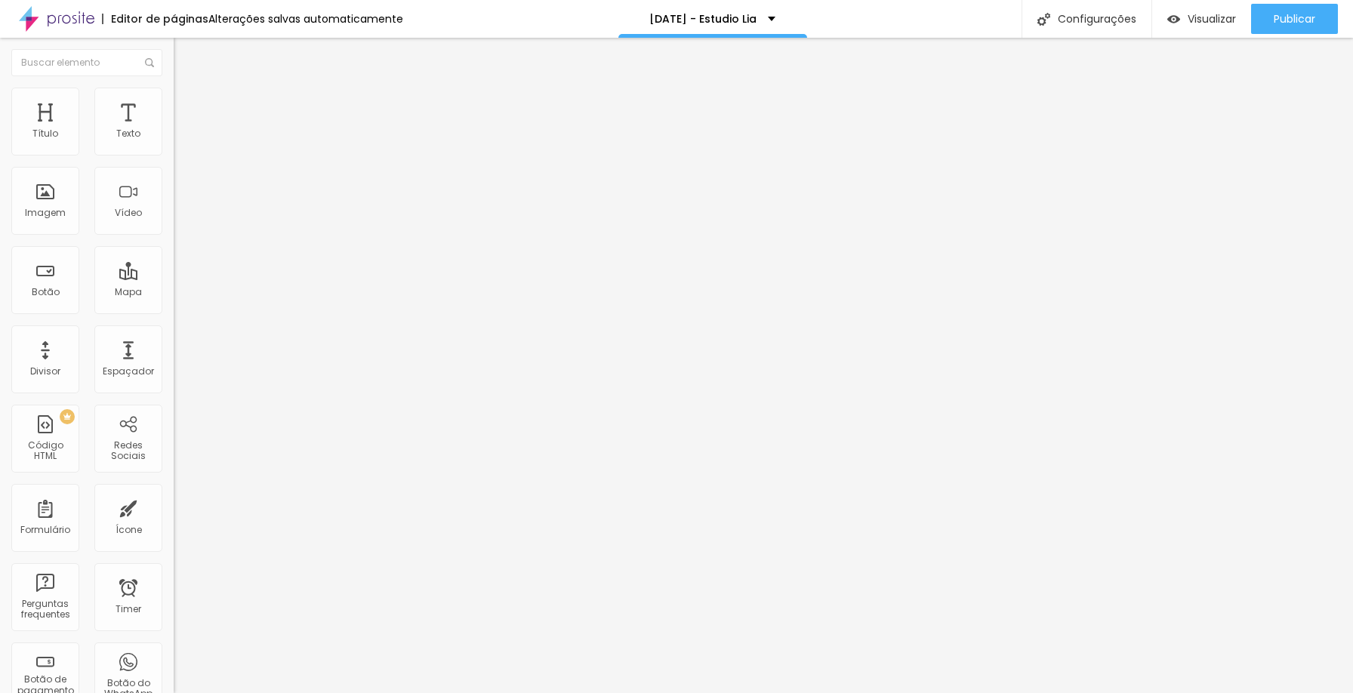
drag, startPoint x: 964, startPoint y: 387, endPoint x: 566, endPoint y: 406, distance: 398.4
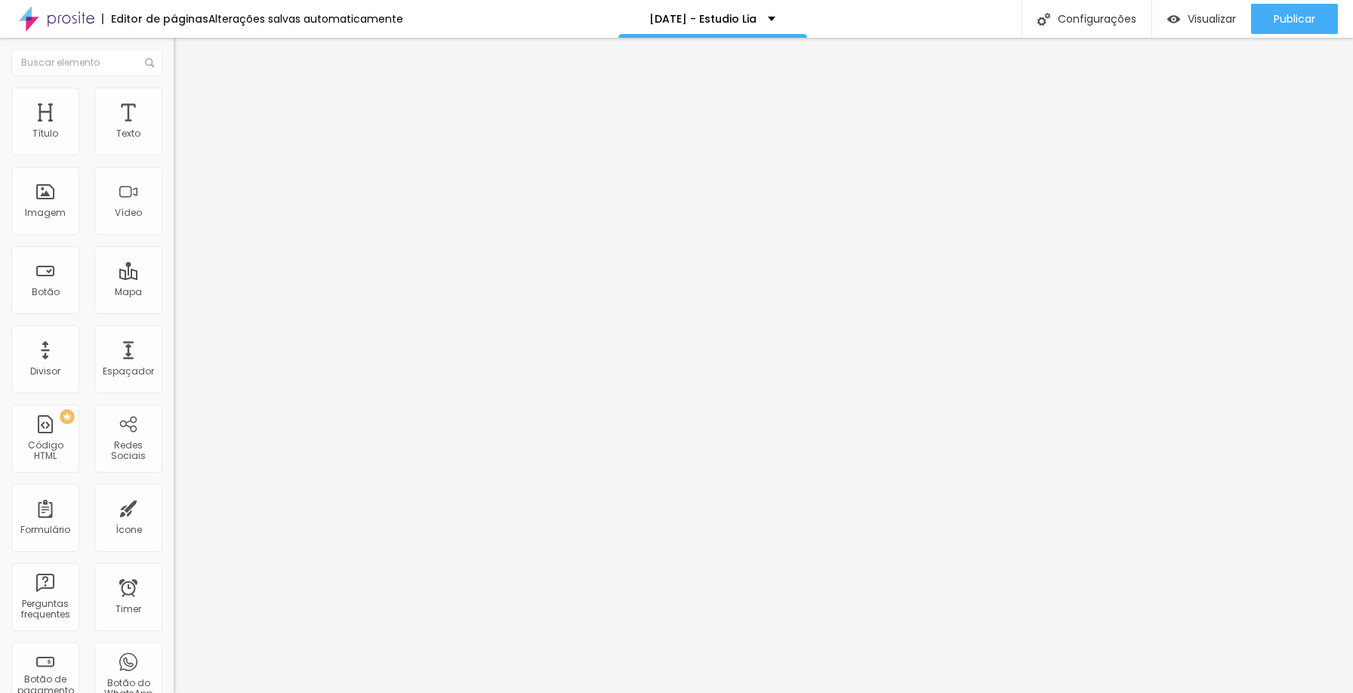
click at [174, 160] on span "Editar perguntas" at bounding box center [217, 153] width 86 height 13
drag, startPoint x: 615, startPoint y: 252, endPoint x: 478, endPoint y: 248, distance: 136.7
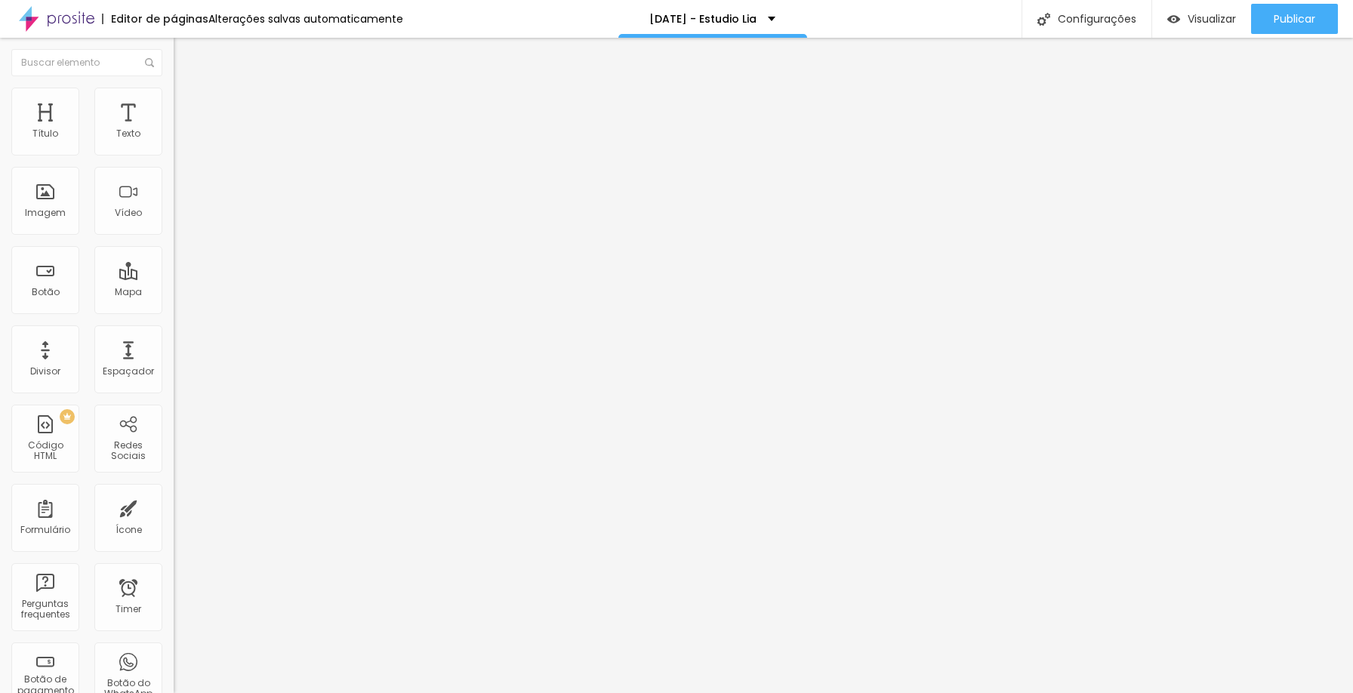
drag, startPoint x: 511, startPoint y: 248, endPoint x: 480, endPoint y: 242, distance: 32.4
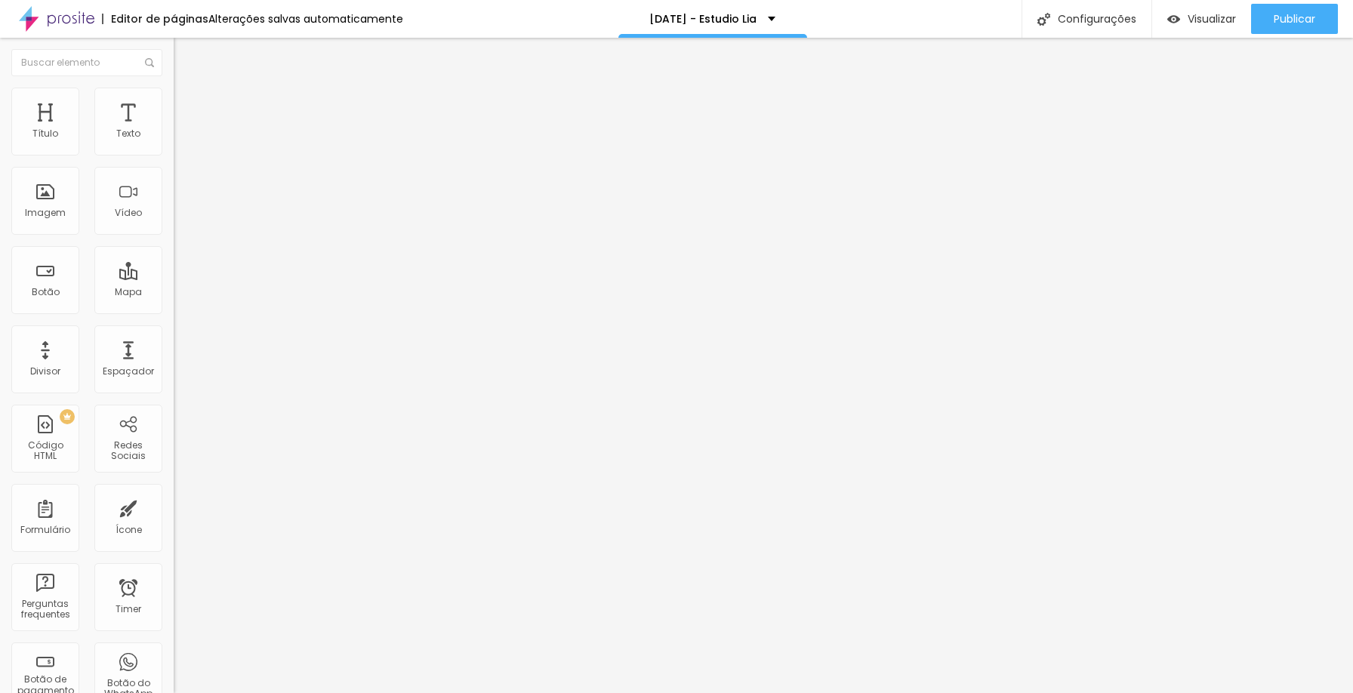
drag, startPoint x: 631, startPoint y: 389, endPoint x: 470, endPoint y: 381, distance: 161.1
paste div
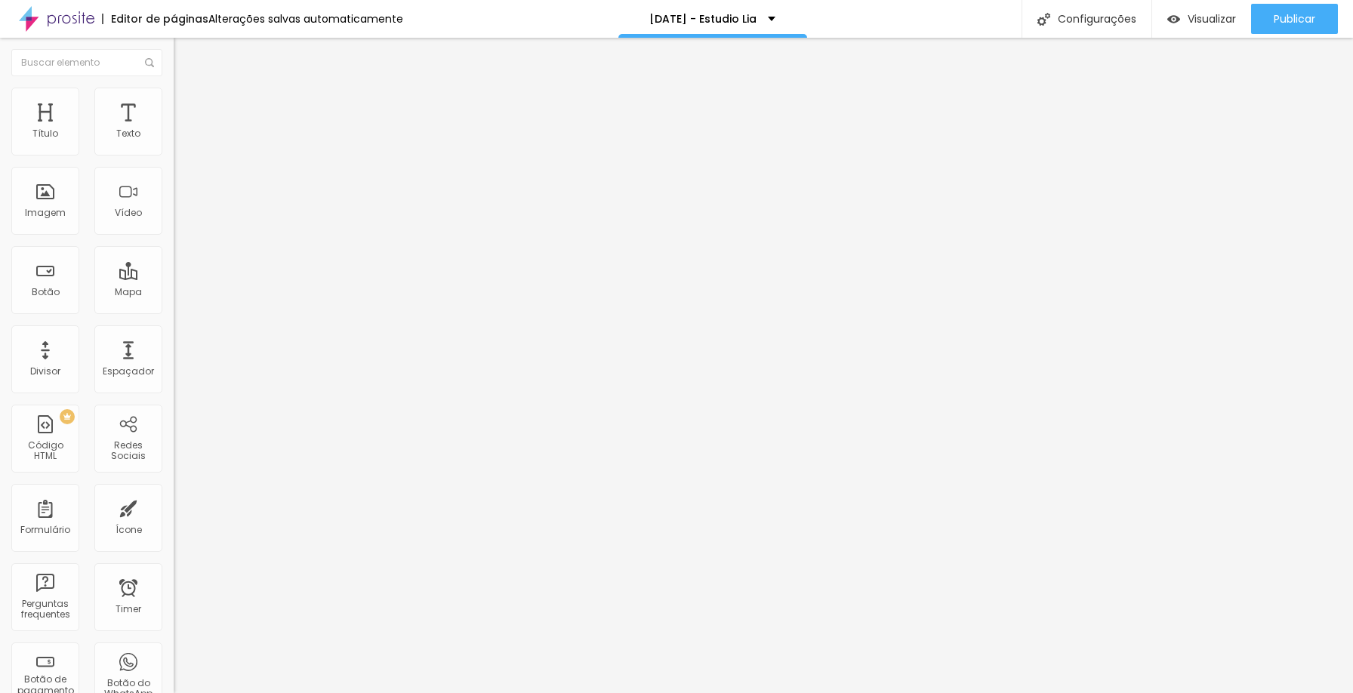
drag, startPoint x: 504, startPoint y: 384, endPoint x: 491, endPoint y: 380, distance: 13.6
drag, startPoint x: 509, startPoint y: 250, endPoint x: 489, endPoint y: 242, distance: 22.0
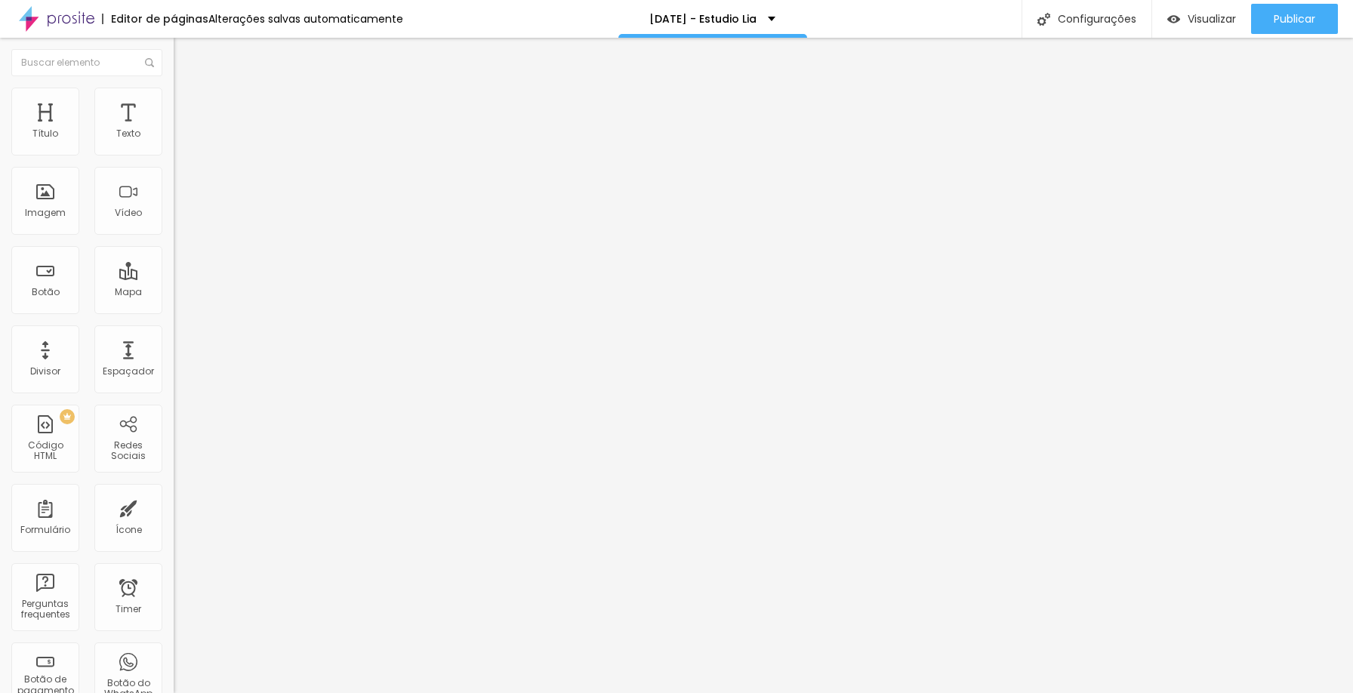
click at [174, 160] on span "Editar perguntas" at bounding box center [217, 153] width 86 height 13
drag, startPoint x: 511, startPoint y: 245, endPoint x: 487, endPoint y: 245, distance: 24.2
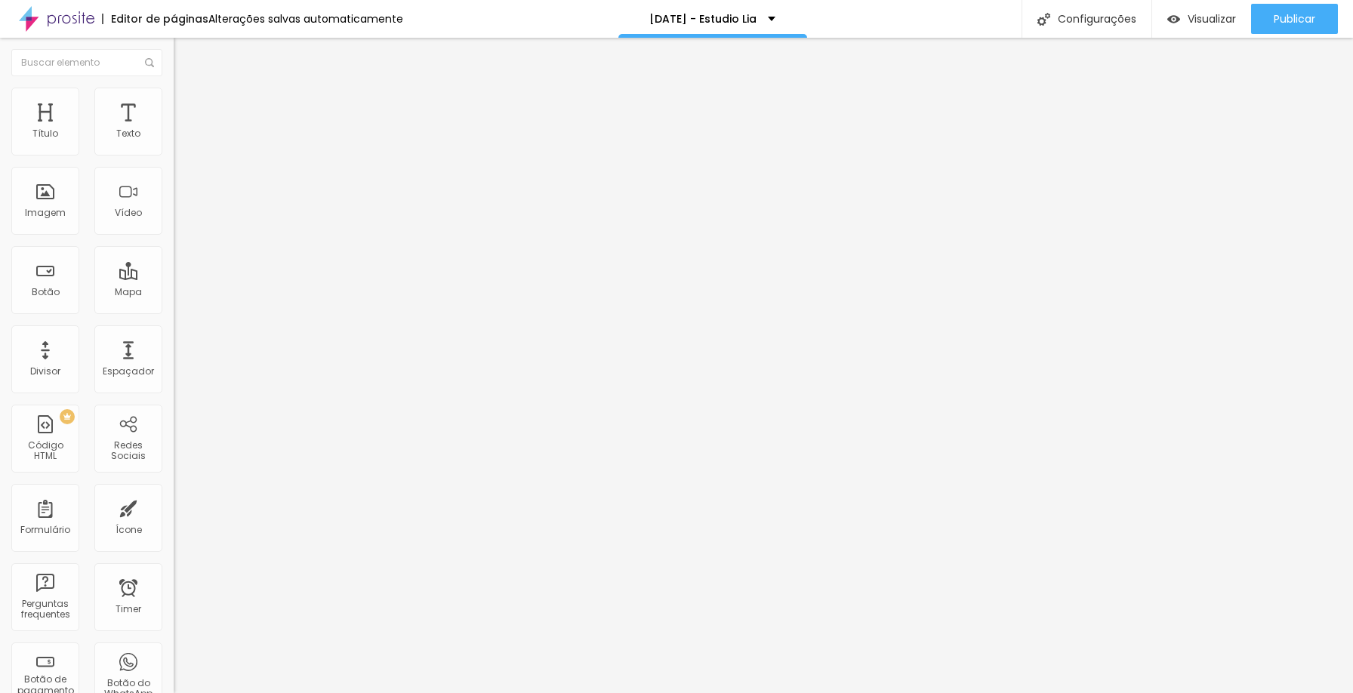
click at [174, 160] on span "Editar perguntas" at bounding box center [217, 153] width 86 height 13
drag, startPoint x: 623, startPoint y: 247, endPoint x: 491, endPoint y: 247, distance: 132.2
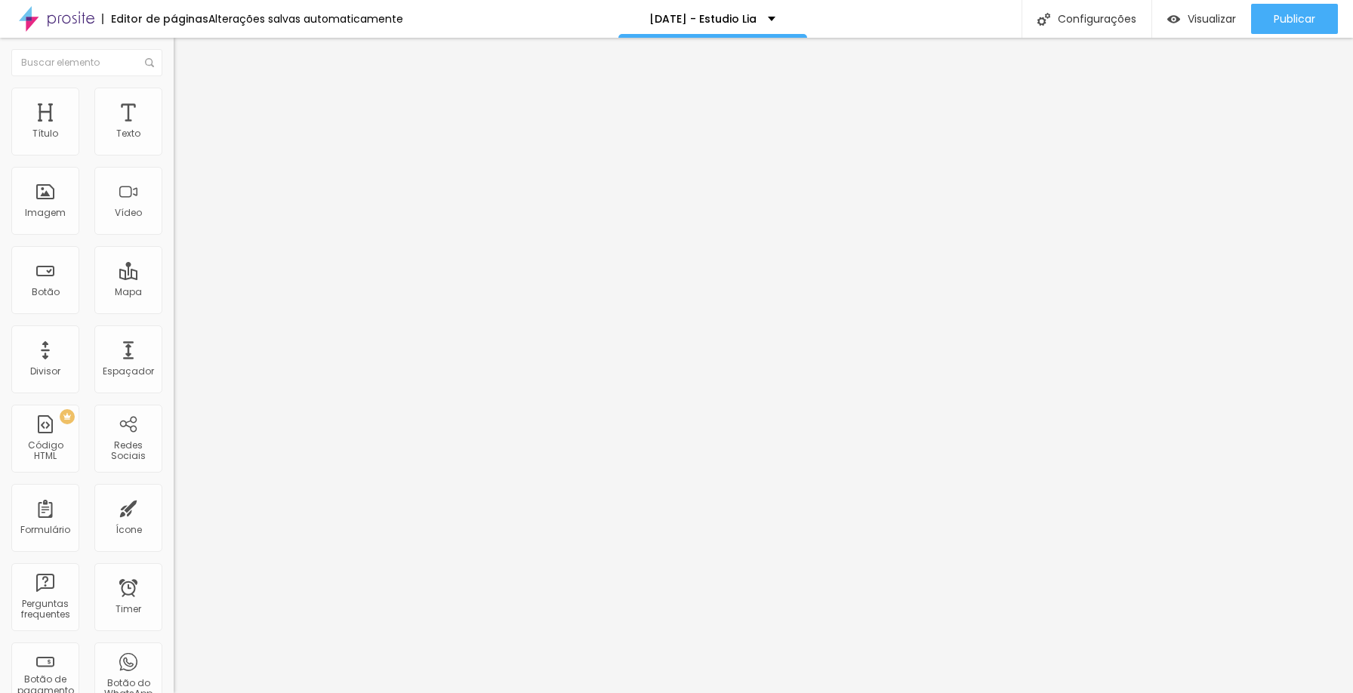
drag, startPoint x: 520, startPoint y: 251, endPoint x: 491, endPoint y: 242, distance: 30.8
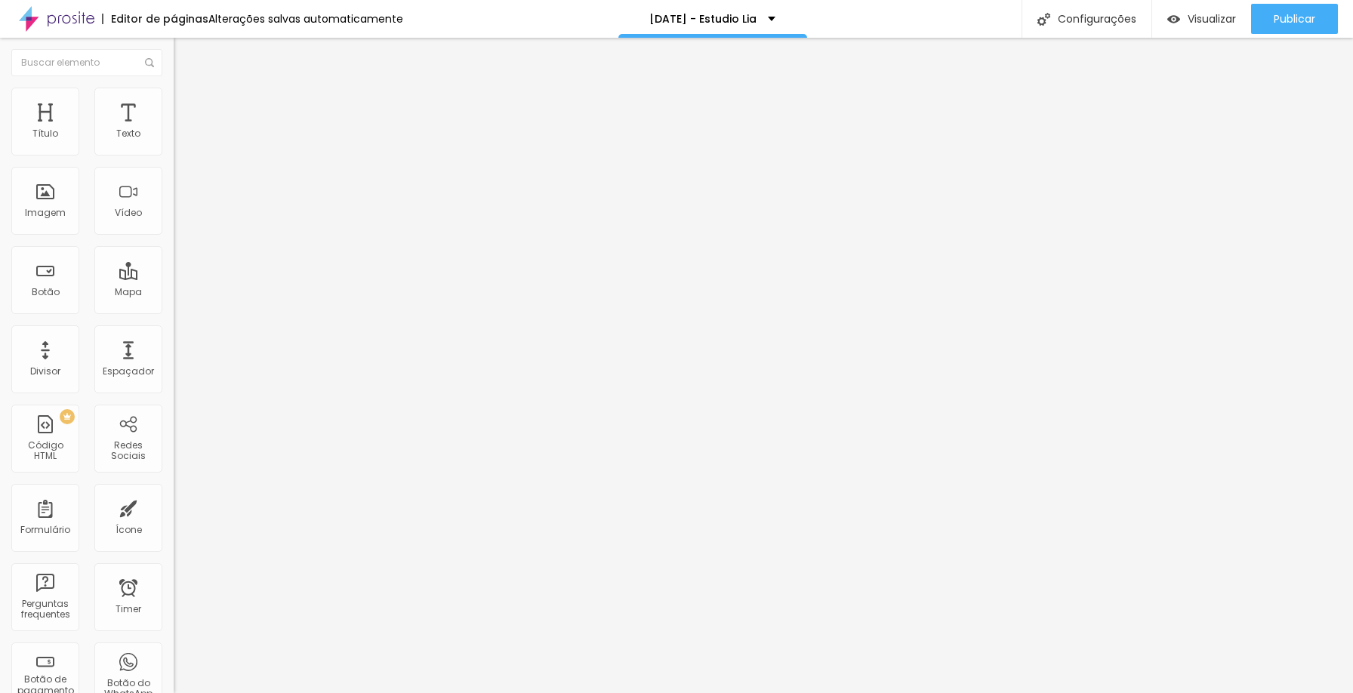
drag, startPoint x: 623, startPoint y: 393, endPoint x: 470, endPoint y: 378, distance: 153.2
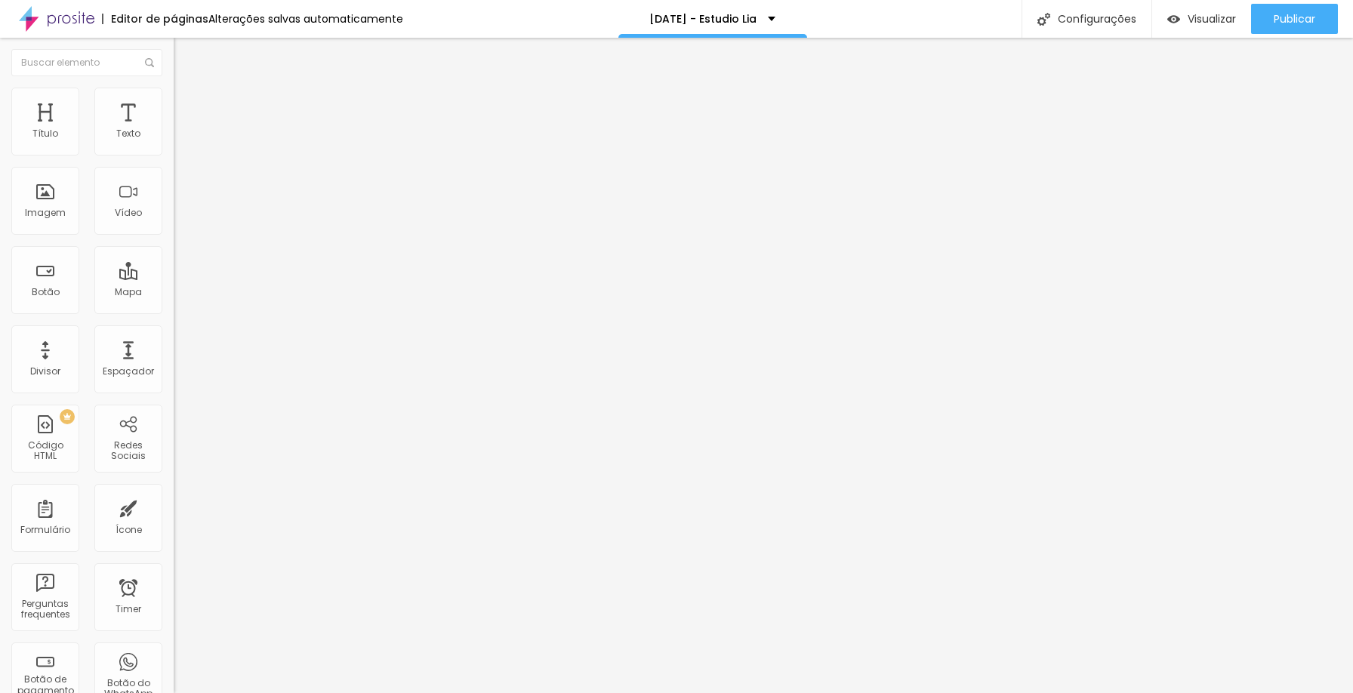
drag, startPoint x: 792, startPoint y: 389, endPoint x: 851, endPoint y: 384, distance: 59.1
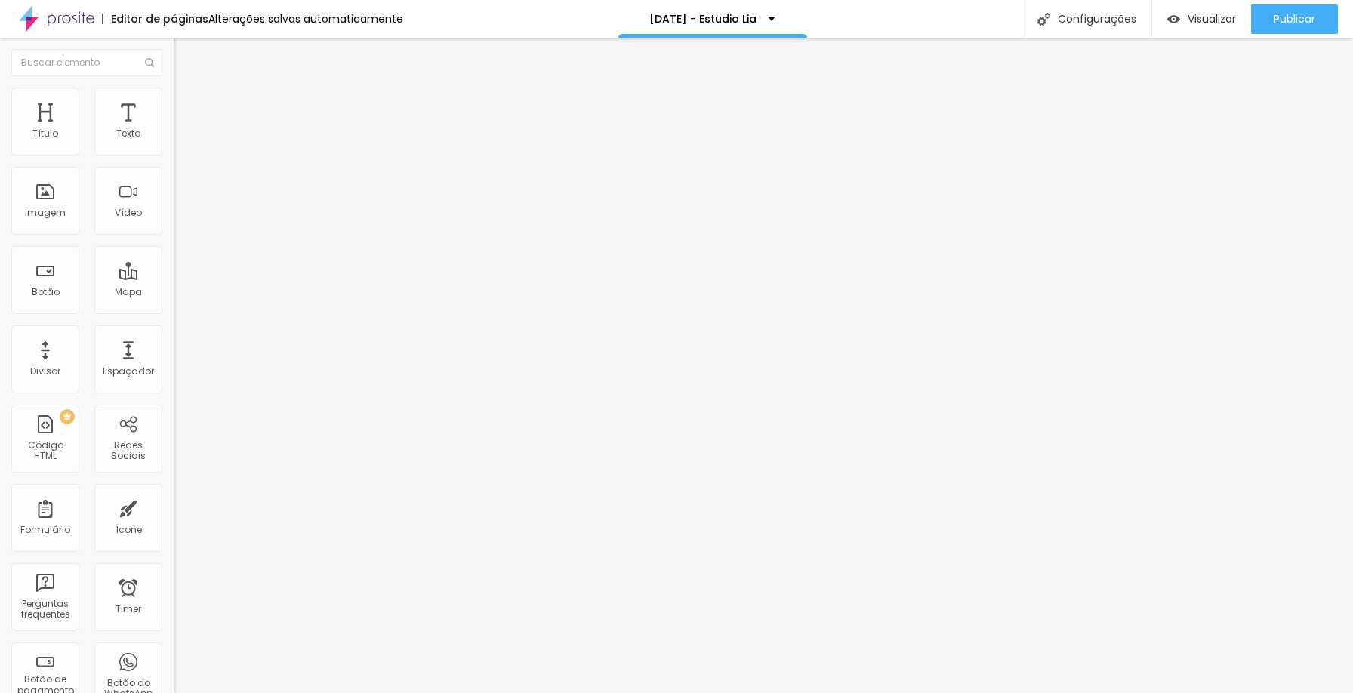
drag, startPoint x: 793, startPoint y: 386, endPoint x: 851, endPoint y: 390, distance: 58.3
